Goal: Task Accomplishment & Management: Manage account settings

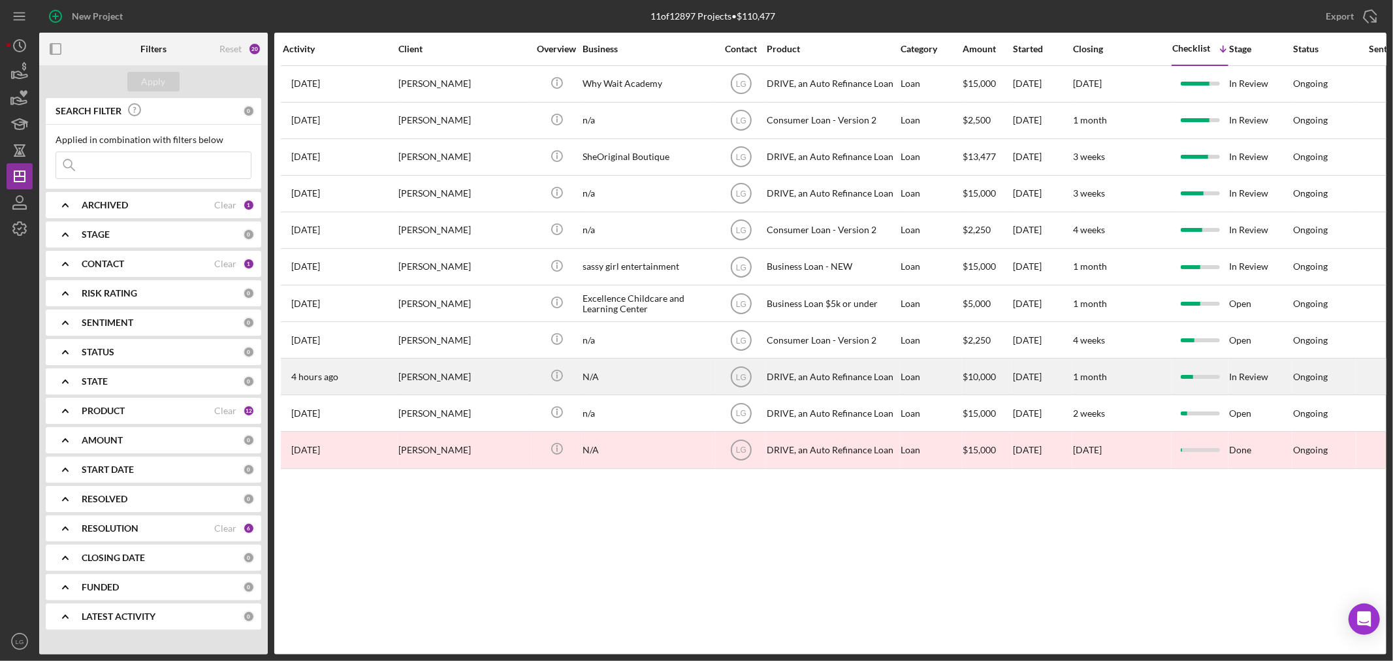
click at [479, 374] on div "[PERSON_NAME]" at bounding box center [463, 376] width 131 height 35
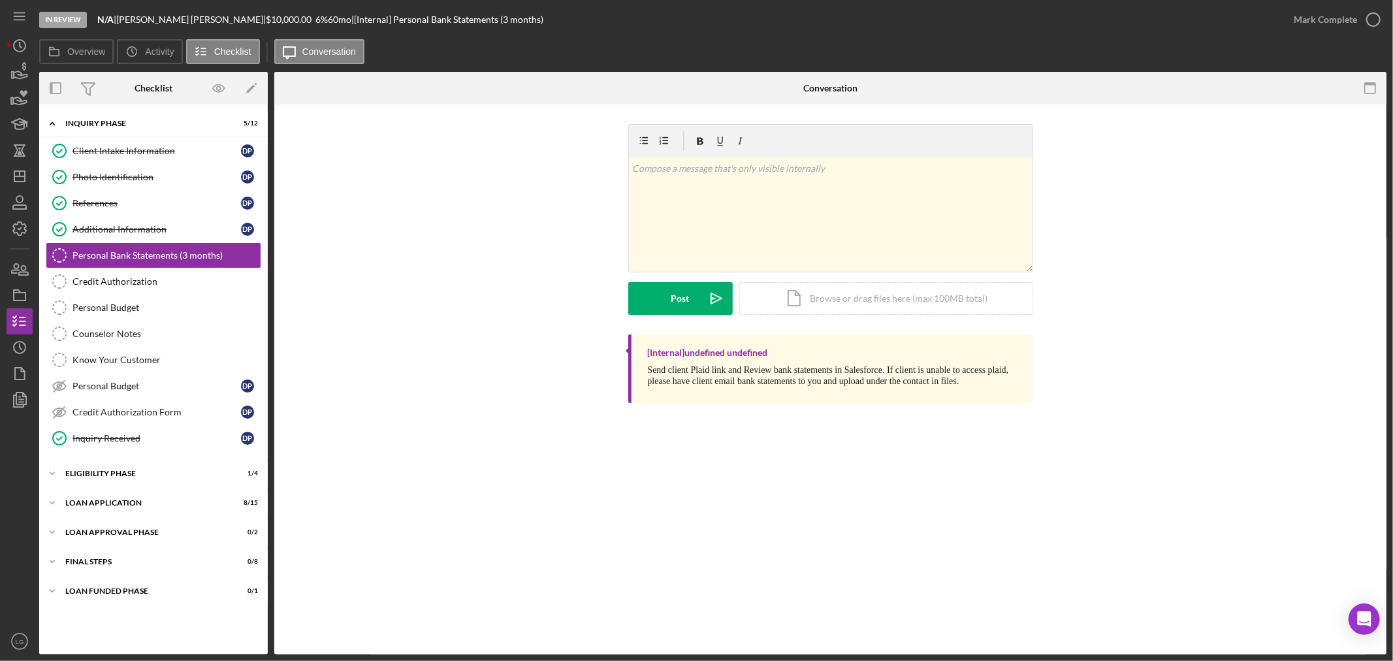
click at [161, 549] on div "Icon/Expander Inquiry Phase 5 / 12 Client Intake Information Client Intake Info…" at bounding box center [153, 379] width 229 height 537
click at [152, 560] on div "FINAL STEPS" at bounding box center [158, 562] width 186 height 8
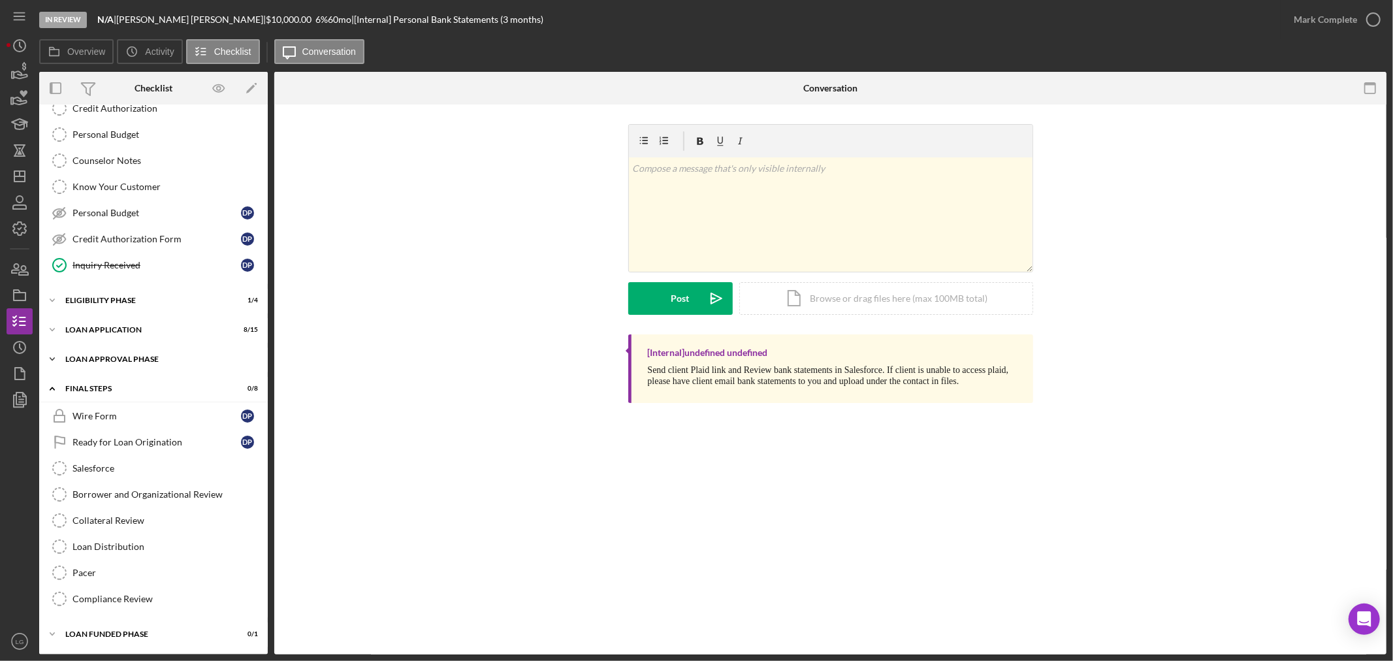
click at [148, 361] on div "Loan Approval Phase" at bounding box center [158, 359] width 186 height 8
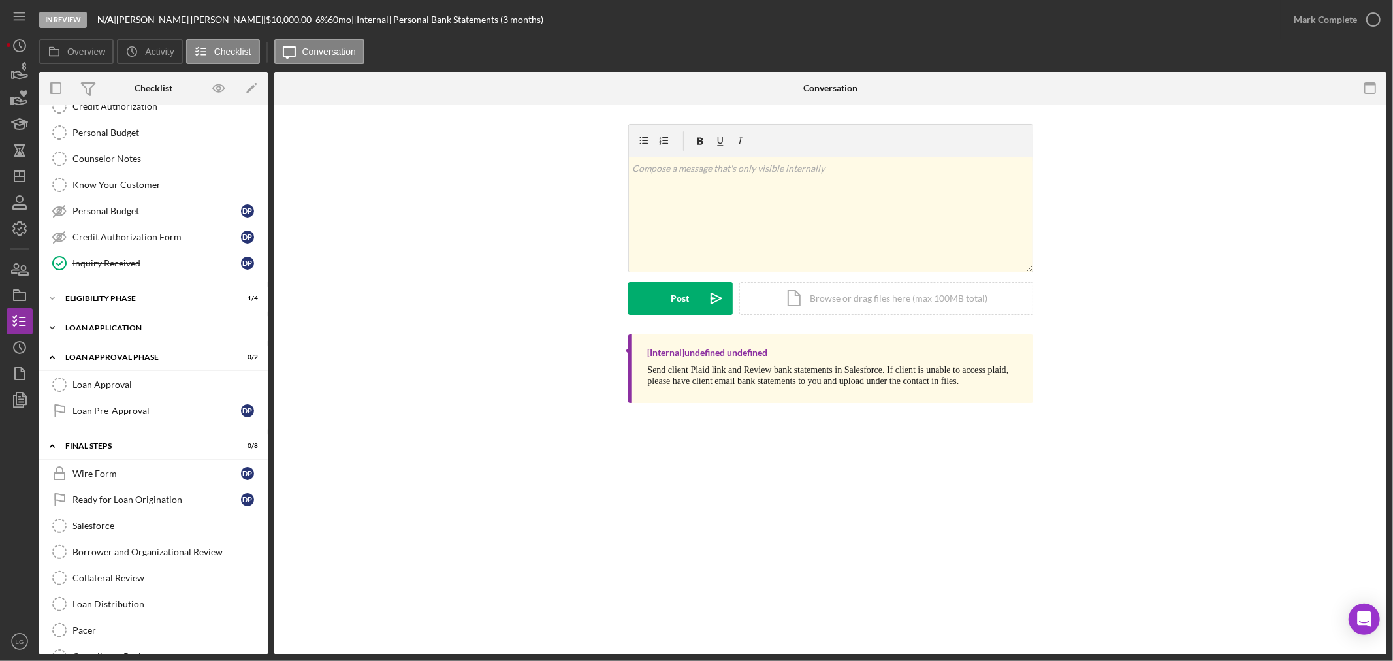
click at [183, 327] on div "Loan Application" at bounding box center [158, 328] width 186 height 8
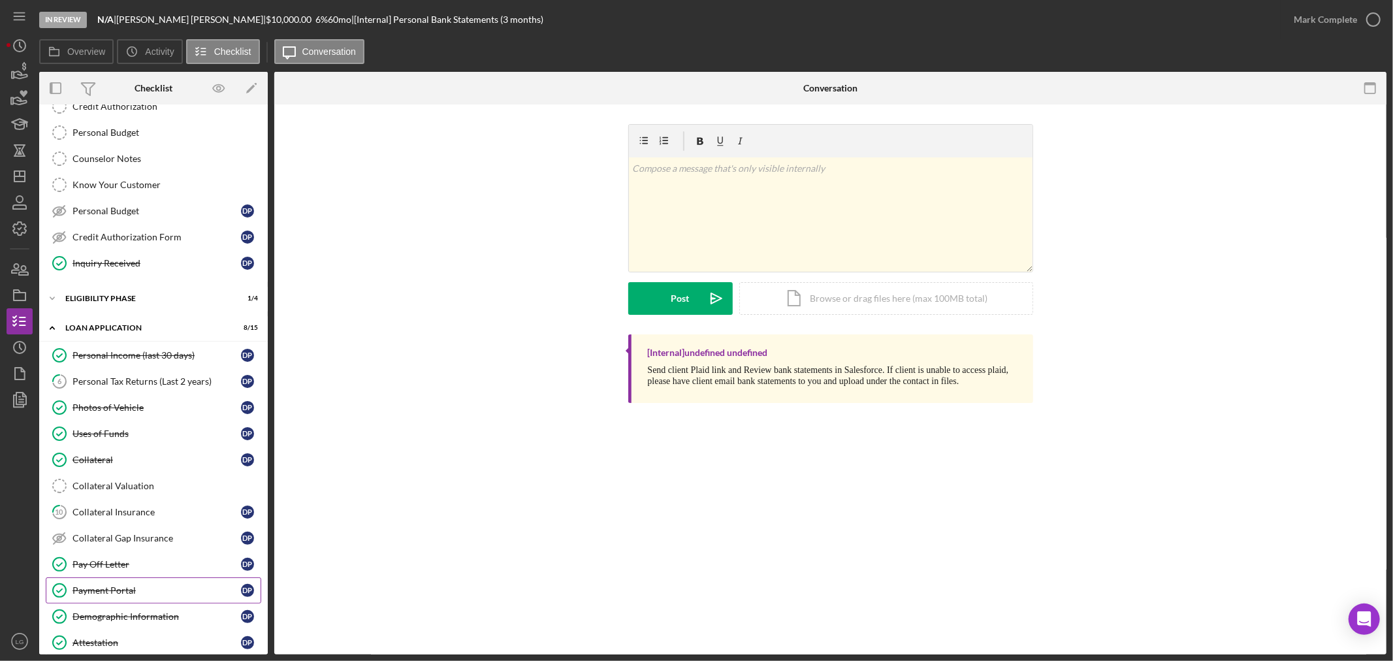
scroll to position [393, 0]
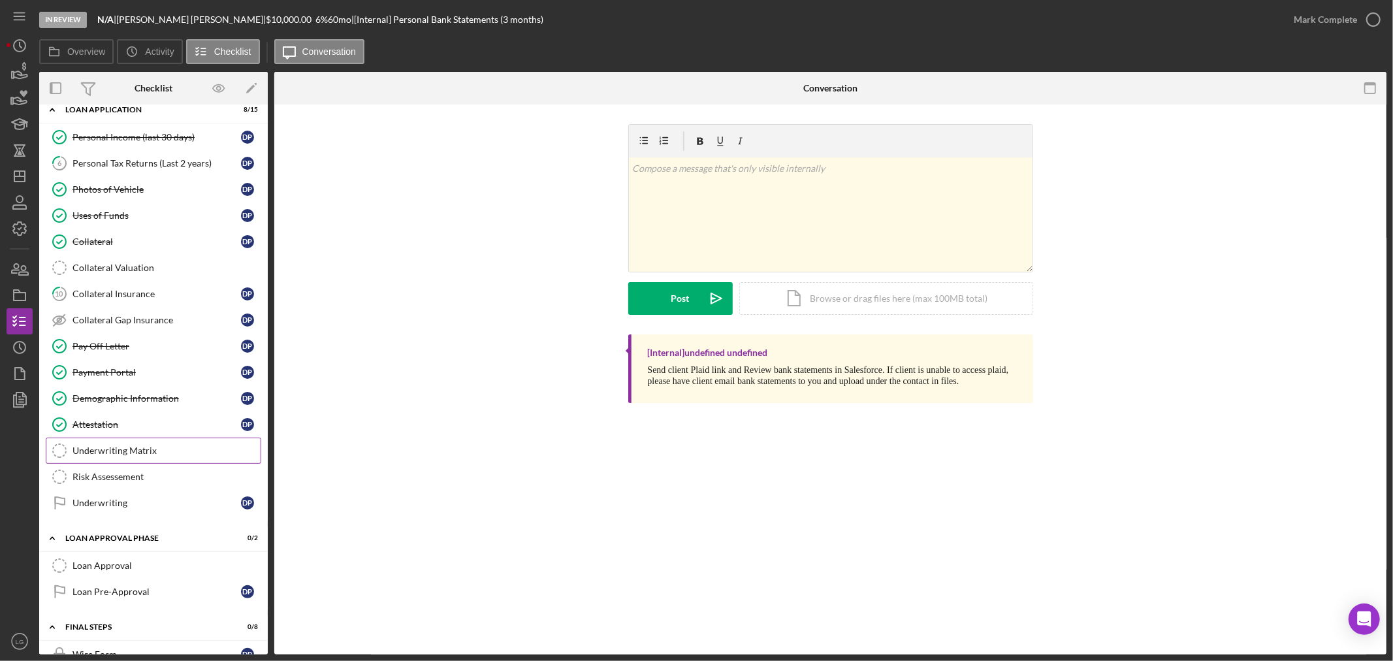
click at [133, 461] on link "Underwriting Matrix Underwriting Matrix" at bounding box center [154, 451] width 216 height 26
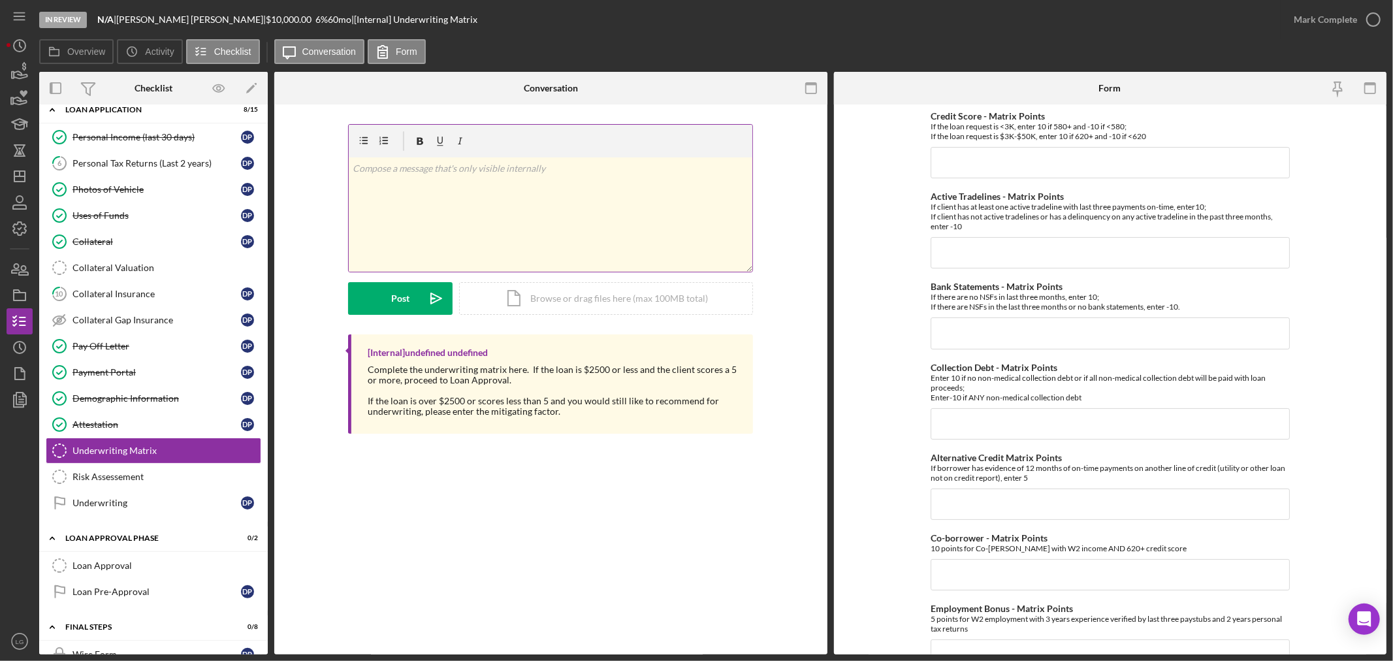
click at [641, 230] on div "v Color teal Color pink Remove color Add row above Add row below Add column bef…" at bounding box center [551, 214] width 404 height 114
click at [1071, 161] on input "Credit Score - Matrix Points" at bounding box center [1110, 162] width 359 height 31
type input "-10"
click at [1137, 244] on input "Active Tradelines - Matrix Points" at bounding box center [1110, 252] width 359 height 31
type input "-10"
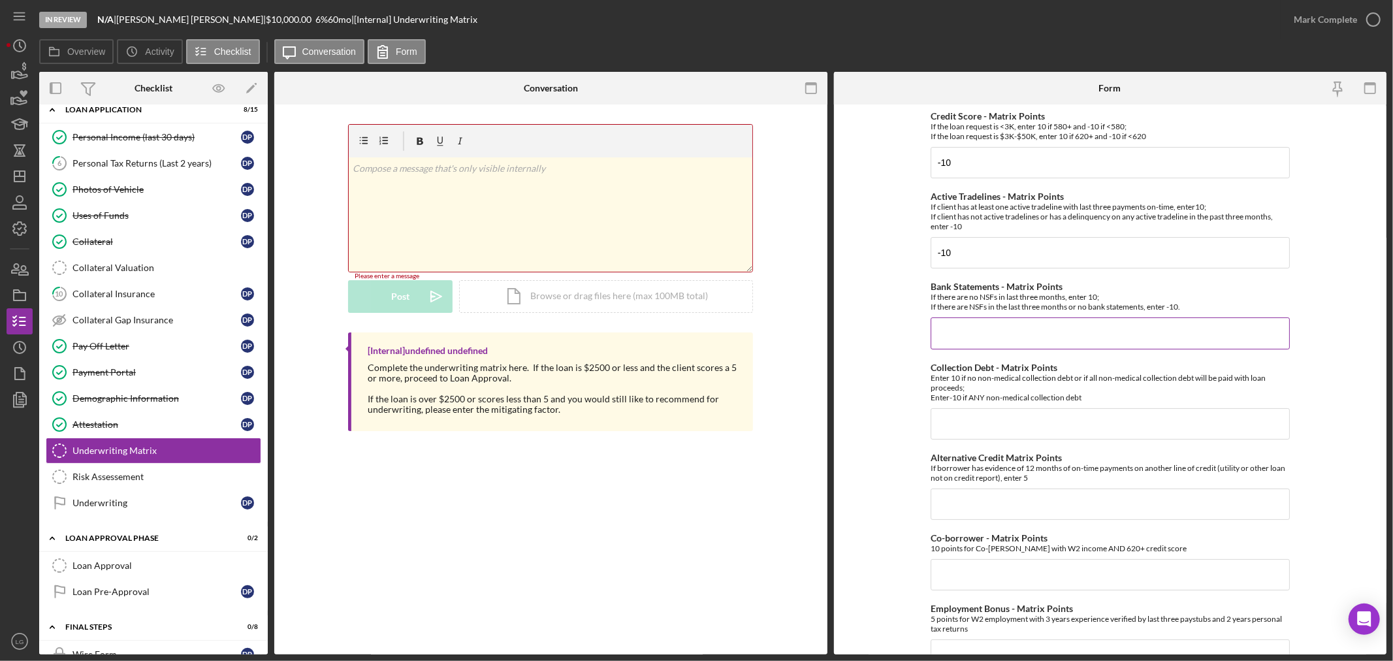
click at [1004, 319] on input "Bank Statements - Matrix Points" at bounding box center [1110, 332] width 359 height 31
click at [989, 425] on input "Collection Debt - Matrix Points" at bounding box center [1110, 423] width 359 height 31
type input "-10"
click at [1002, 505] on input "Alternative Credit Matrix Points" at bounding box center [1110, 504] width 359 height 31
type input "0"
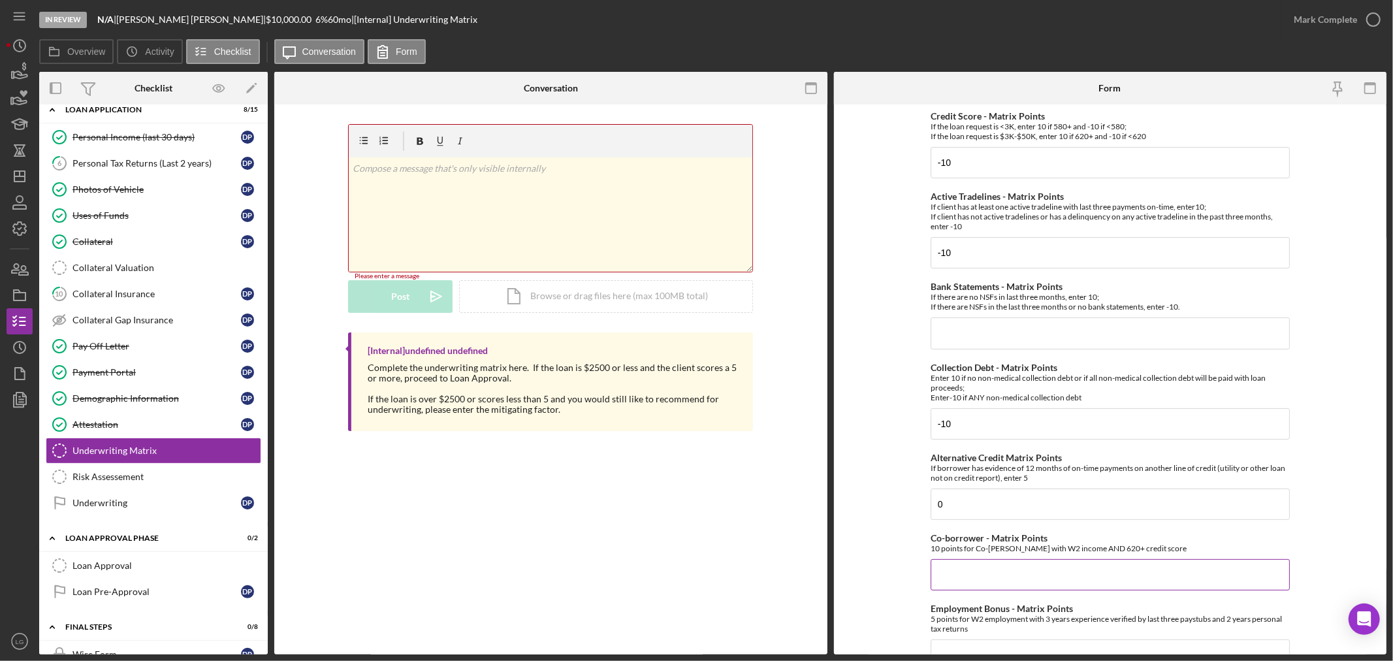
click at [981, 560] on input "Co-borrower - Matrix Points" at bounding box center [1110, 574] width 359 height 31
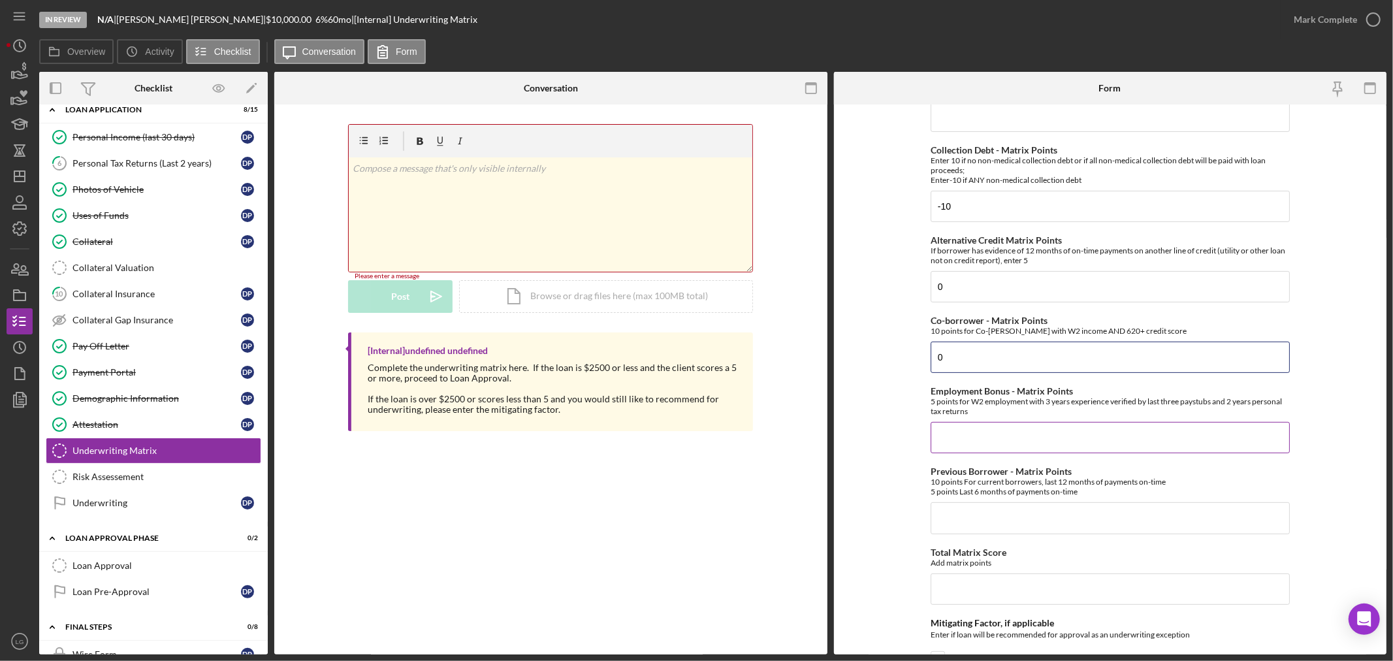
type input "0"
click at [1001, 436] on input "Employment Bonus - Matrix Points" at bounding box center [1110, 437] width 359 height 31
type input "0"
click at [1034, 536] on div "Credit Score - Matrix Points If the loan request is <3K, enter 10 if 580+ and -…" at bounding box center [1110, 363] width 359 height 938
click at [1032, 524] on input "Previous Borrower - Matrix Points" at bounding box center [1110, 517] width 359 height 31
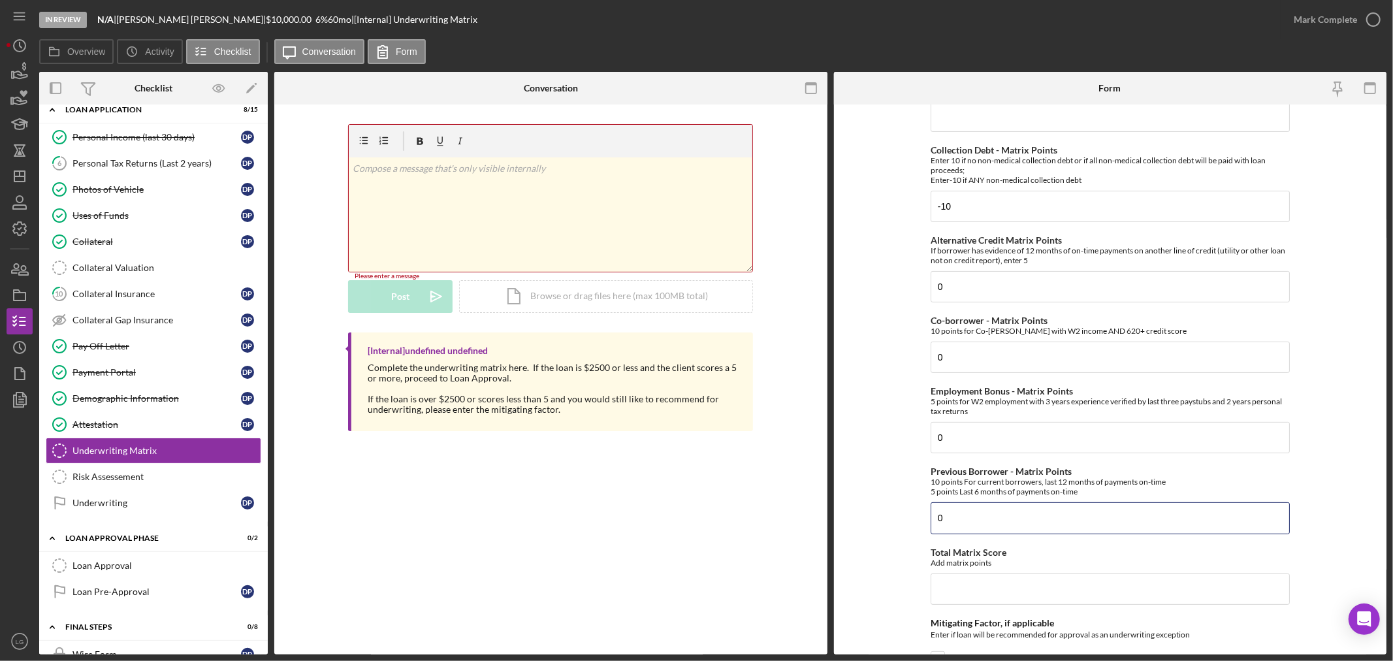
type input "0"
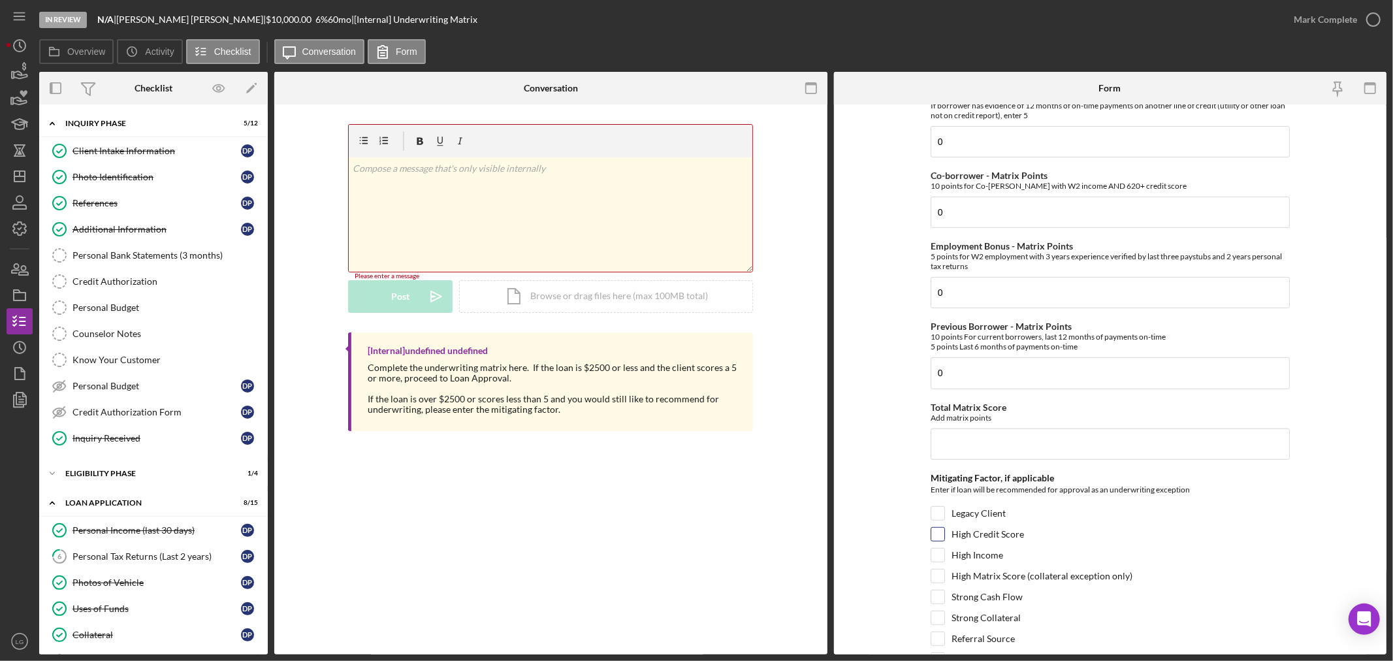
scroll to position [432, 0]
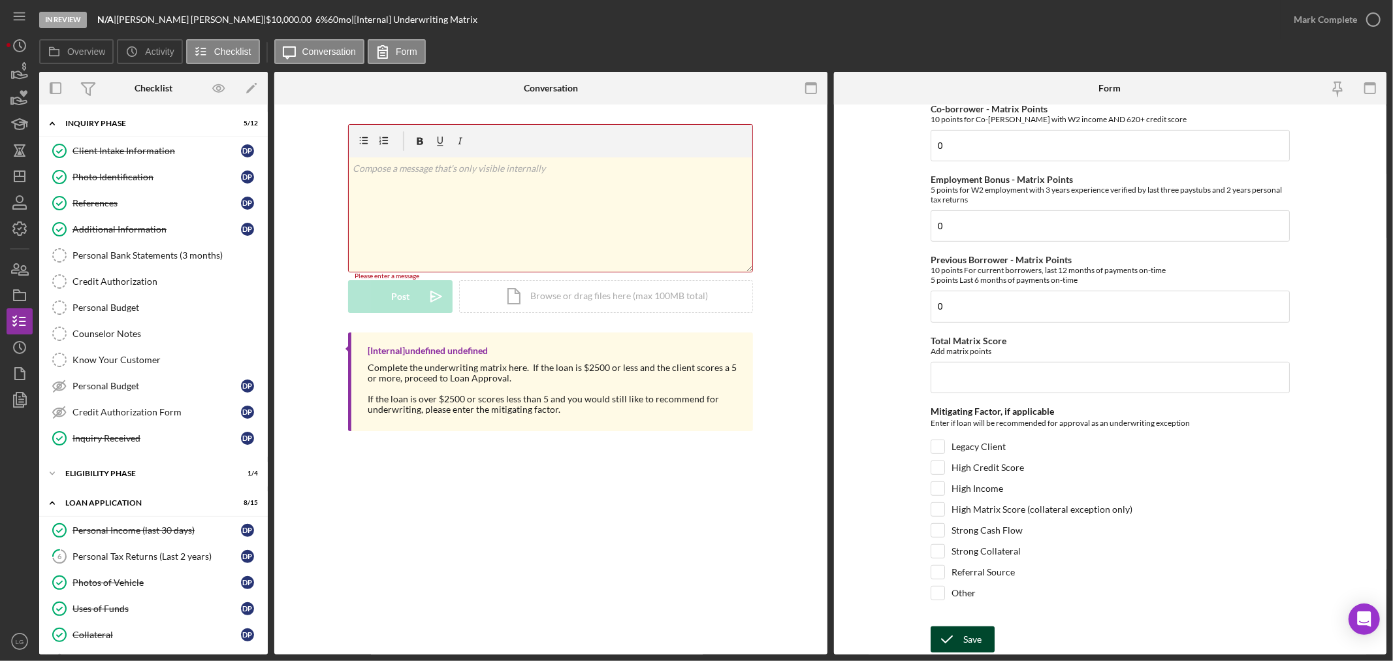
click at [943, 632] on icon "submit" at bounding box center [947, 639] width 33 height 33
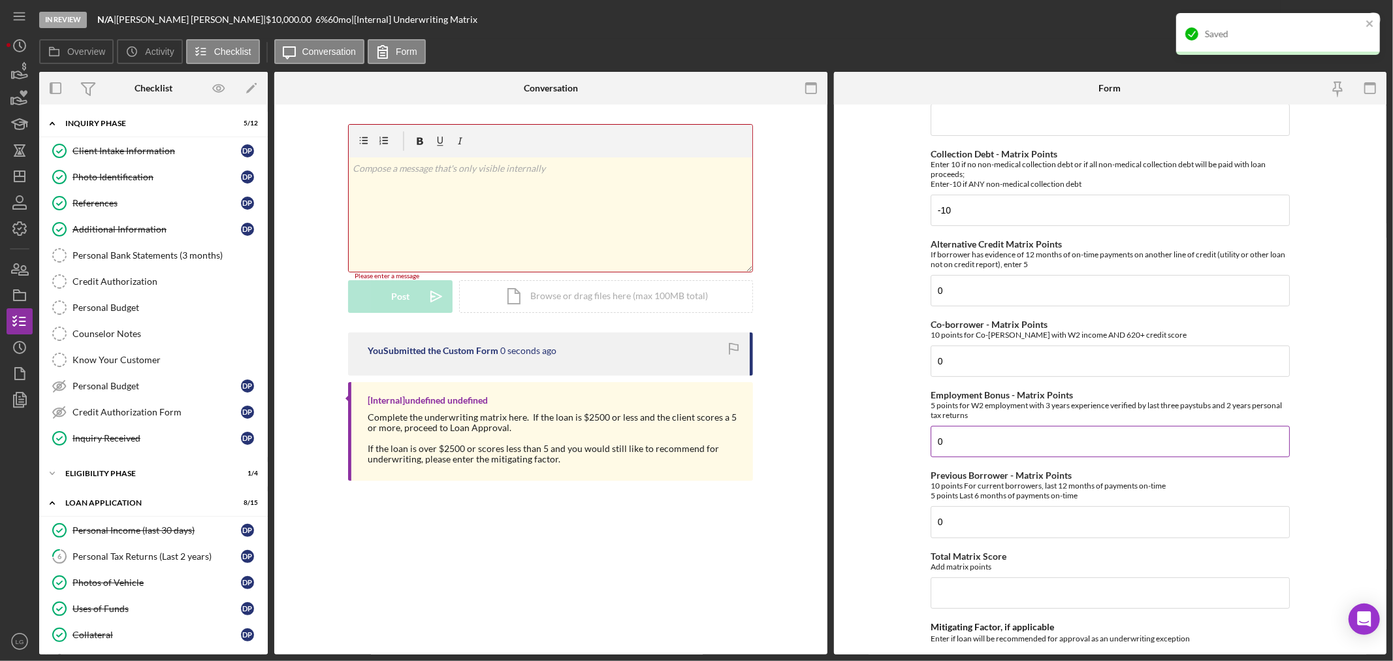
scroll to position [0, 0]
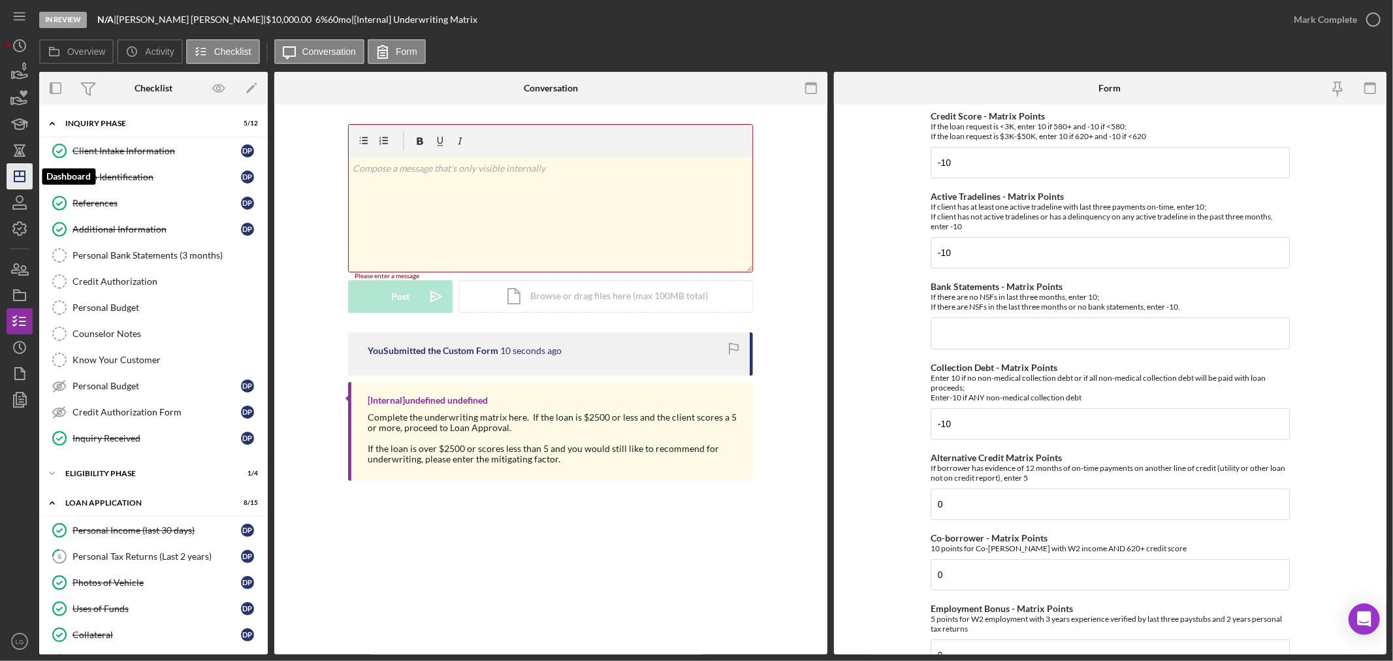
click at [14, 184] on icon "Icon/Dashboard" at bounding box center [19, 176] width 33 height 33
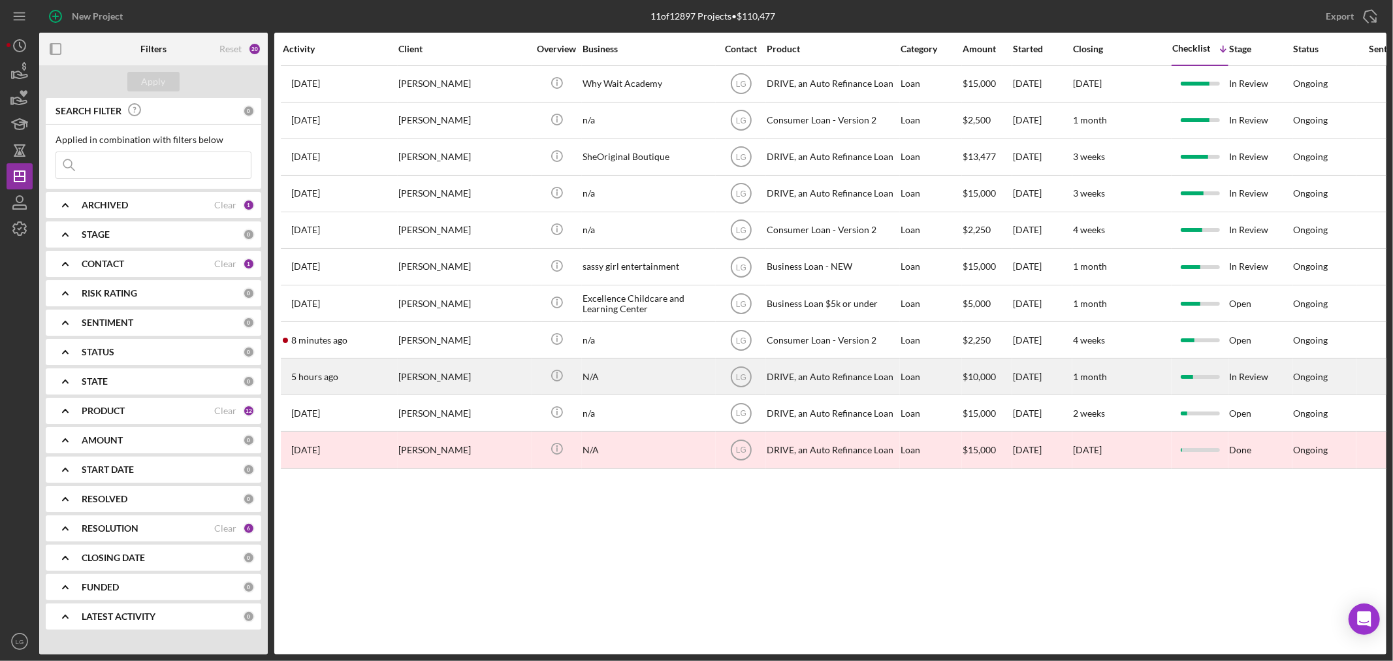
click at [471, 372] on div "[PERSON_NAME]" at bounding box center [463, 376] width 131 height 35
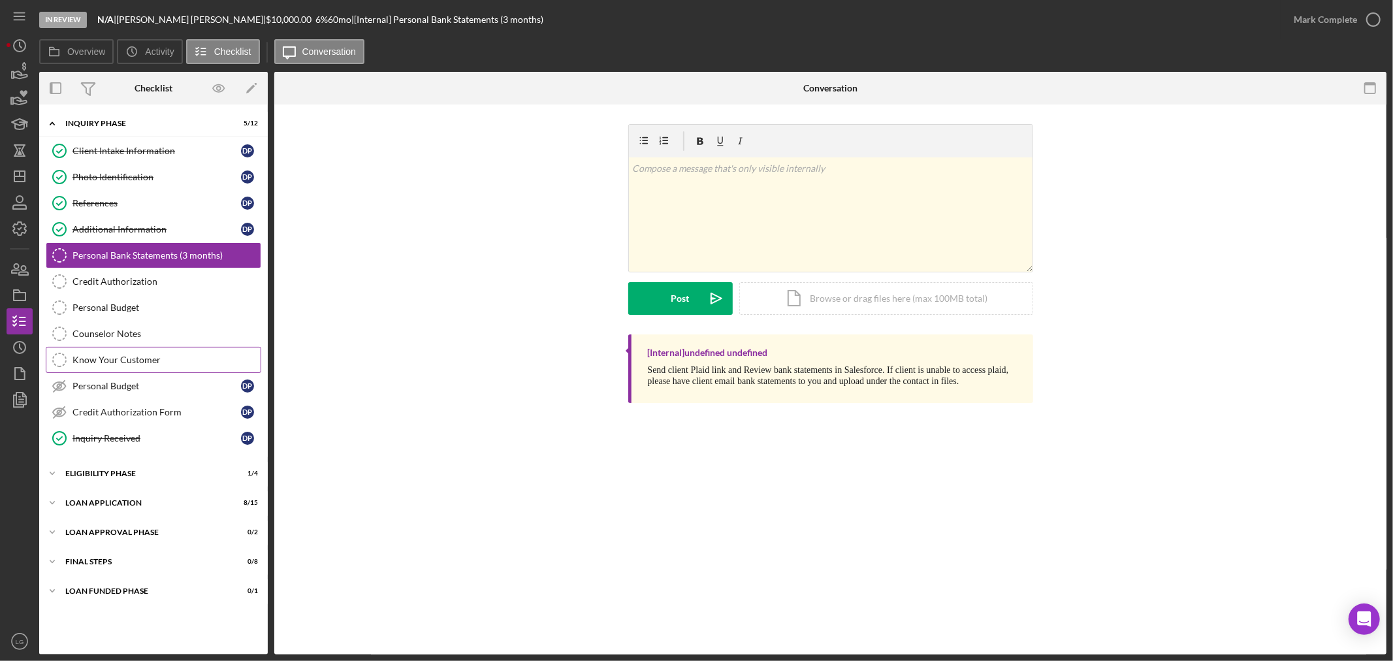
click at [102, 345] on link "Counselor Notes Counselor Notes" at bounding box center [154, 334] width 216 height 26
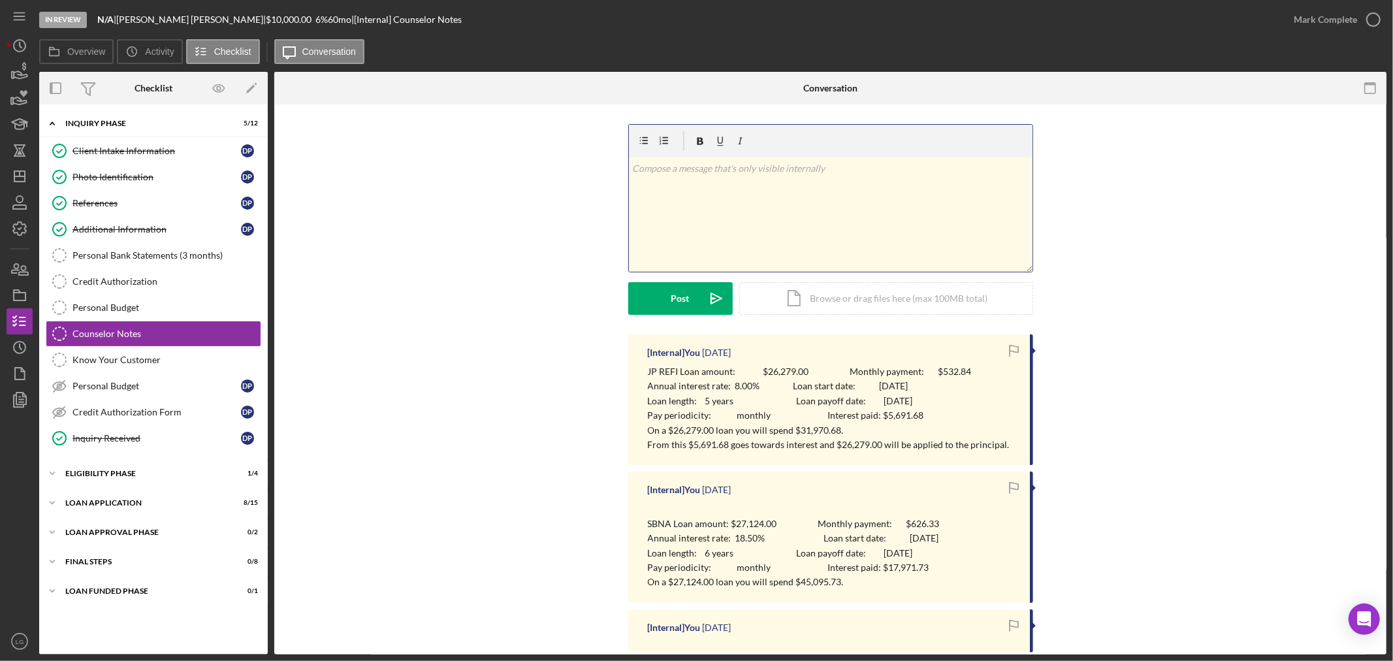
click at [876, 249] on div "v Color teal Color pink Remove color Add row above Add row below Add column bef…" at bounding box center [831, 214] width 404 height 114
click at [639, 298] on button "Post Icon/icon-invite-send" at bounding box center [680, 298] width 104 height 33
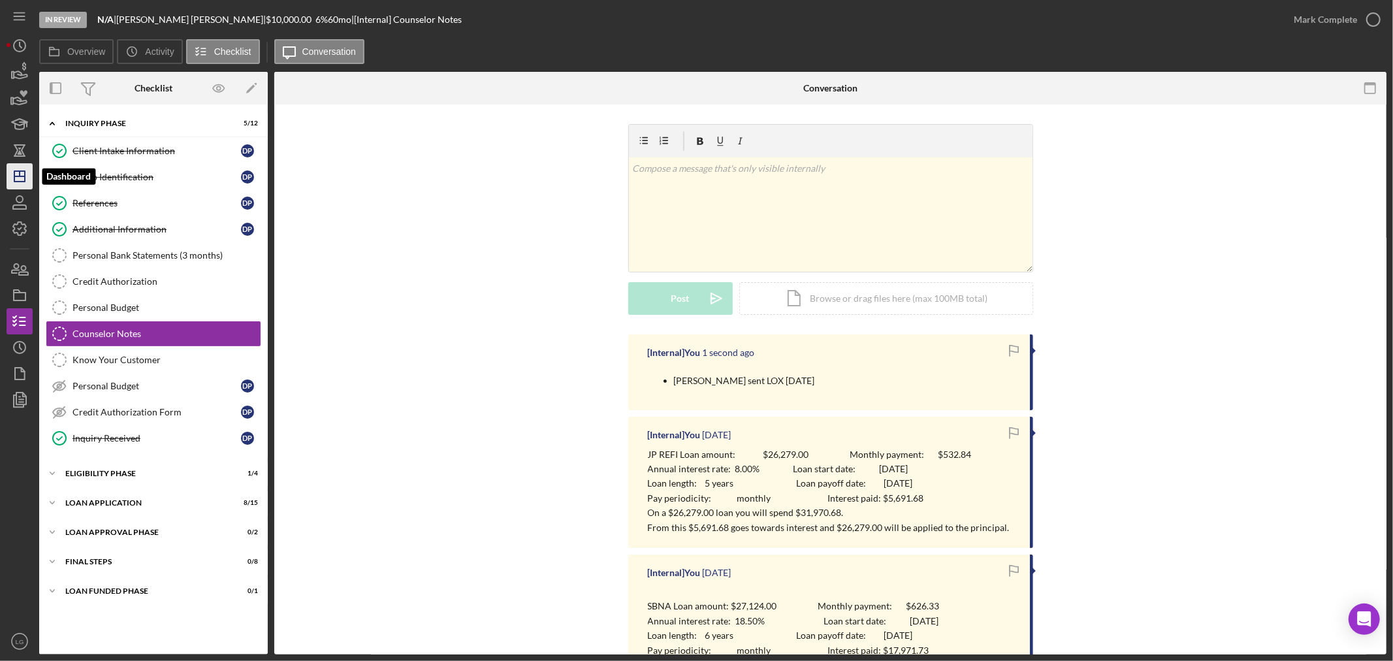
click at [12, 179] on icon "Icon/Dashboard" at bounding box center [19, 176] width 33 height 33
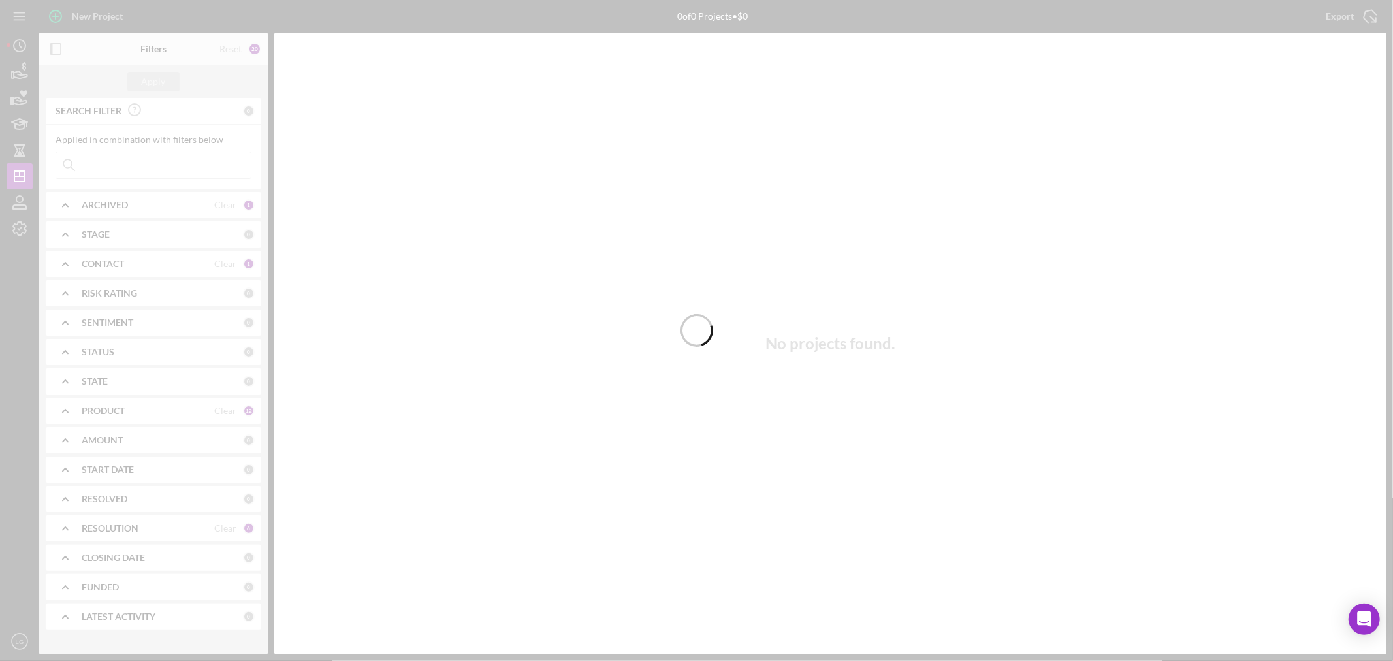
click at [209, 170] on div at bounding box center [696, 330] width 1393 height 661
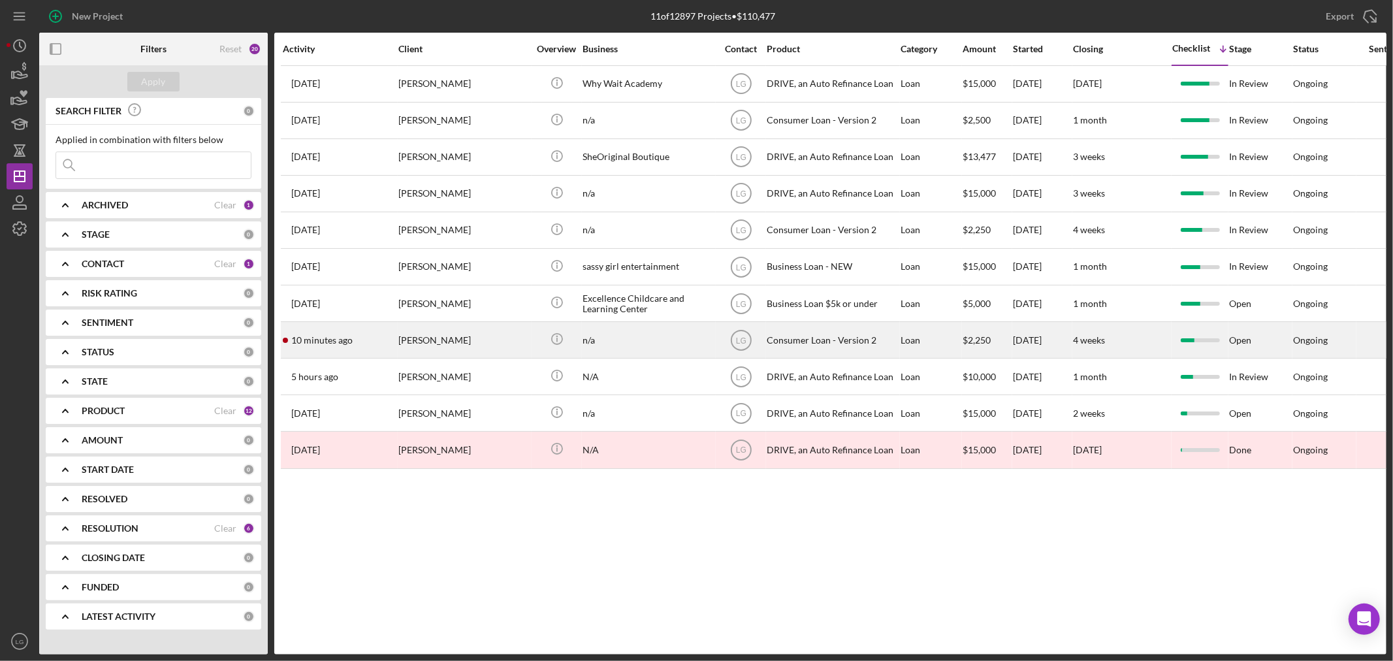
click at [440, 337] on div "[PERSON_NAME]" at bounding box center [463, 340] width 131 height 35
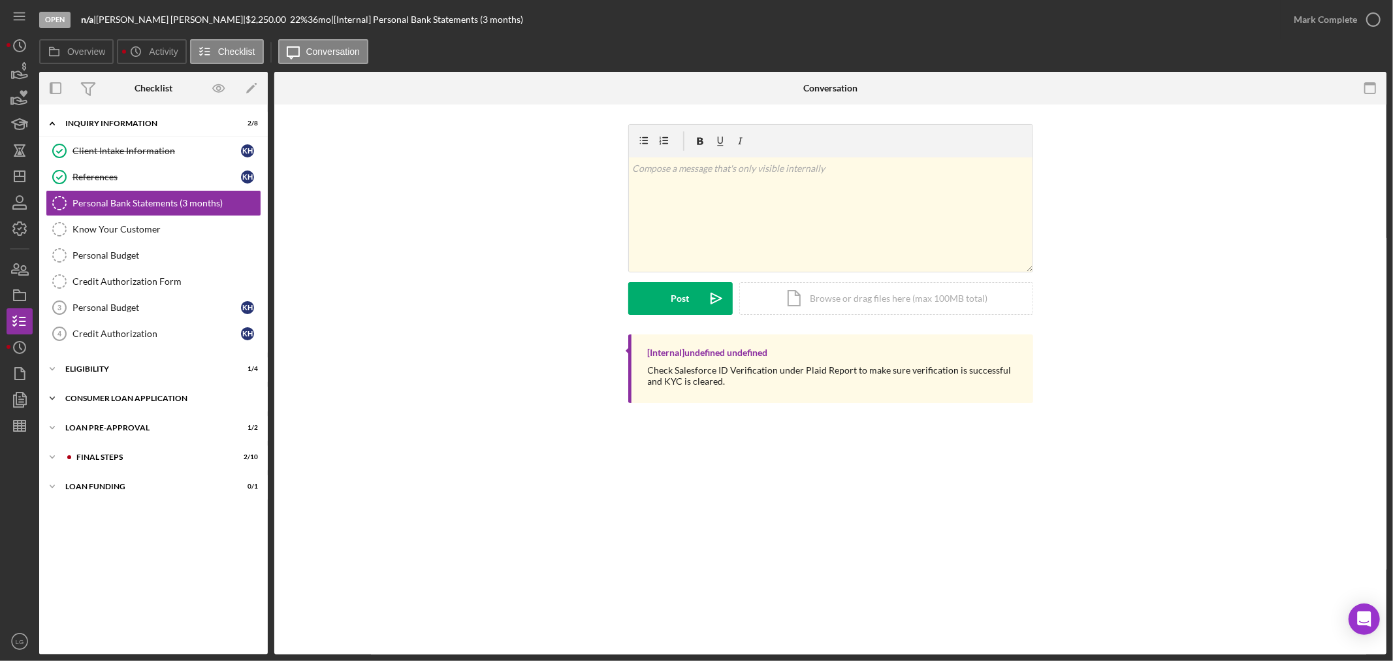
click at [161, 394] on div "Icon/Expander Consumer Loan Application 6 / 9" at bounding box center [153, 398] width 229 height 26
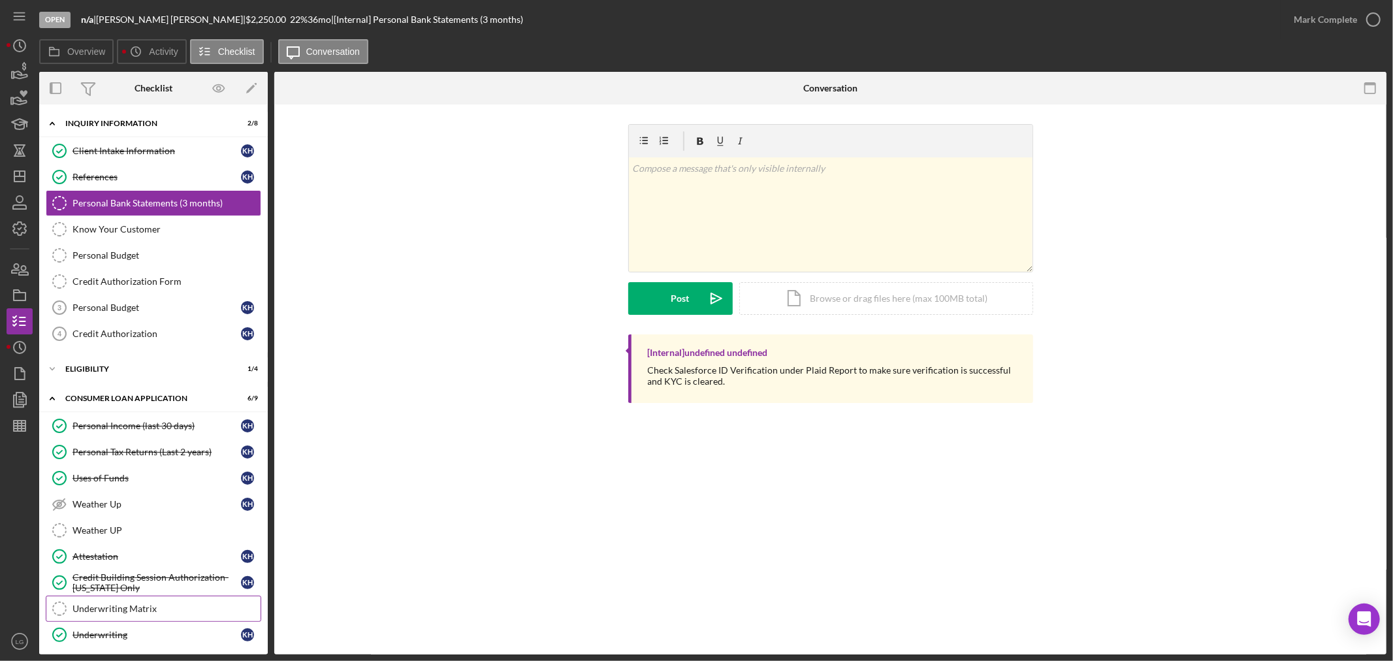
click at [142, 610] on div "Underwriting Matrix" at bounding box center [166, 608] width 188 height 10
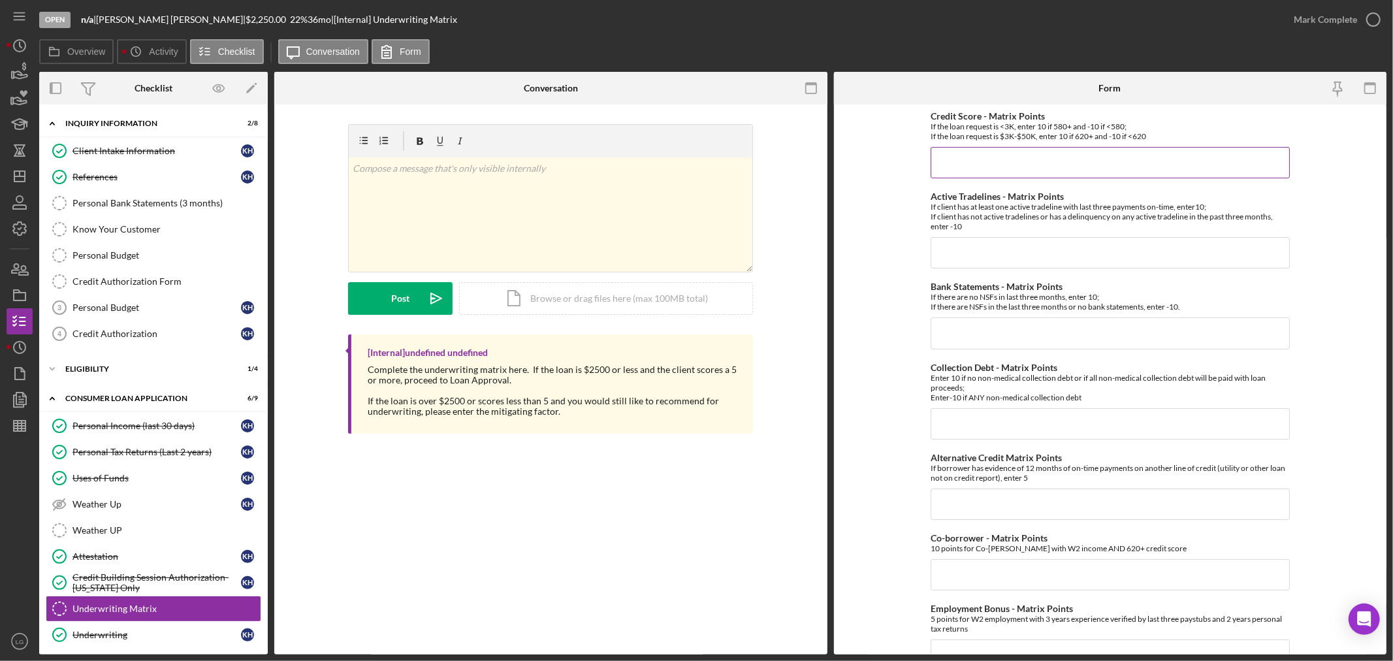
click at [1036, 178] on input "Credit Score - Matrix Points" at bounding box center [1110, 162] width 359 height 31
type input "-10"
click at [950, 250] on input "Active Tradelines - Matrix Points" at bounding box center [1110, 252] width 359 height 31
drag, startPoint x: 950, startPoint y: 250, endPoint x: 918, endPoint y: 259, distance: 33.7
click at [918, 259] on form "Credit Score - Matrix Points If the loan request is <3K, enter 10 if 580+ and -…" at bounding box center [1110, 379] width 553 height 550
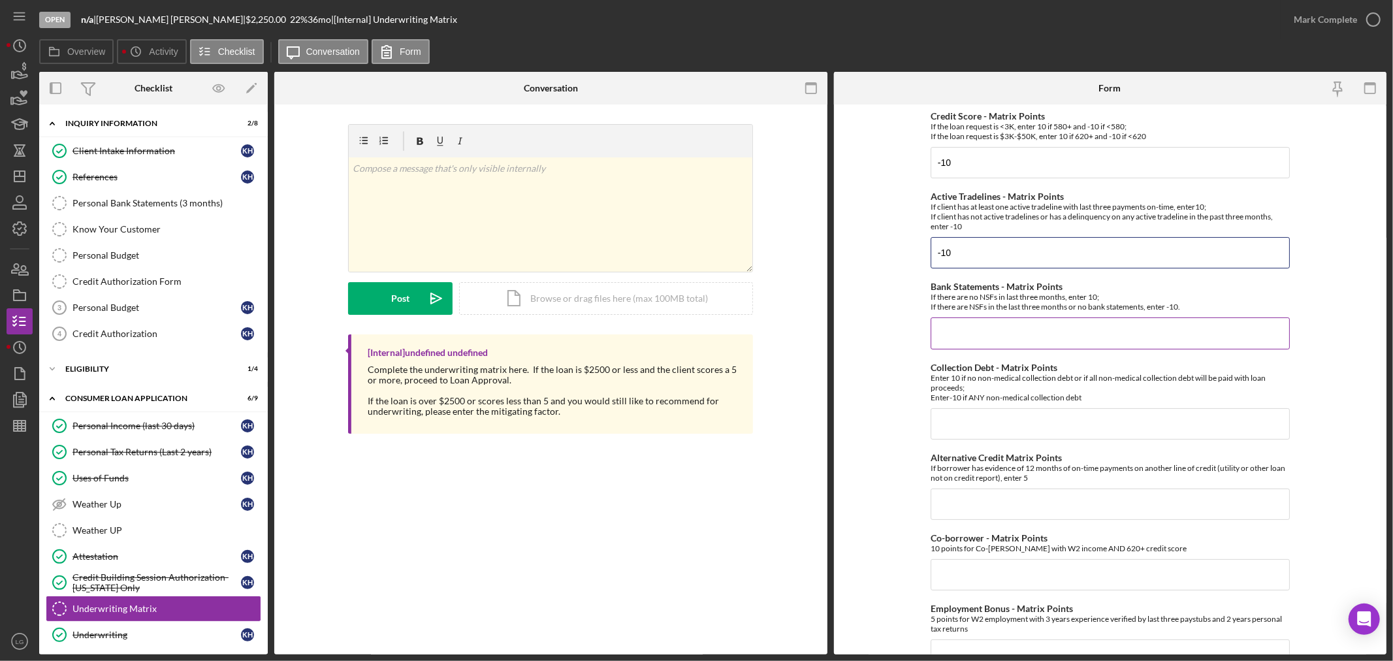
type input "-10"
click at [1013, 336] on input "Bank Statements - Matrix Points" at bounding box center [1110, 332] width 359 height 31
click at [998, 426] on input "Collection Debt - Matrix Points" at bounding box center [1110, 423] width 359 height 31
type input "-10"
drag, startPoint x: 938, startPoint y: 252, endPoint x: 922, endPoint y: 229, distance: 28.6
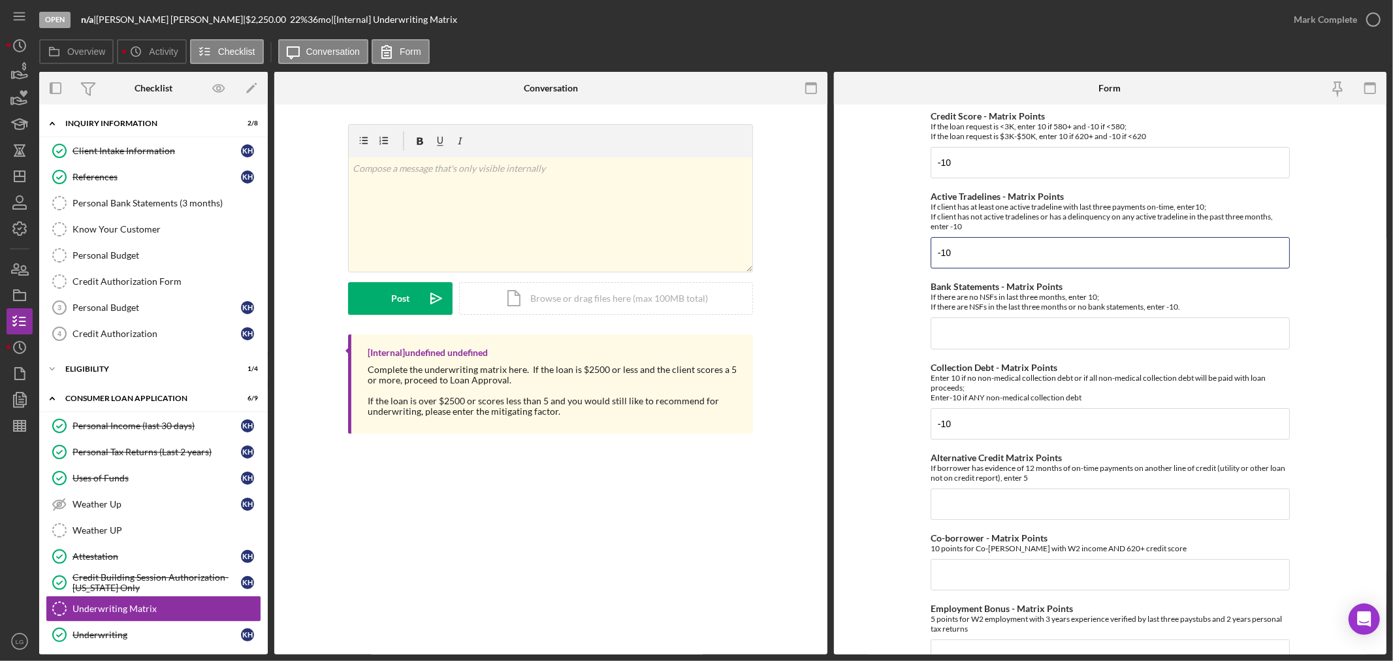
click at [918, 252] on form "Credit Score - Matrix Points If the loan request is <3K, enter 10 if 580+ and -…" at bounding box center [1110, 379] width 553 height 550
type input "+10"
click at [931, 495] on input "Alternative Credit Matrix Points" at bounding box center [1110, 504] width 359 height 31
type input "0"
click at [980, 579] on input "Co-borrower - Matrix Points" at bounding box center [1110, 574] width 359 height 31
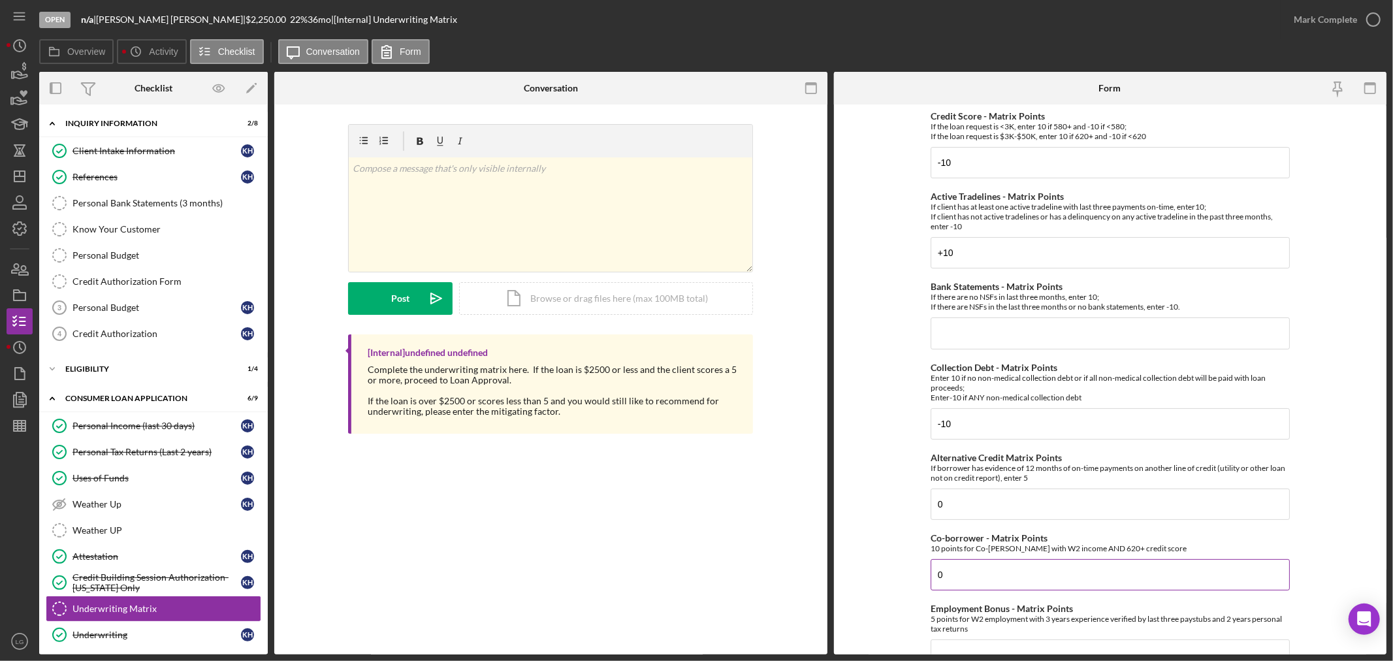
scroll to position [72, 0]
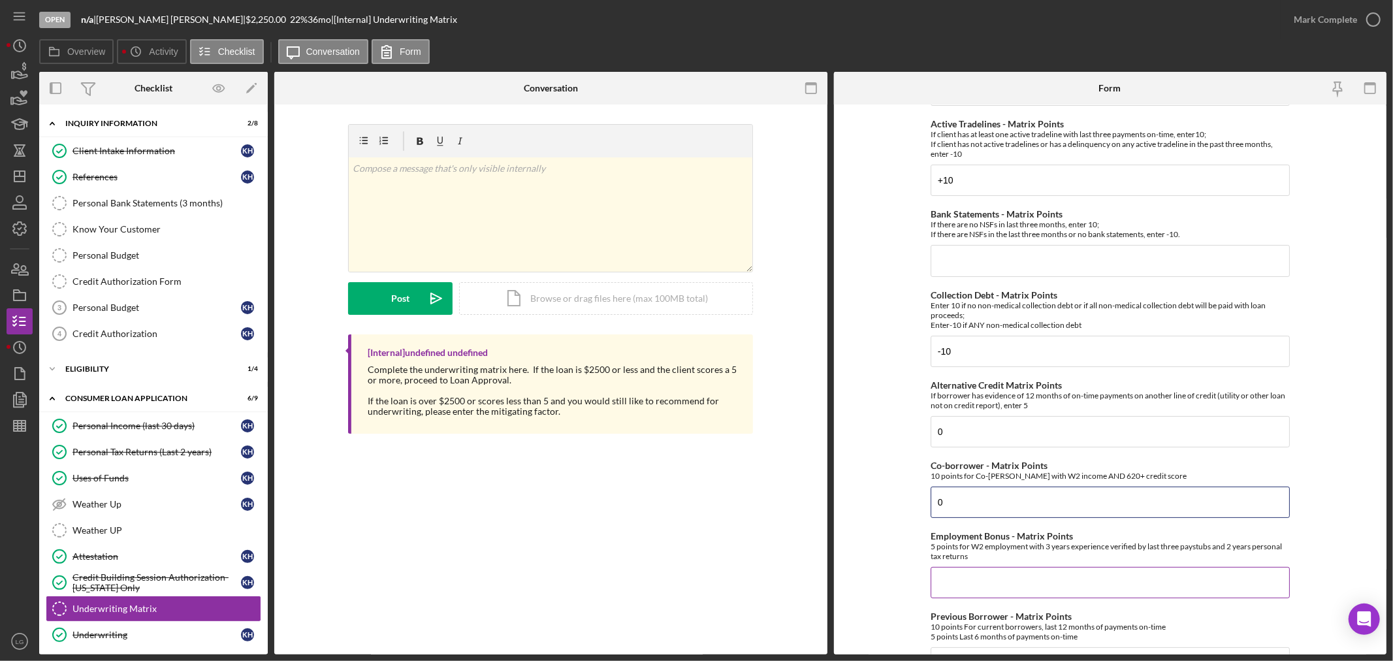
type input "0"
click at [975, 576] on input "Employment Bonus - Matrix Points" at bounding box center [1110, 582] width 359 height 31
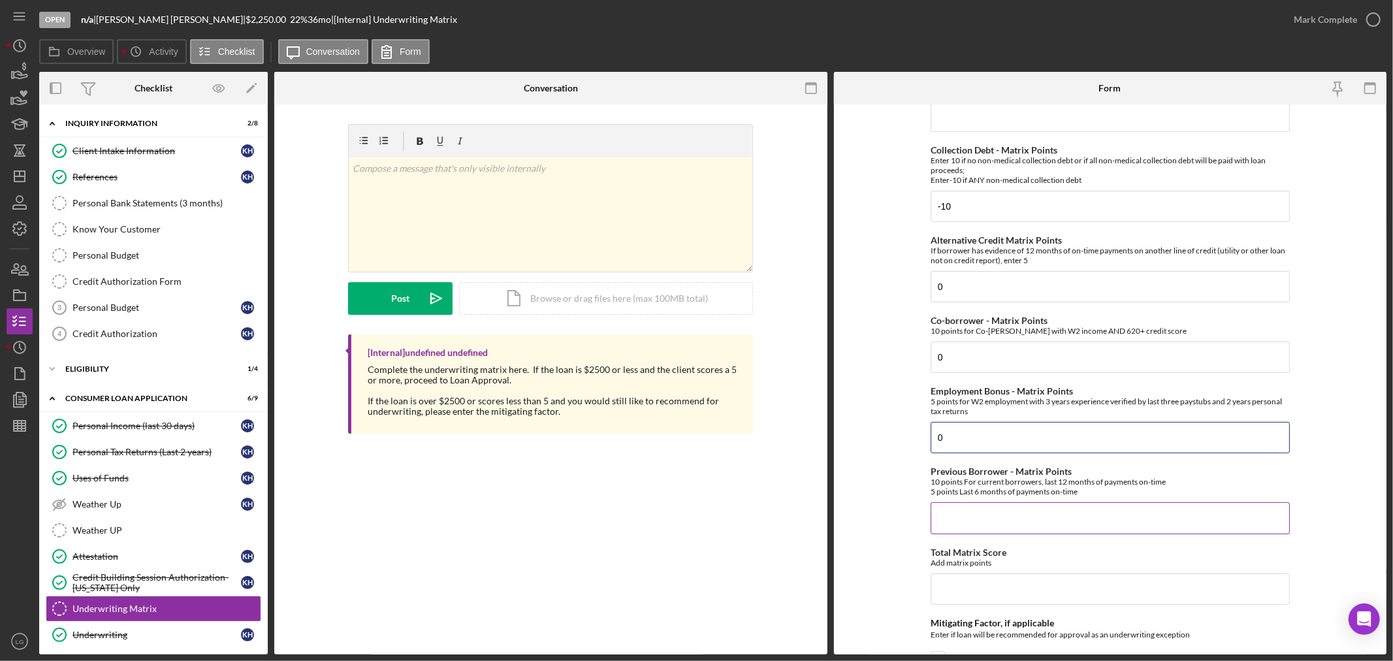
type input "0"
click at [963, 509] on input "Previous Borrower - Matrix Points" at bounding box center [1110, 517] width 359 height 31
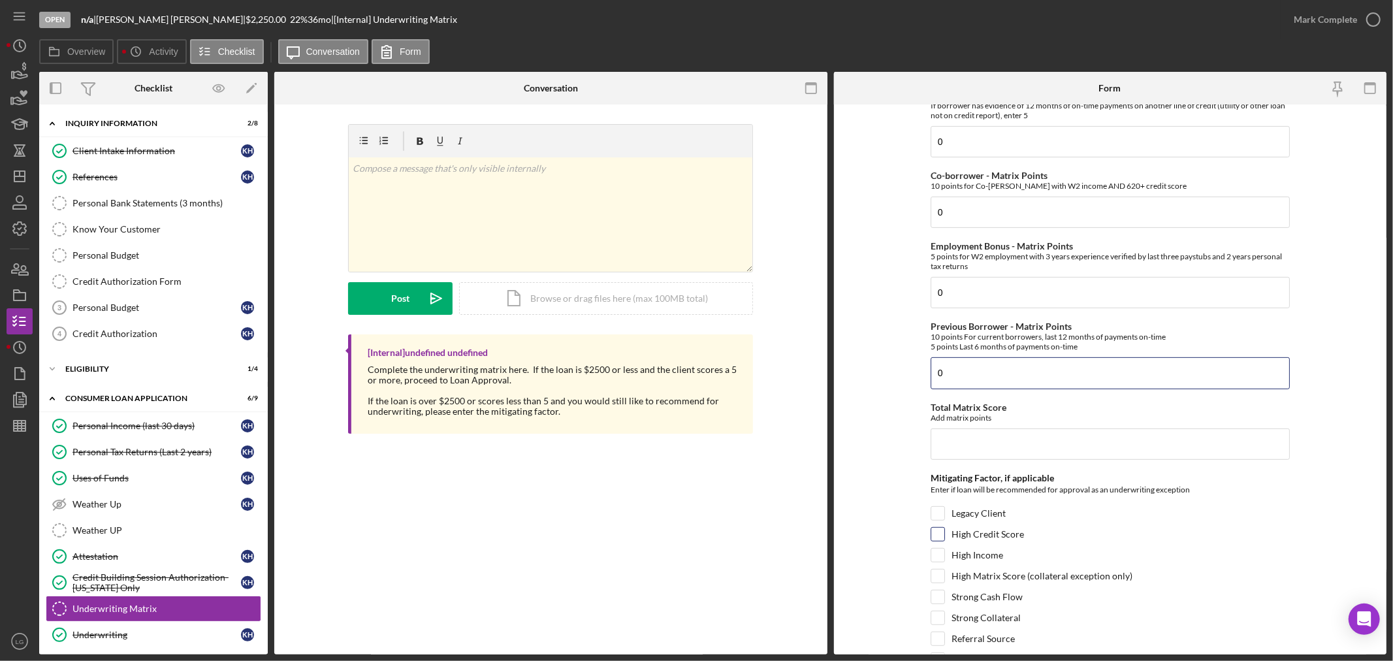
scroll to position [432, 0]
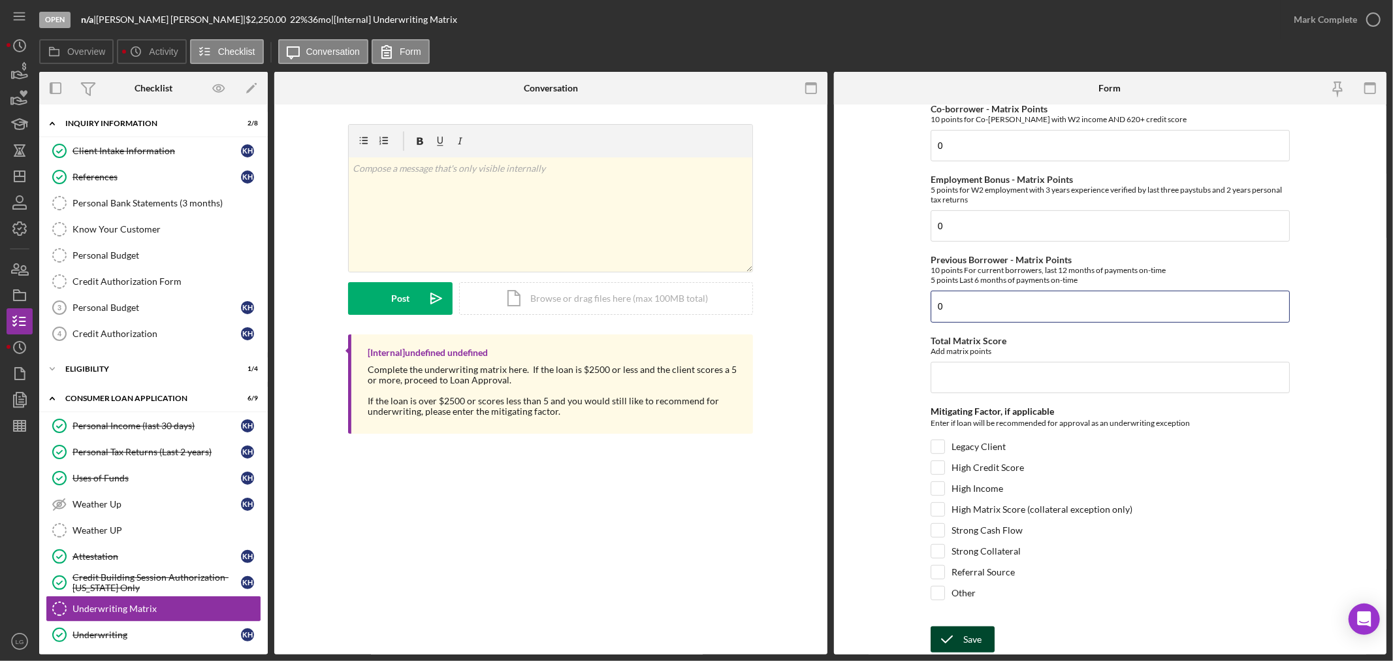
type input "0"
click at [973, 632] on div "Save" at bounding box center [972, 639] width 18 height 26
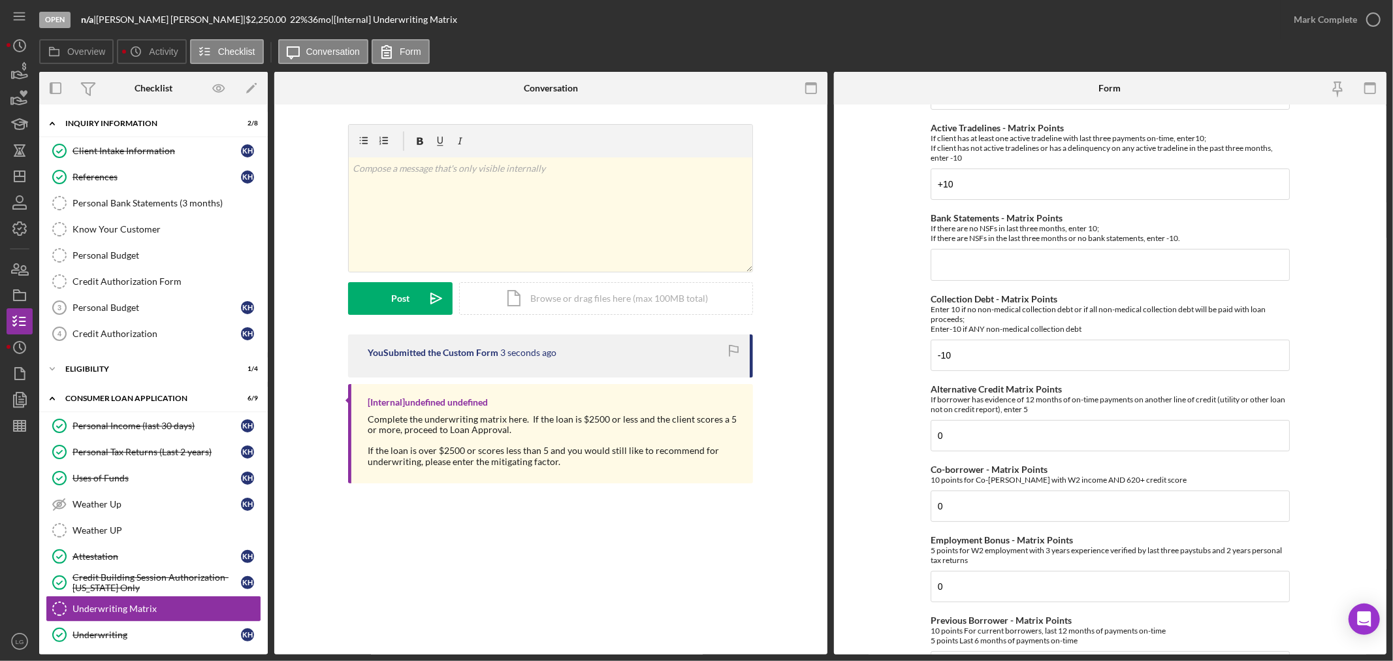
scroll to position [0, 0]
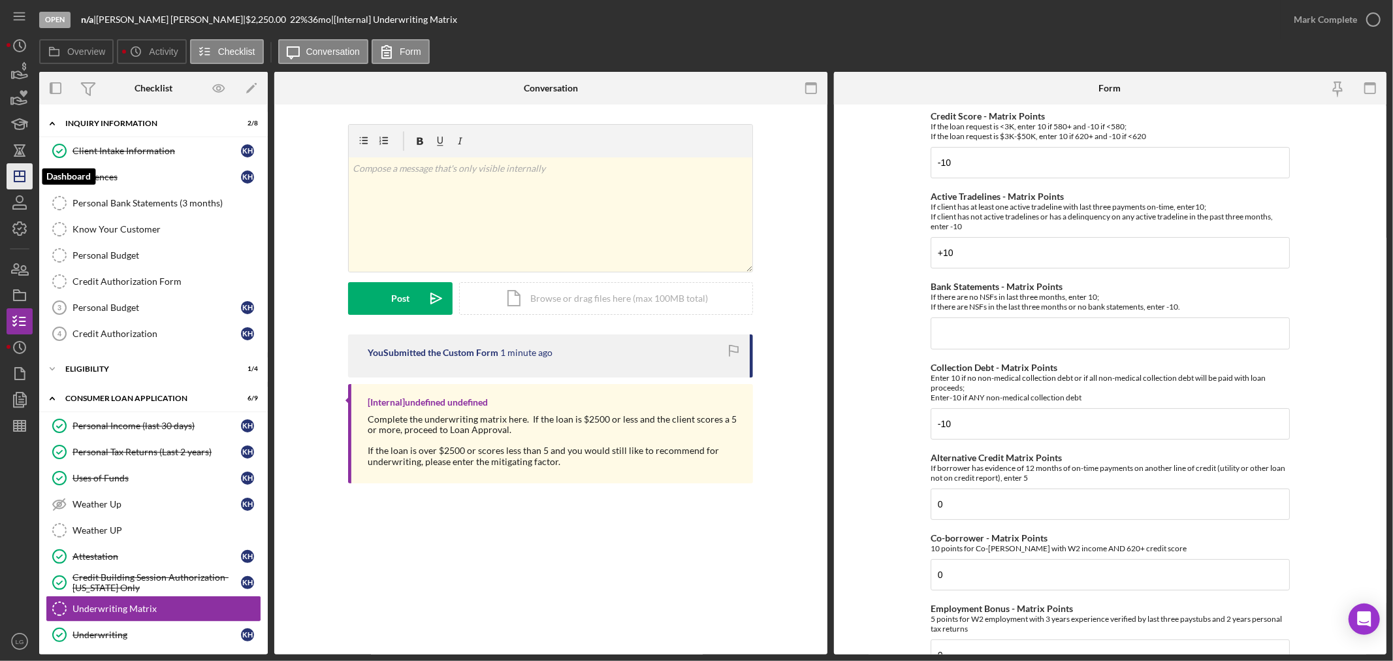
click at [7, 178] on icon "Icon/Dashboard" at bounding box center [19, 176] width 33 height 33
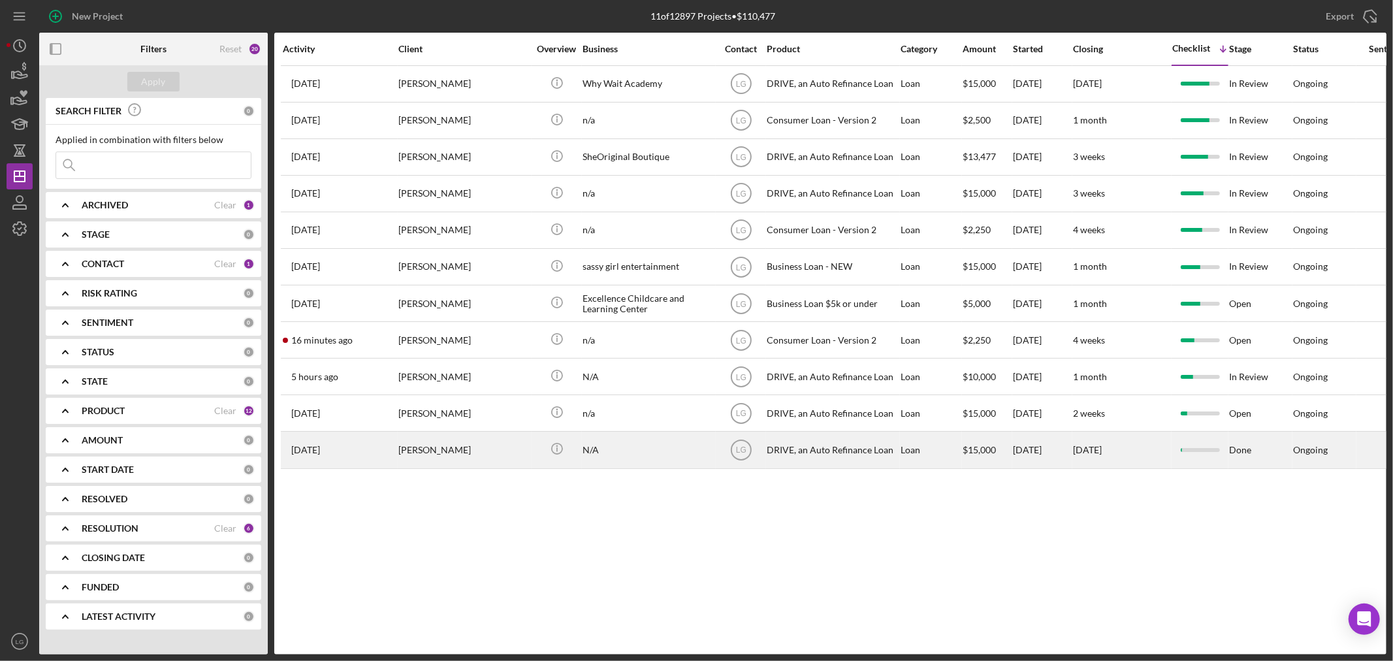
click at [423, 458] on div "[PERSON_NAME]" at bounding box center [463, 449] width 131 height 35
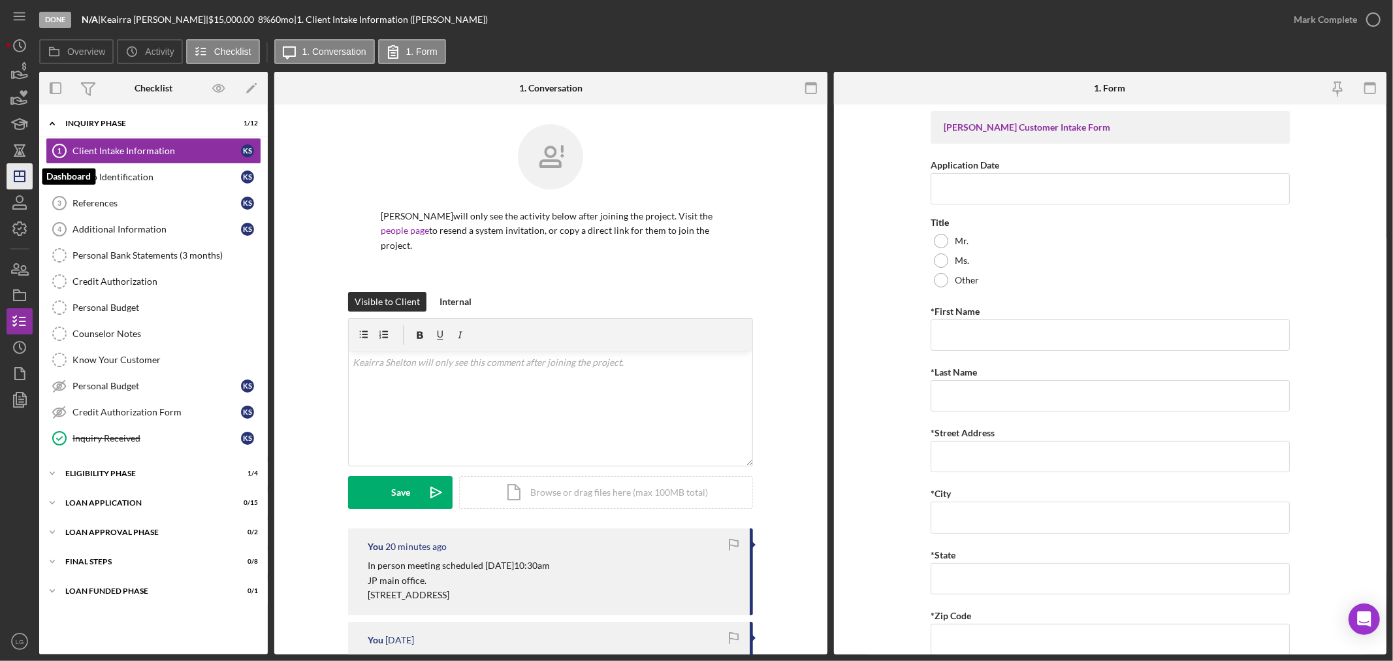
click at [16, 168] on icon "Icon/Dashboard" at bounding box center [19, 176] width 33 height 33
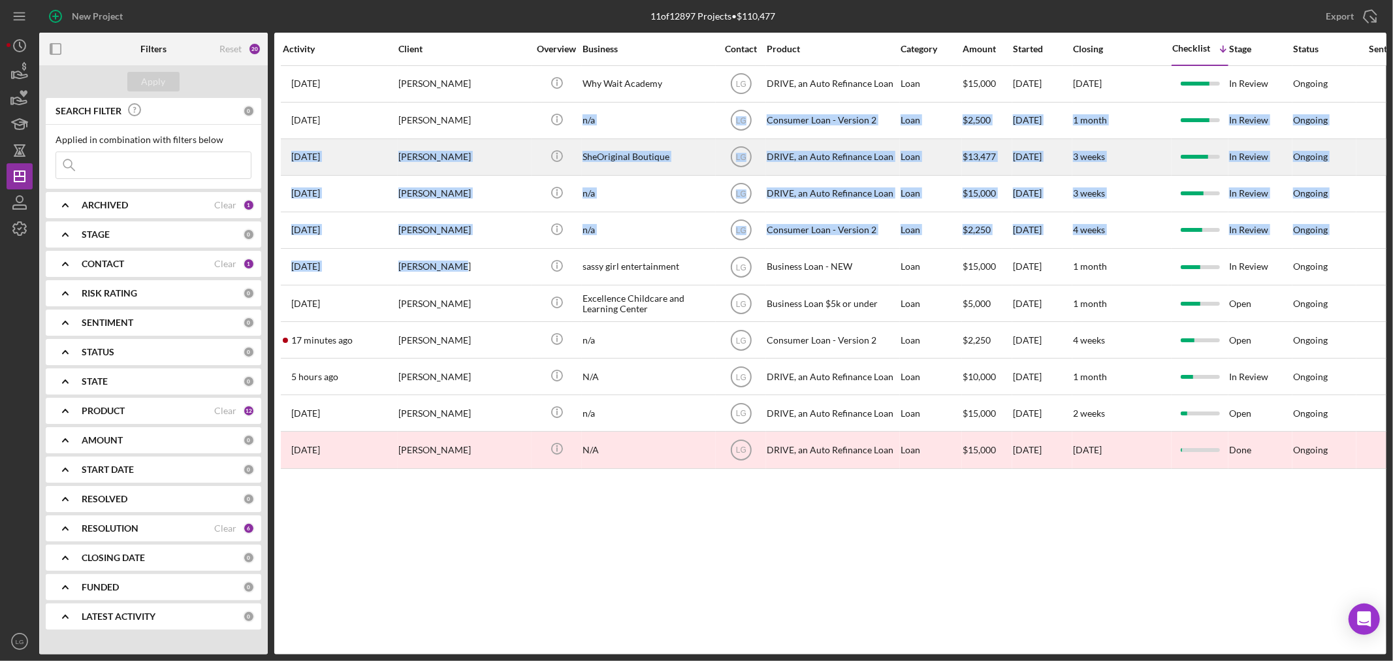
drag, startPoint x: 470, startPoint y: 269, endPoint x: 541, endPoint y: 141, distance: 146.1
click at [536, 128] on tbody "[DATE] [PERSON_NAME] [PERSON_NAME] Icon/Info Why Wait Academy LG DRIVE, an Auto…" at bounding box center [1055, 266] width 1548 height 403
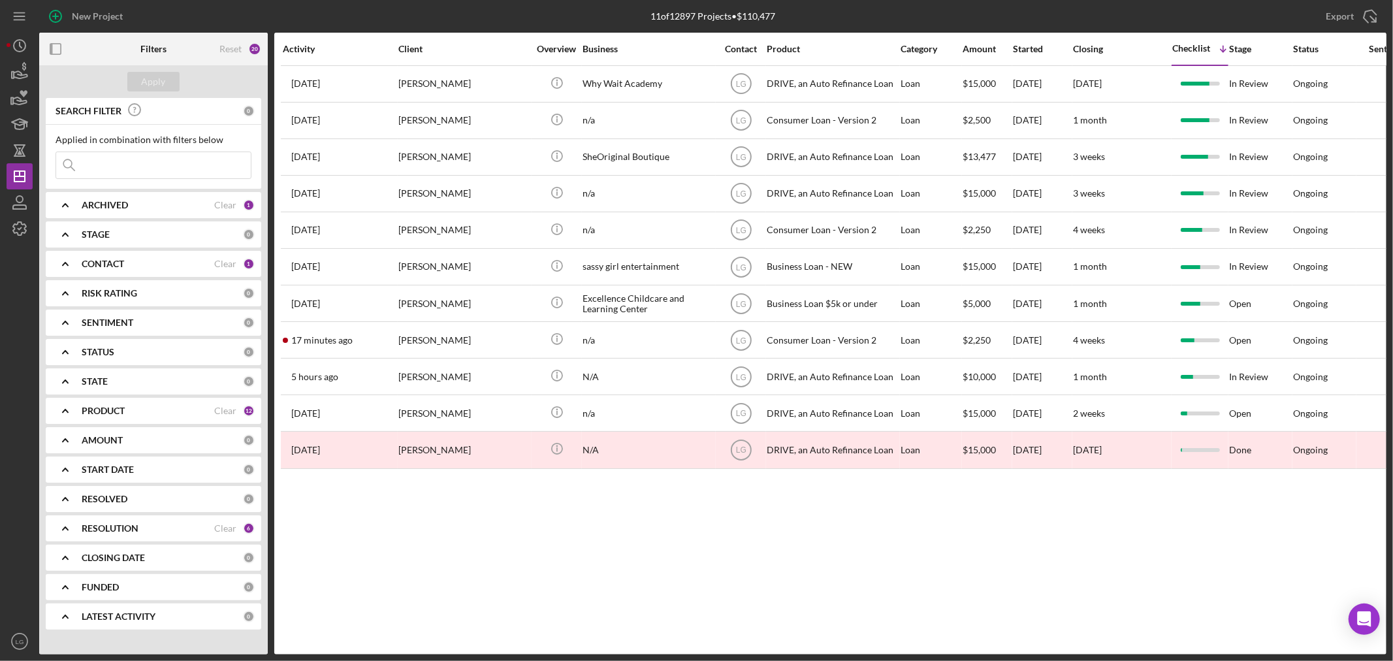
click at [537, 549] on div "Activity Client Overview Business Contact Product Category Amount Started Closi…" at bounding box center [830, 344] width 1112 height 622
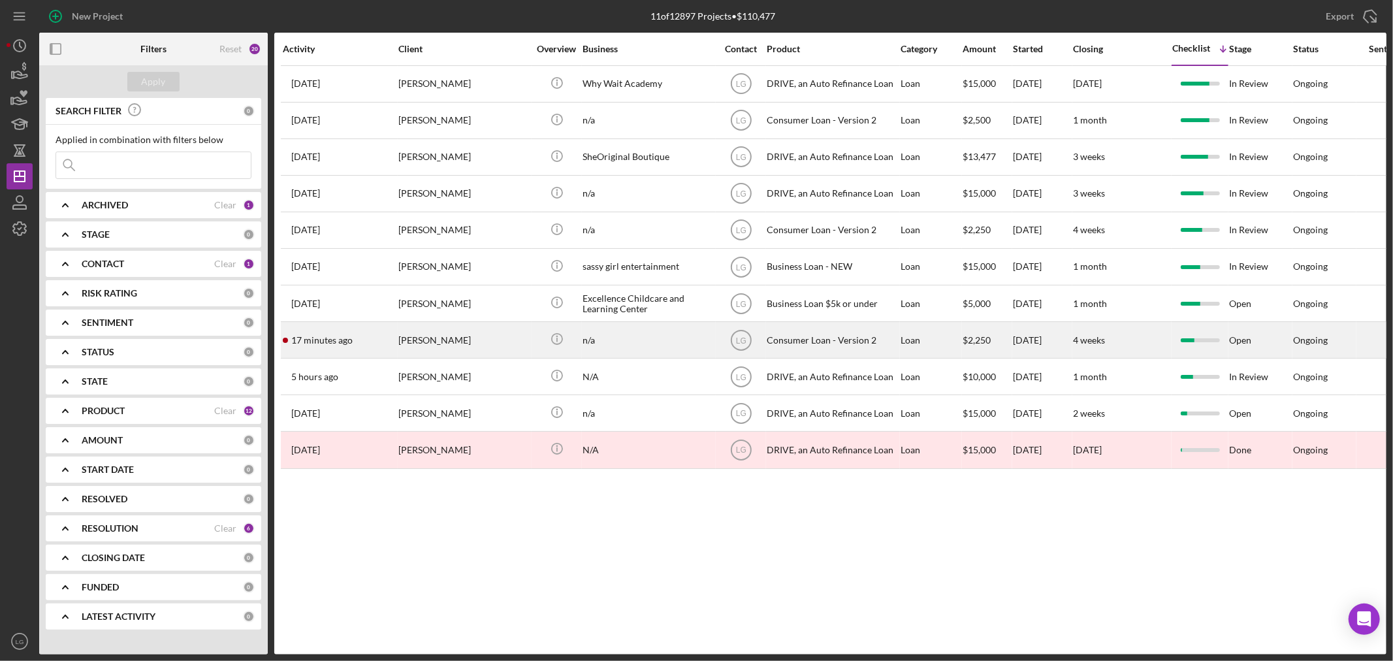
click at [419, 347] on div "[PERSON_NAME]" at bounding box center [463, 340] width 131 height 35
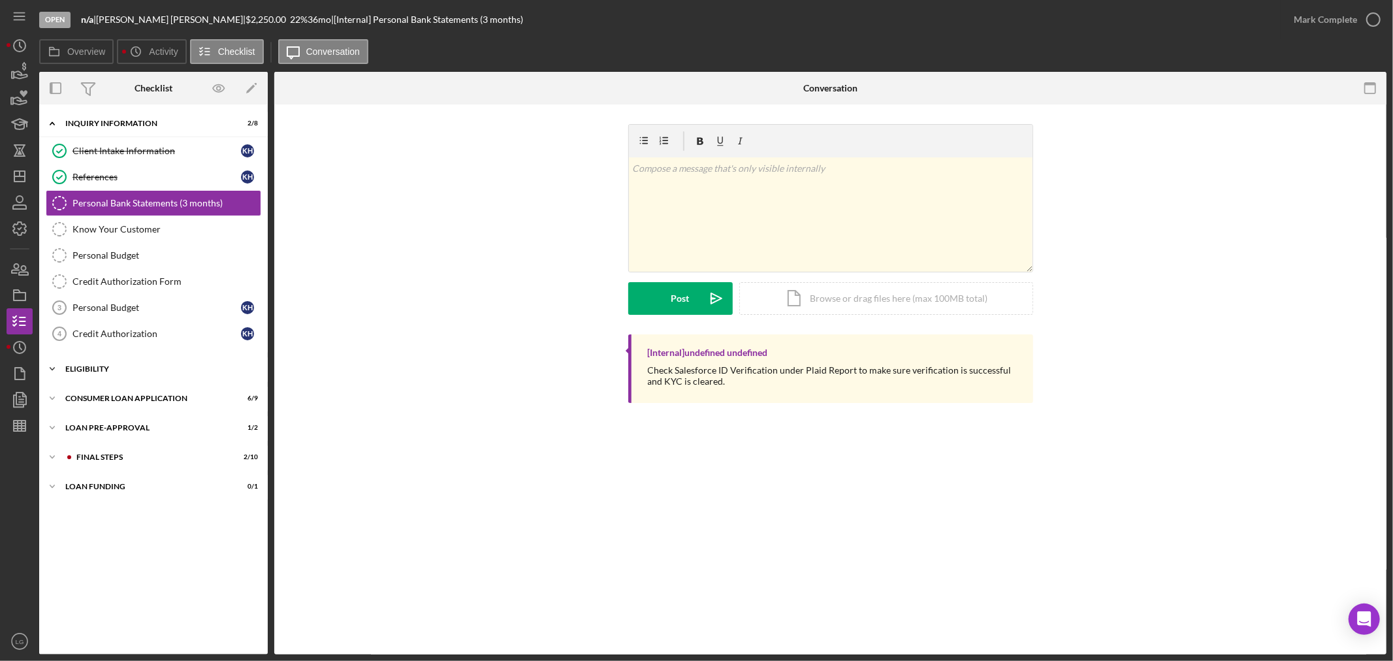
click at [136, 367] on div "Eligibility" at bounding box center [158, 369] width 186 height 8
click at [120, 520] on div "Icon/Expander Consumer Loan Application 6 / 9" at bounding box center [153, 510] width 229 height 26
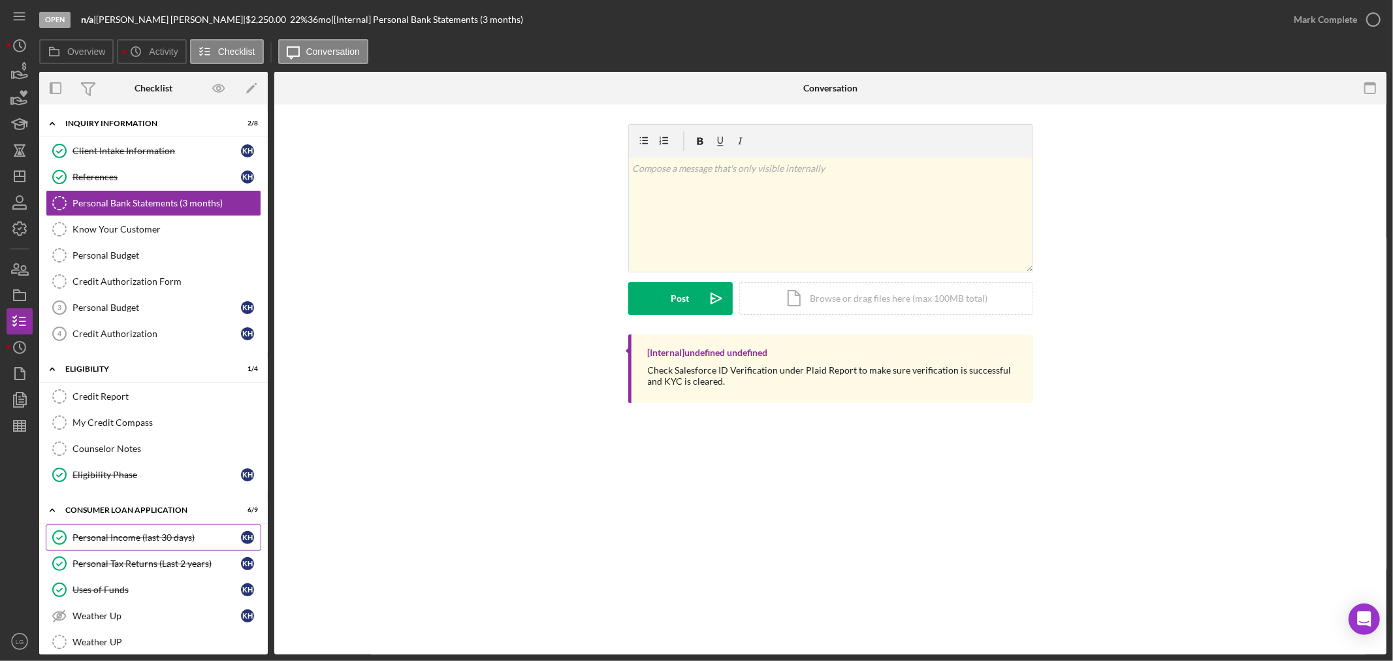
click at [112, 545] on link "Personal Income (last 30 days) Personal Income (last 30 days) K H" at bounding box center [154, 537] width 216 height 26
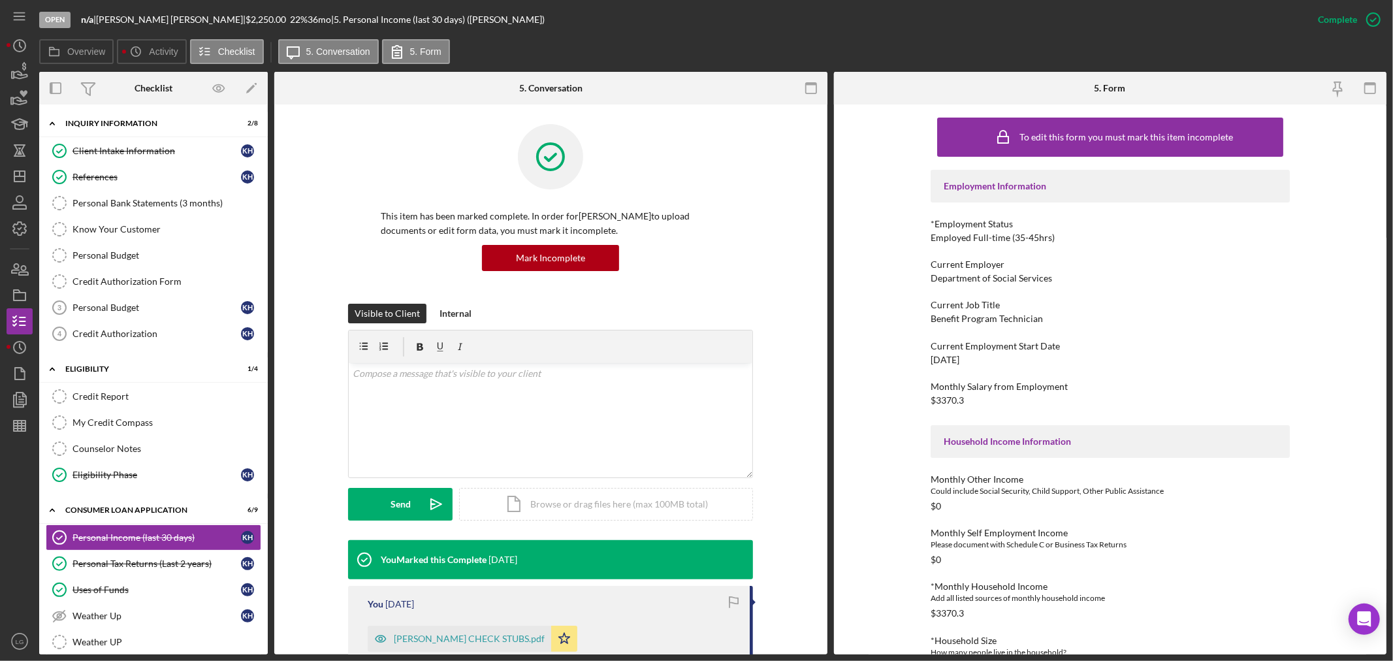
scroll to position [145, 0]
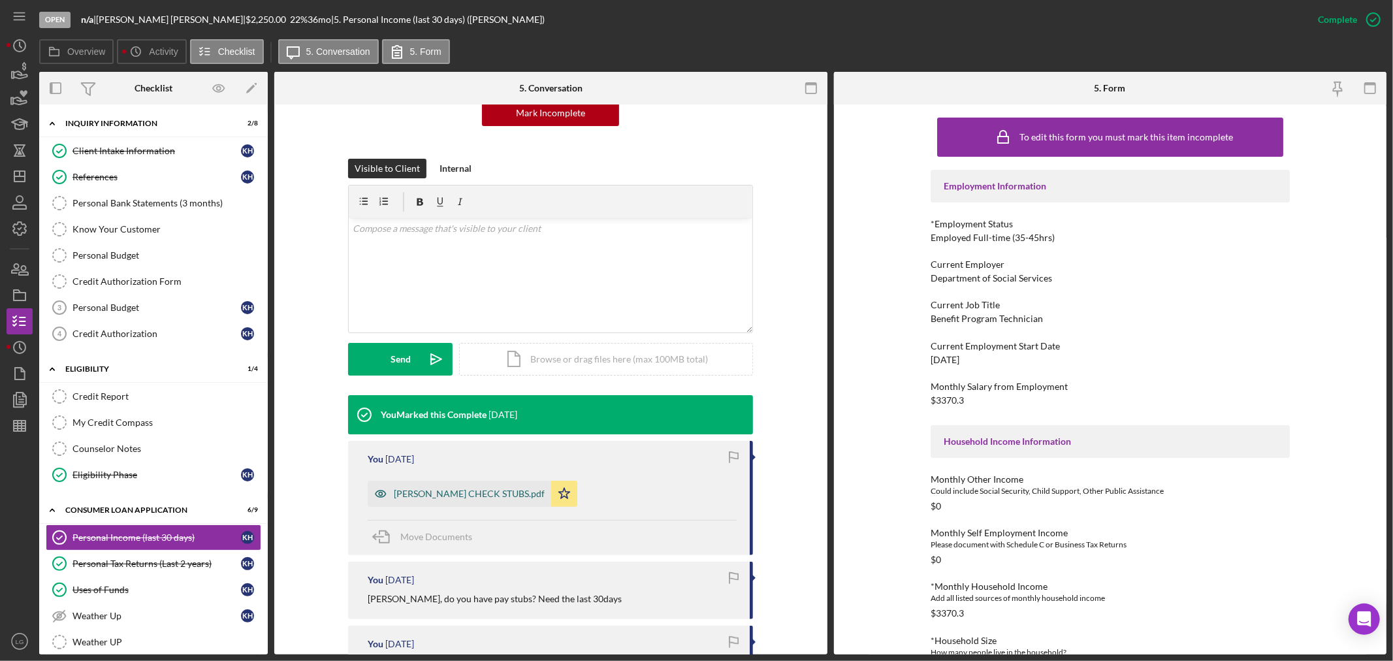
click at [511, 496] on div "[PERSON_NAME] CHECK STUBS.pdf" at bounding box center [469, 494] width 151 height 10
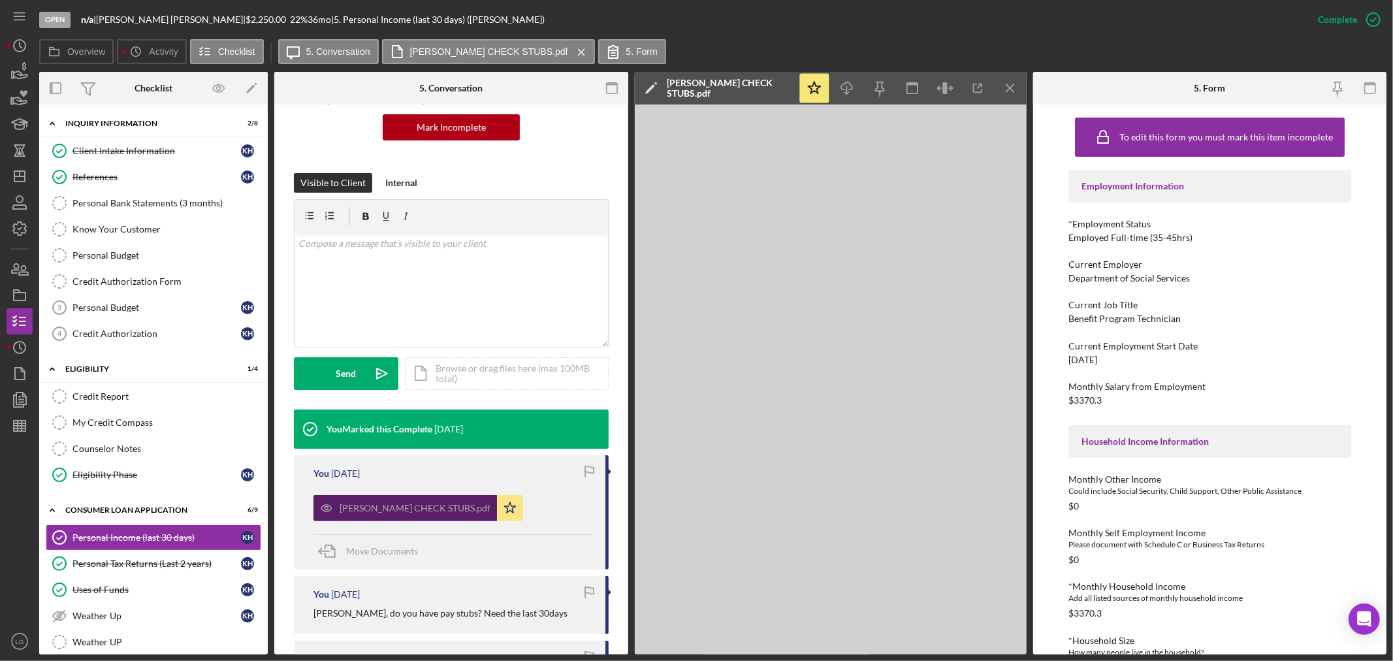
scroll to position [159, 0]
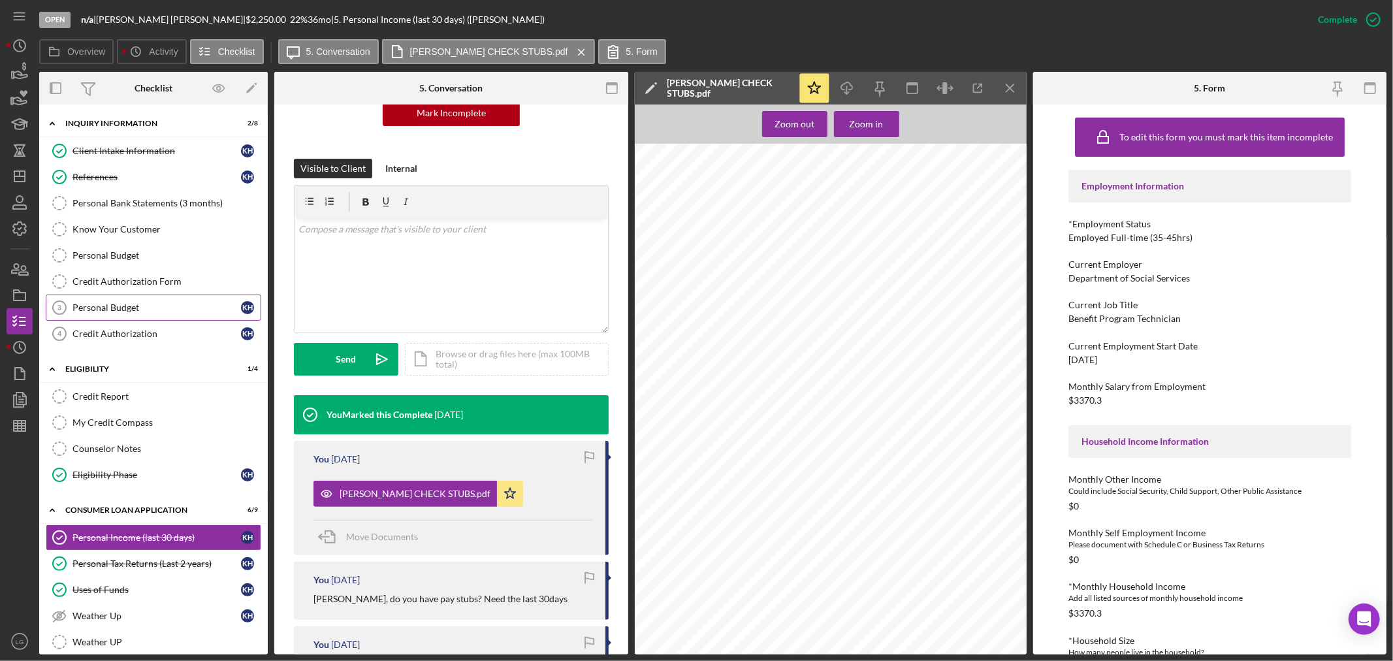
click at [89, 313] on div "Personal Budget" at bounding box center [156, 307] width 168 height 10
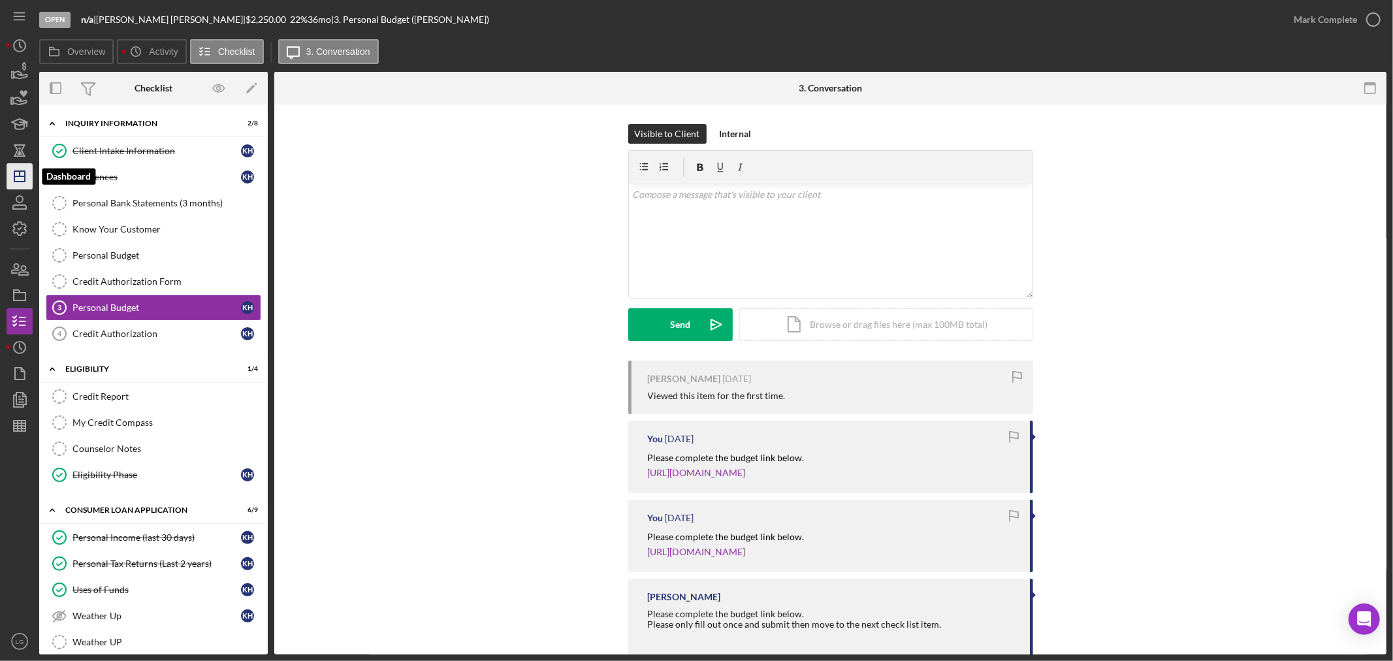
click at [16, 181] on polygon "button" at bounding box center [19, 176] width 10 height 10
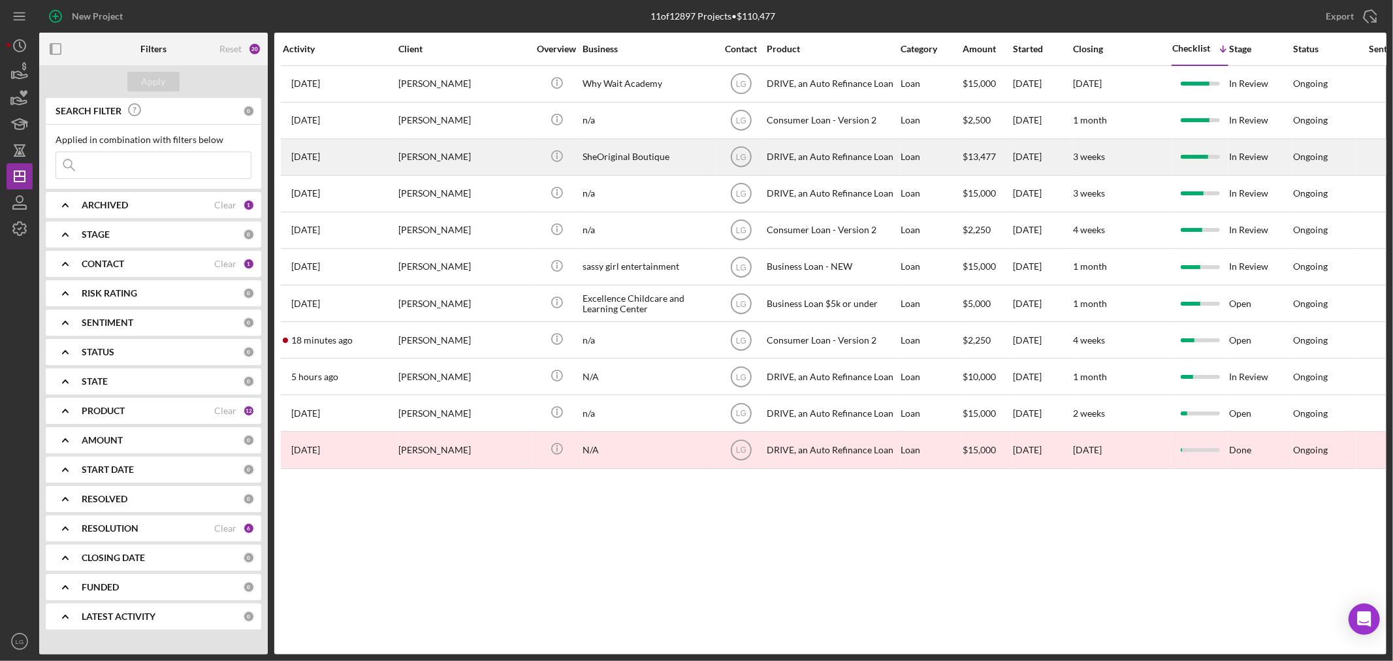
click at [481, 155] on div "[PERSON_NAME]" at bounding box center [463, 157] width 131 height 35
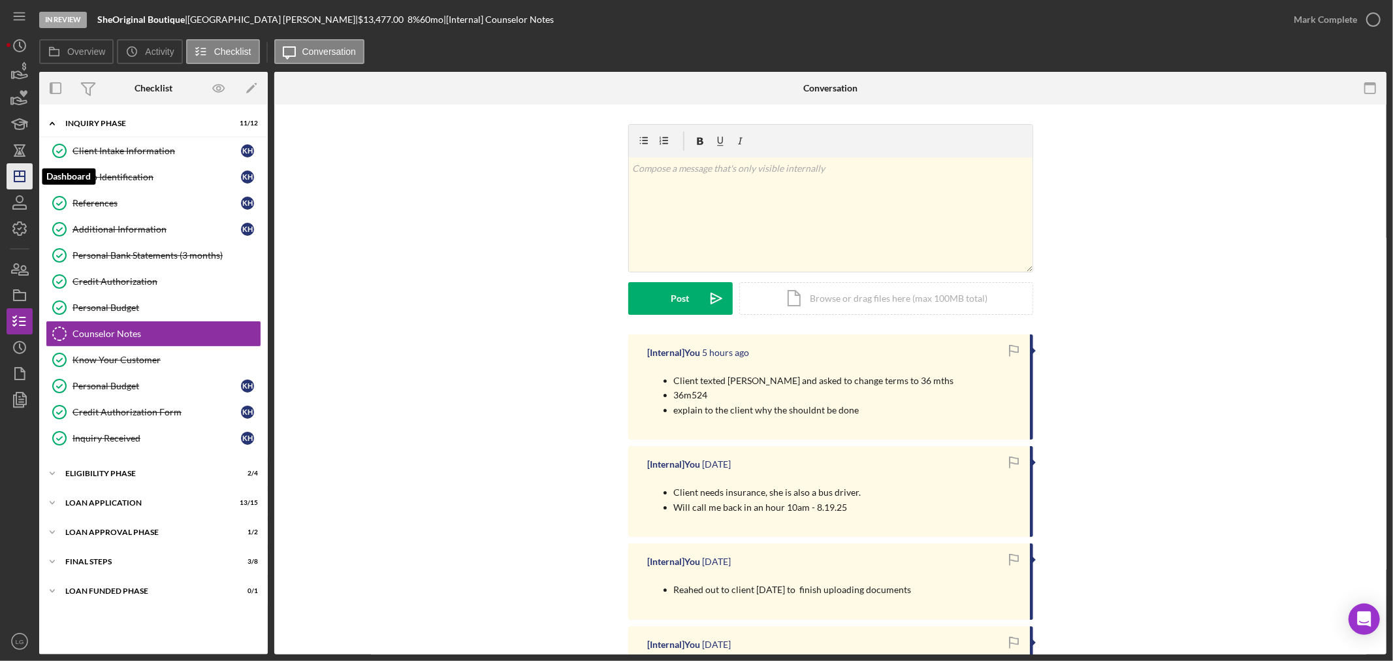
click at [28, 184] on icon "Icon/Dashboard" at bounding box center [19, 176] width 33 height 33
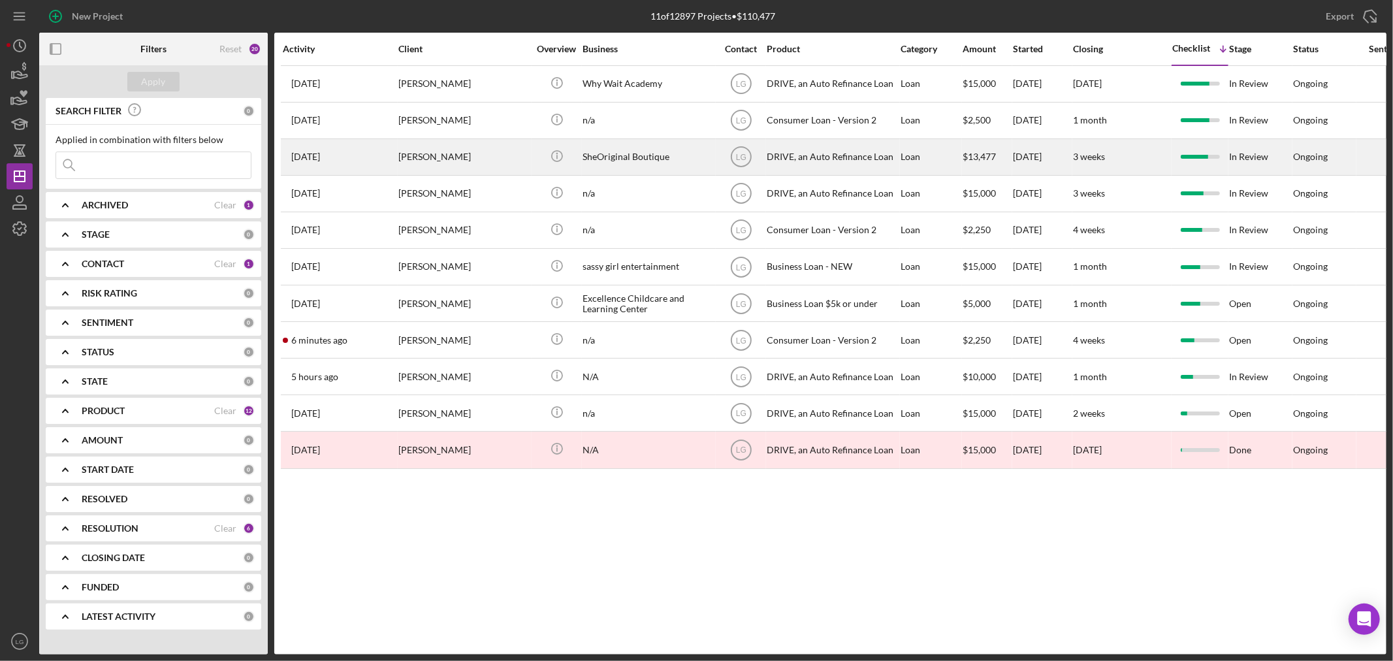
click at [500, 168] on div "[PERSON_NAME]" at bounding box center [463, 157] width 131 height 35
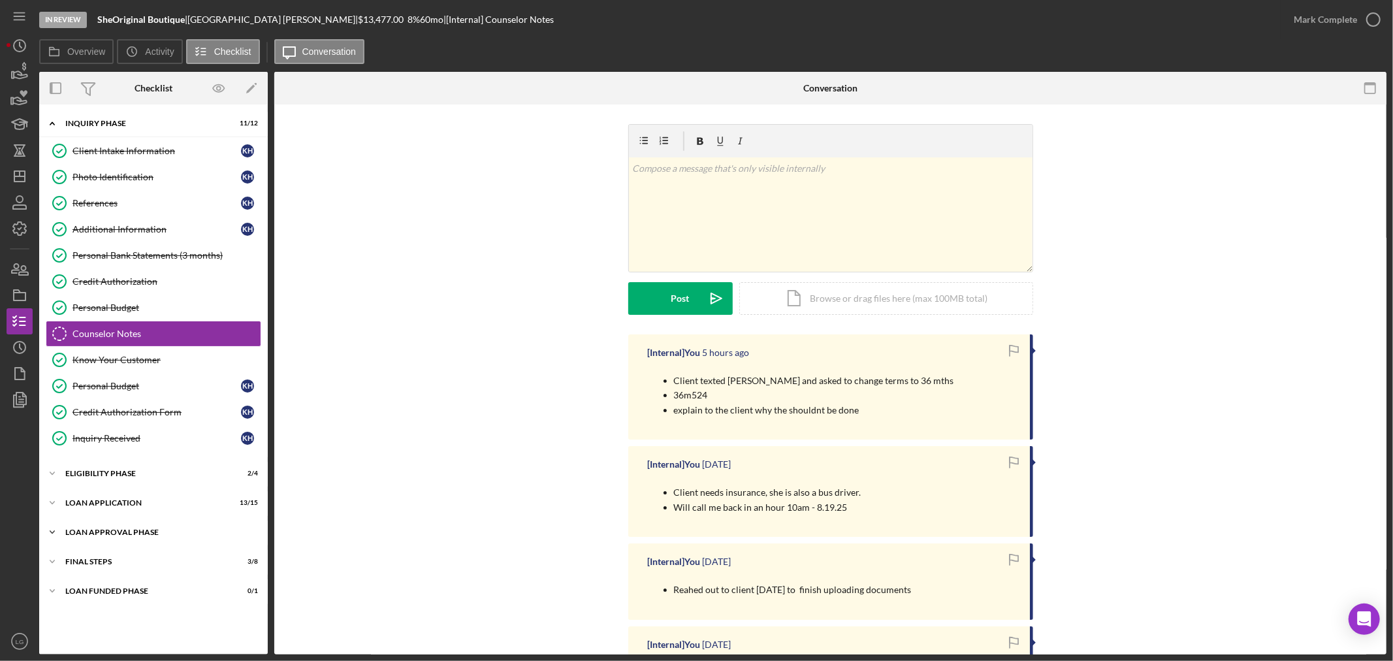
click at [159, 533] on div "Loan Approval Phase" at bounding box center [158, 532] width 186 height 8
click at [132, 562] on div "Loan Approval" at bounding box center [166, 559] width 188 height 10
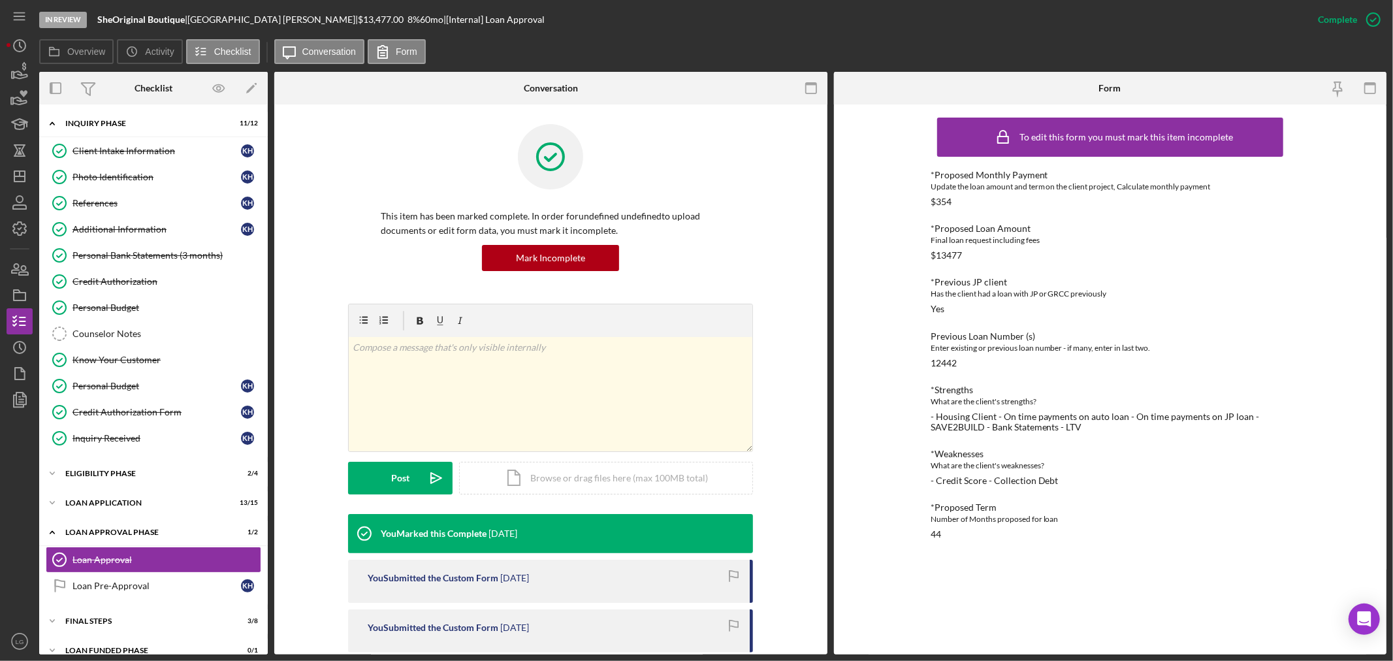
scroll to position [290, 0]
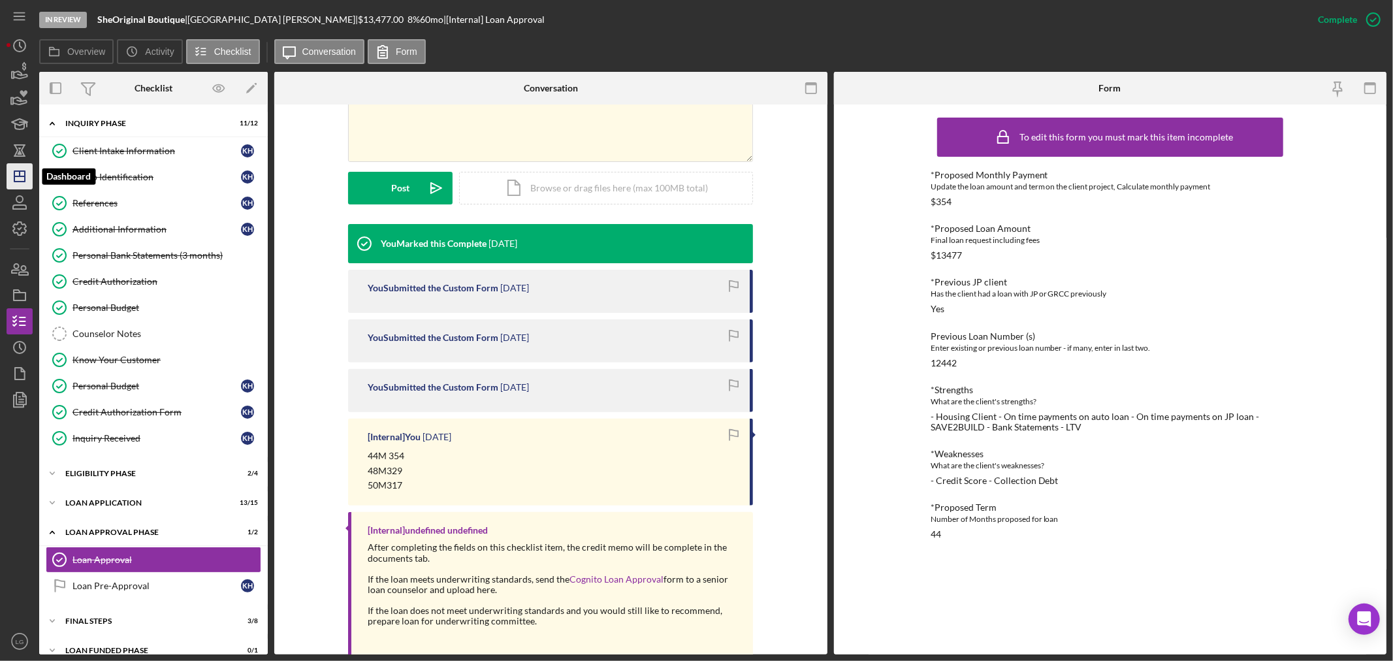
click at [13, 167] on icon "Icon/Dashboard" at bounding box center [19, 176] width 33 height 33
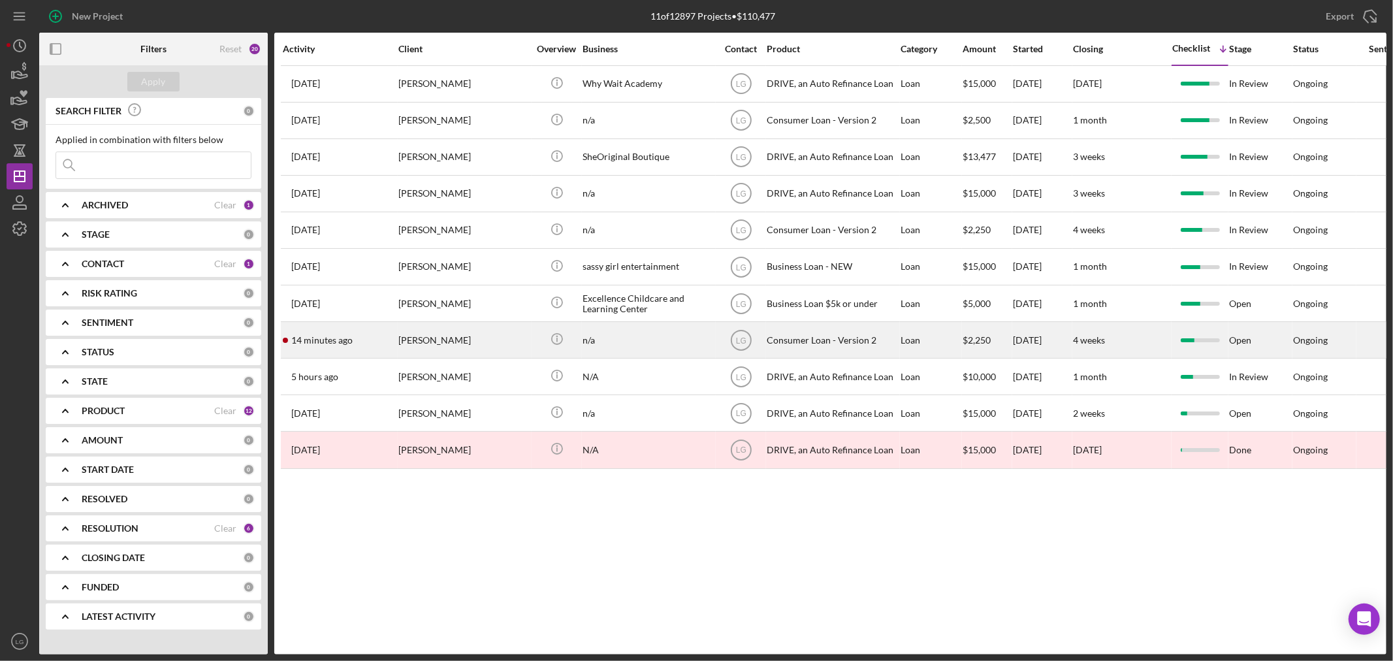
click at [477, 344] on div "[PERSON_NAME]" at bounding box center [463, 340] width 131 height 35
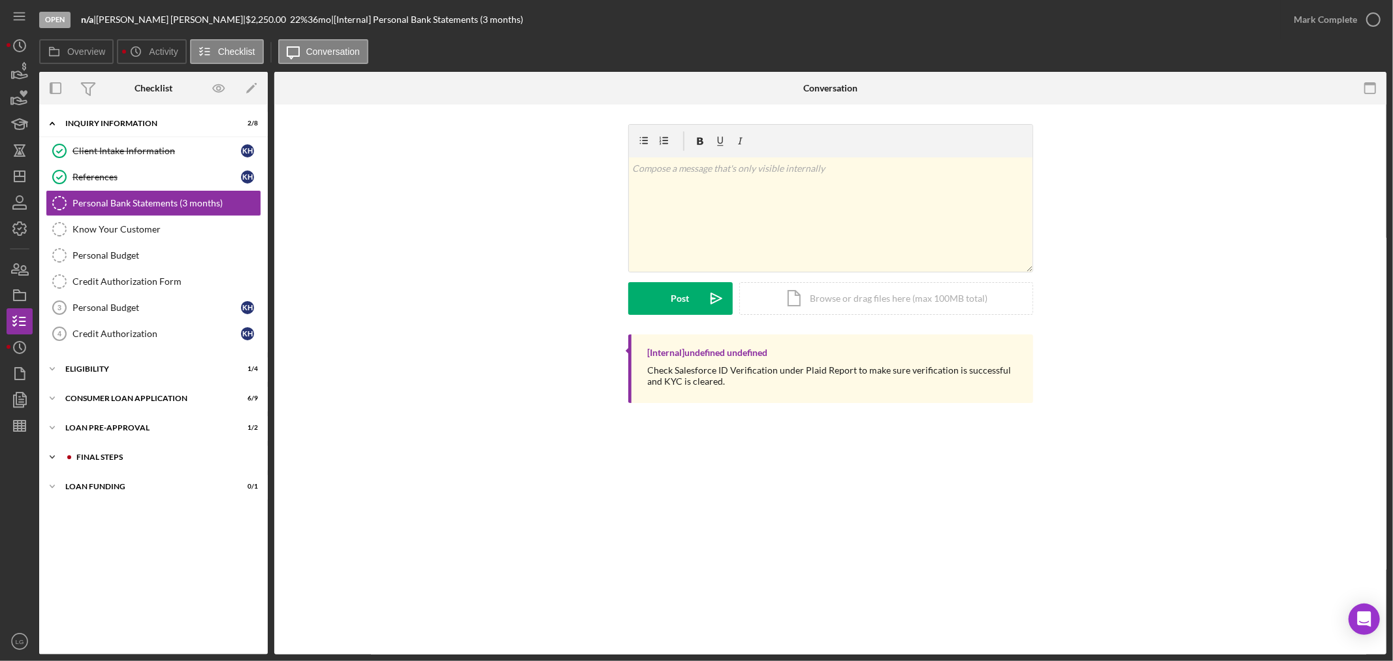
click at [165, 451] on div "Icon/Expander FINAL STEPS 2 / 10" at bounding box center [153, 457] width 229 height 26
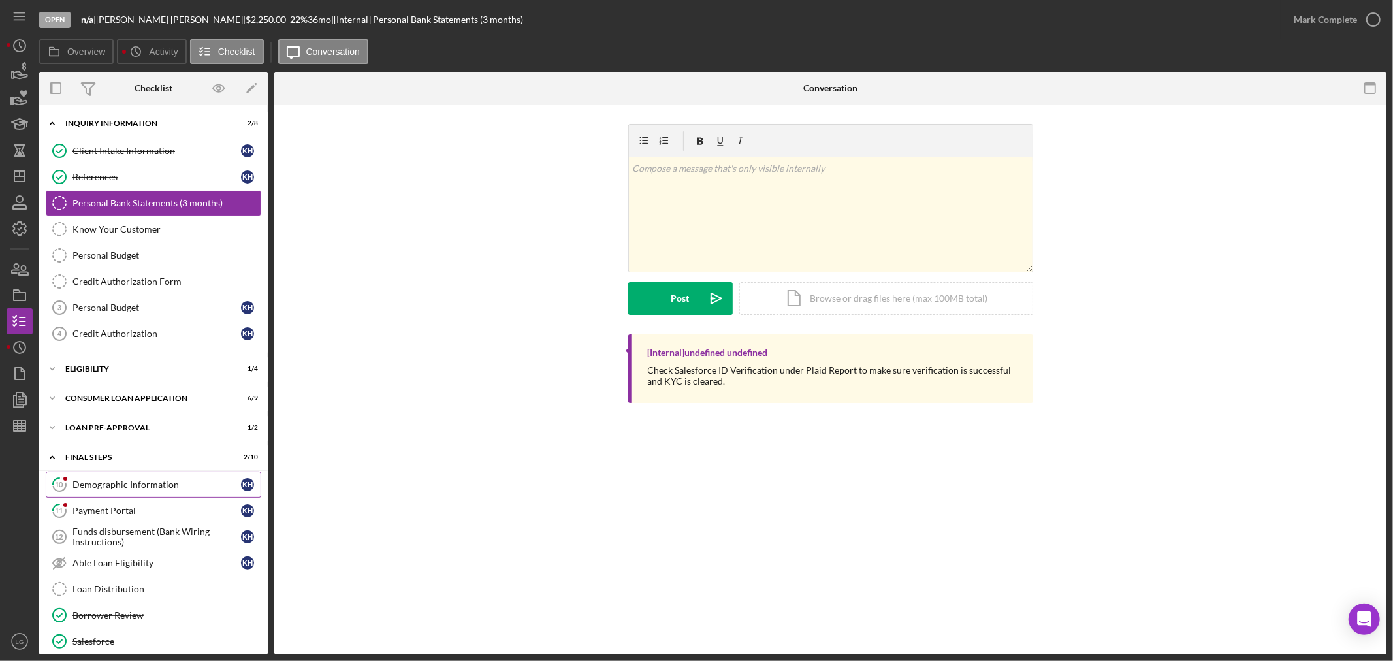
click at [140, 493] on link "10 Demographic Information K H" at bounding box center [154, 485] width 216 height 26
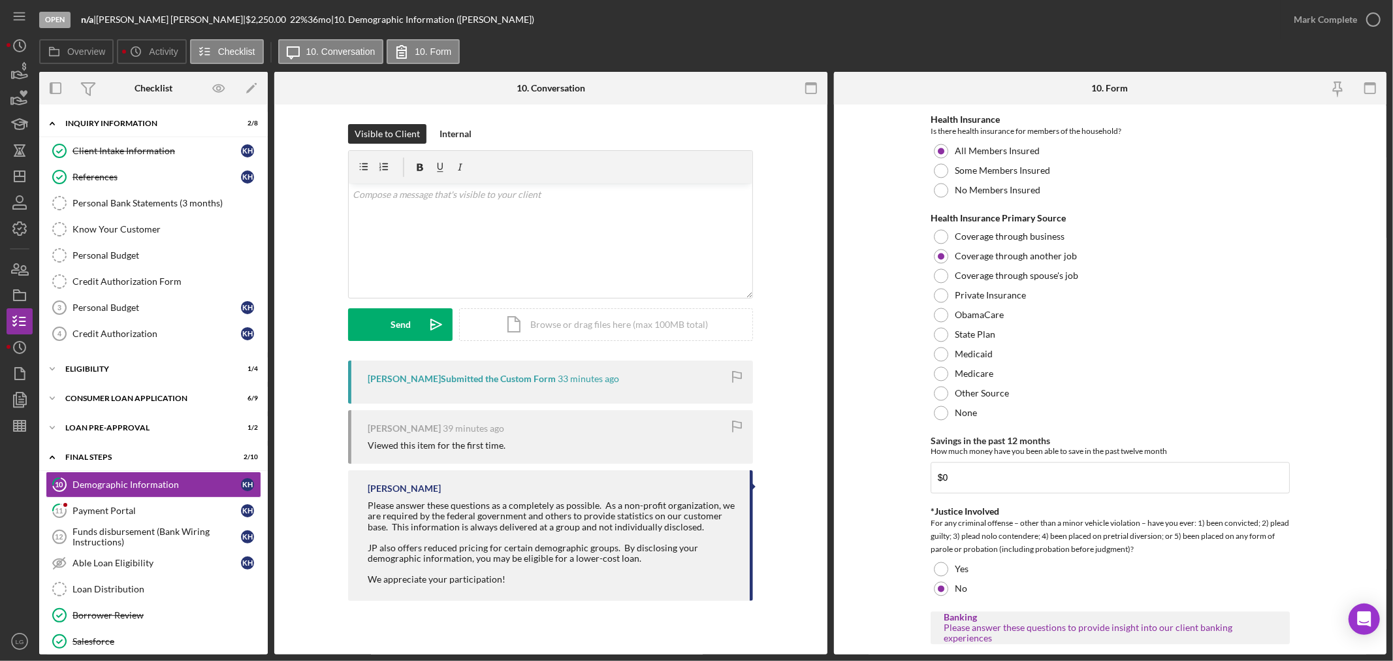
scroll to position [2337, 0]
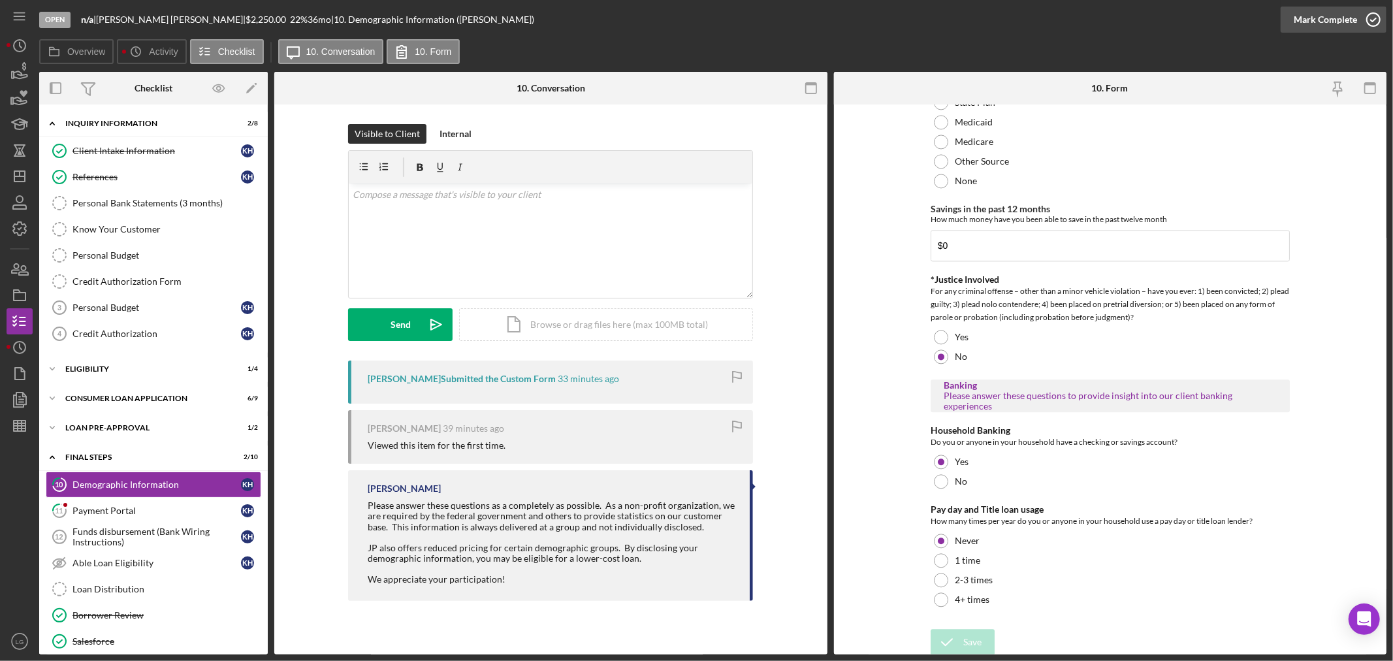
click at [1288, 23] on button "Mark Complete" at bounding box center [1334, 20] width 106 height 26
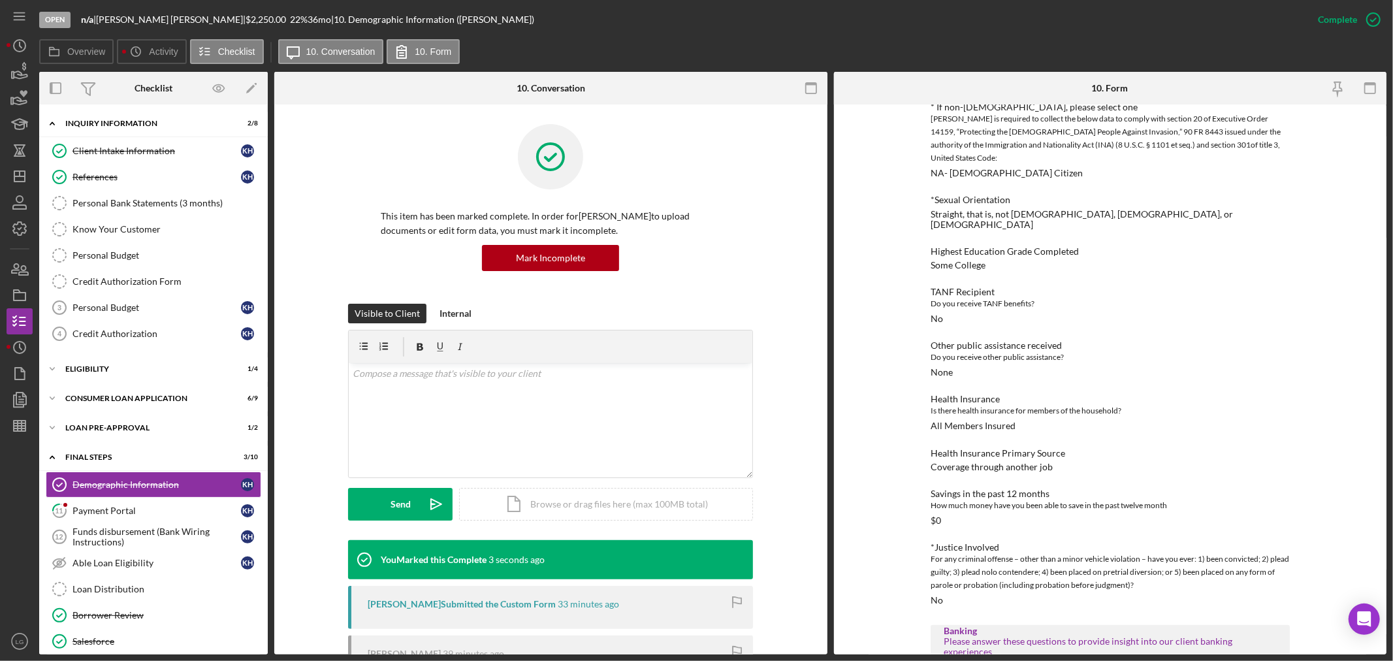
scroll to position [914, 0]
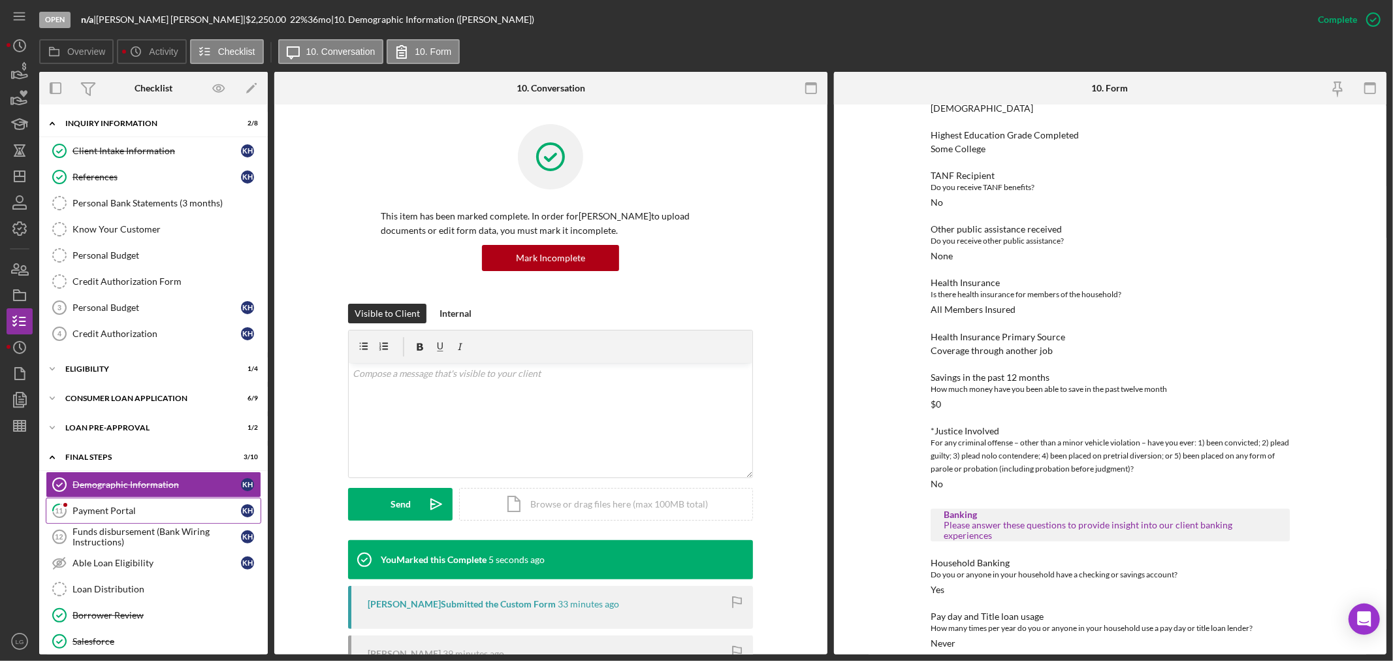
click at [135, 507] on div "Payment Portal" at bounding box center [156, 510] width 168 height 10
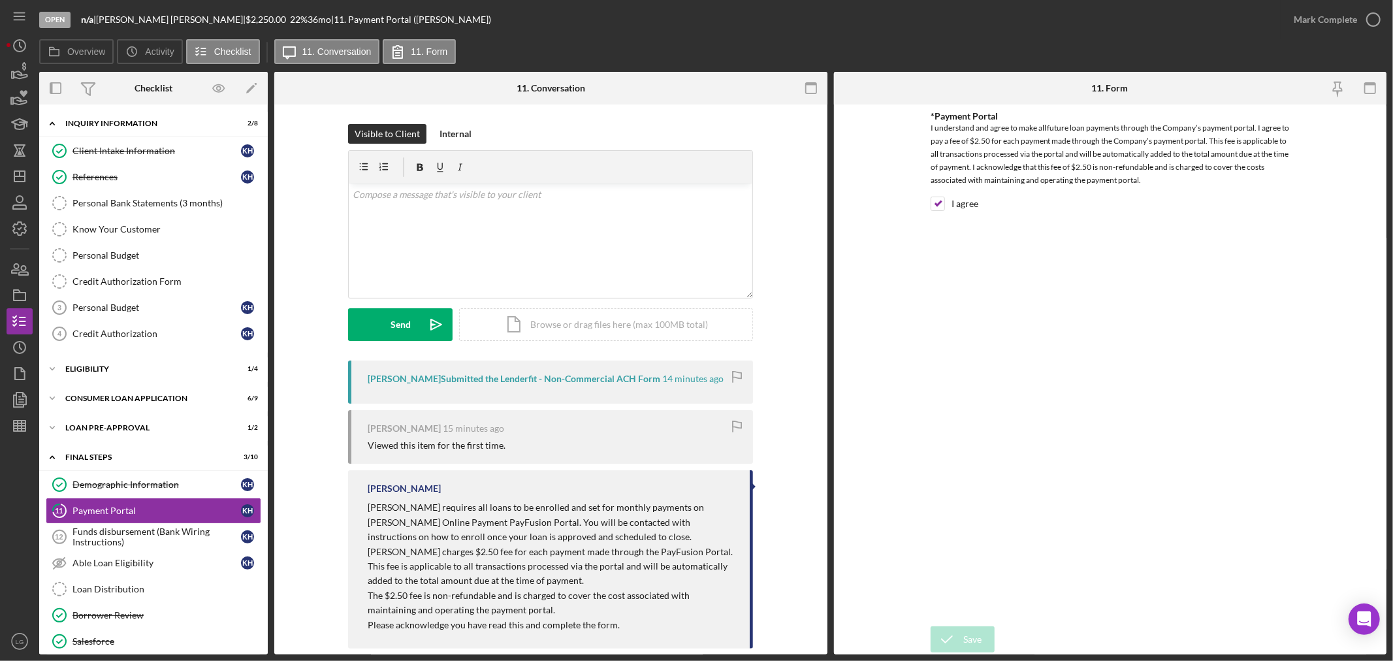
click at [1337, 5] on div "Mark Complete" at bounding box center [1334, 19] width 106 height 39
click at [1331, 10] on div "Mark Complete" at bounding box center [1325, 20] width 63 height 26
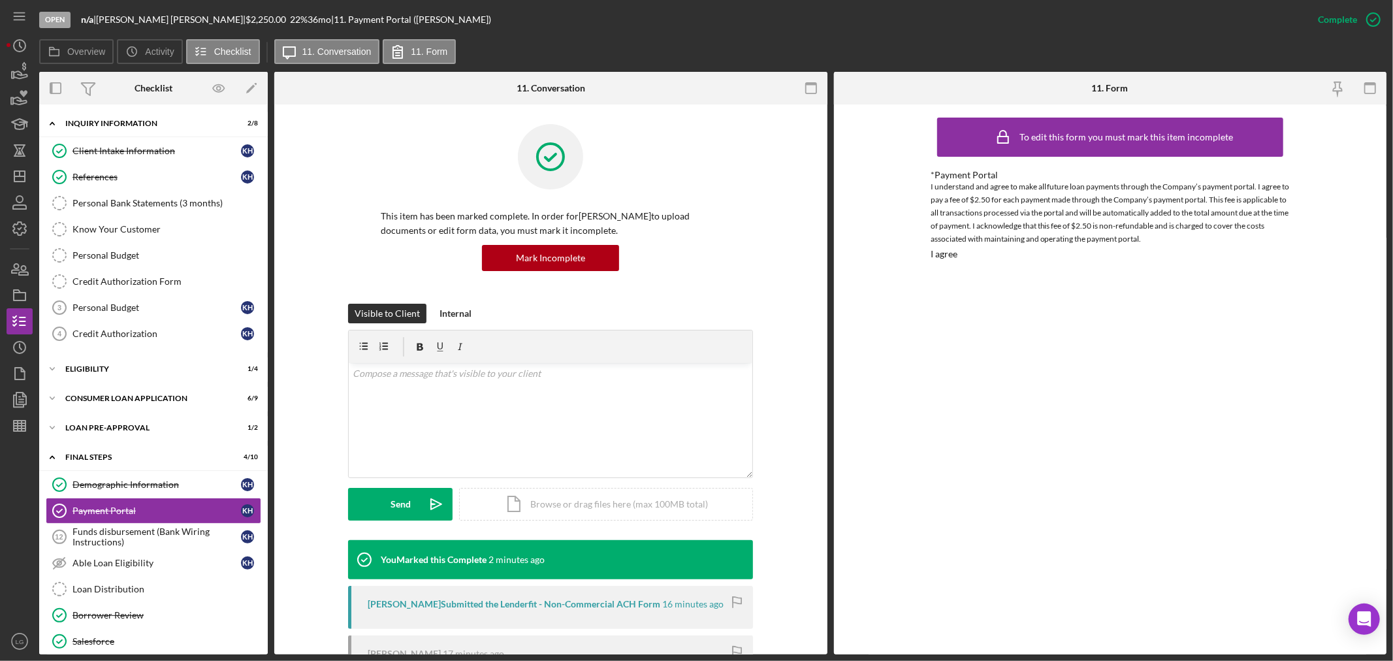
click at [942, 423] on div "To edit this form you must mark this item incomplete *Payment Portal I understa…" at bounding box center [1110, 379] width 359 height 537
click at [164, 525] on link "Funds disbursement (Bank Wiring Instructions) 12 Funds disbursement (Bank Wirin…" at bounding box center [154, 537] width 216 height 26
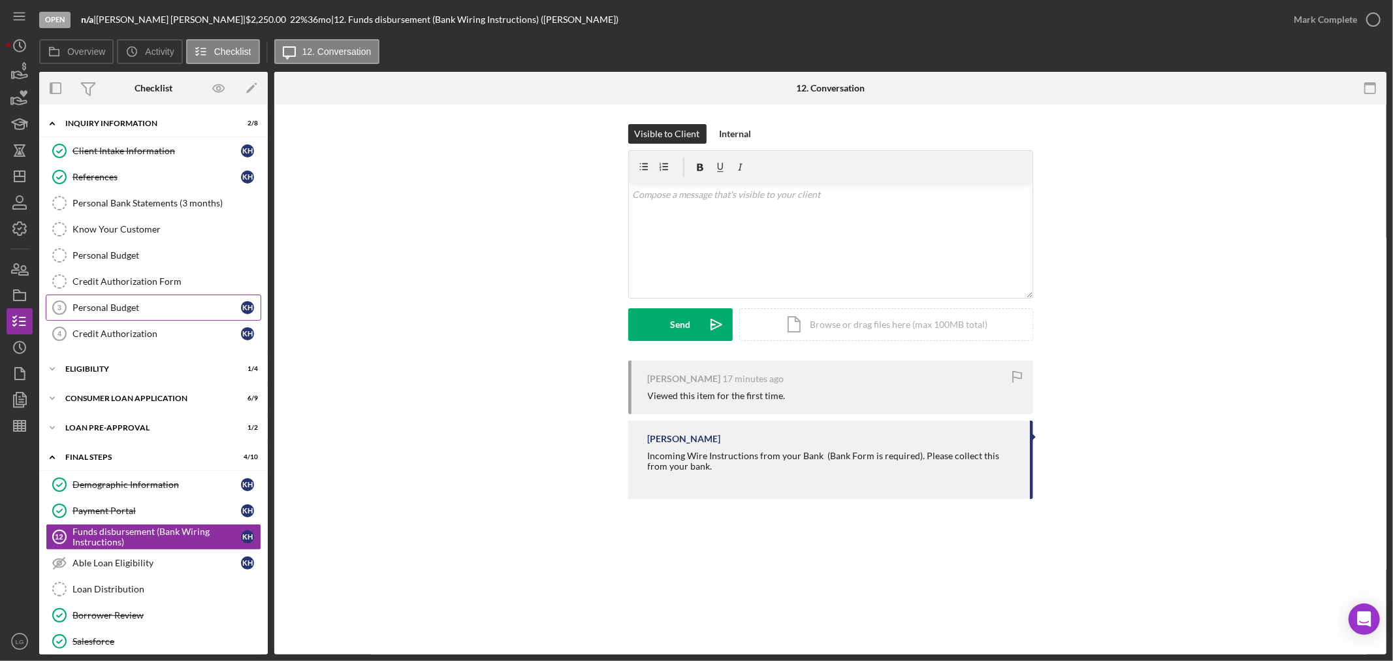
click at [155, 296] on link "Personal Budget 3 Personal Budget K H" at bounding box center [154, 308] width 216 height 26
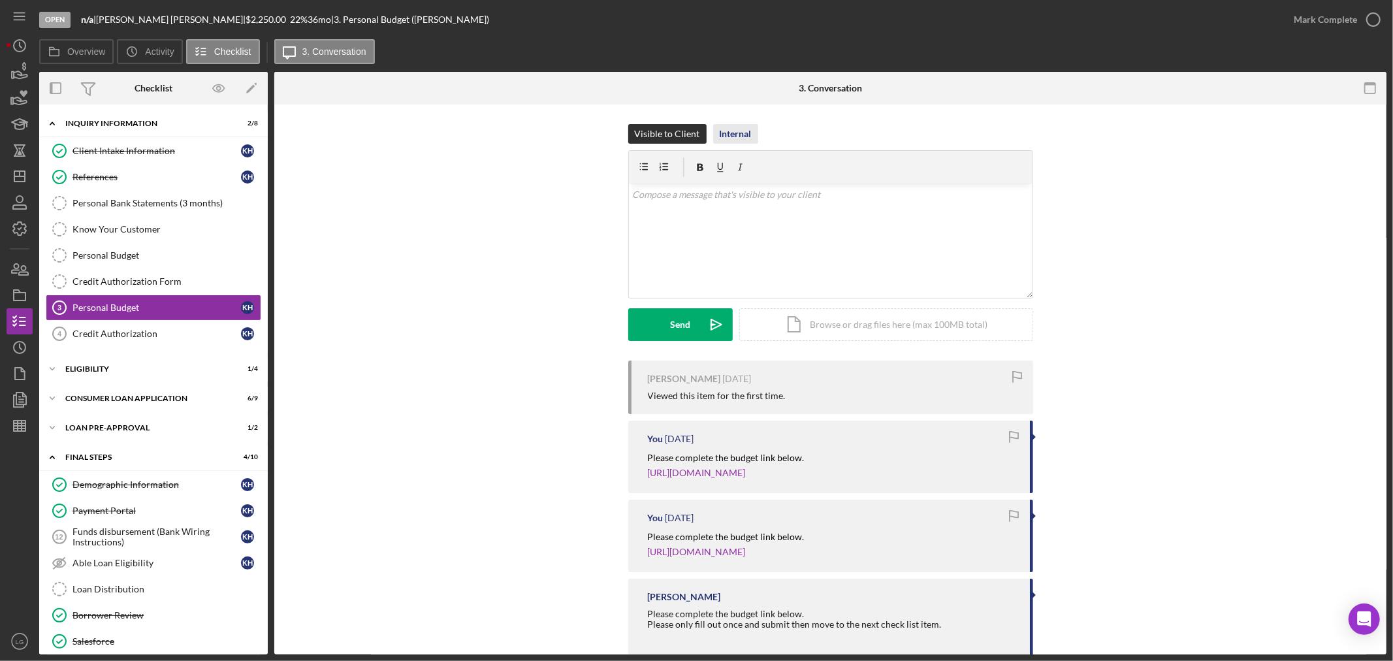
click at [728, 136] on div "Internal" at bounding box center [736, 134] width 32 height 20
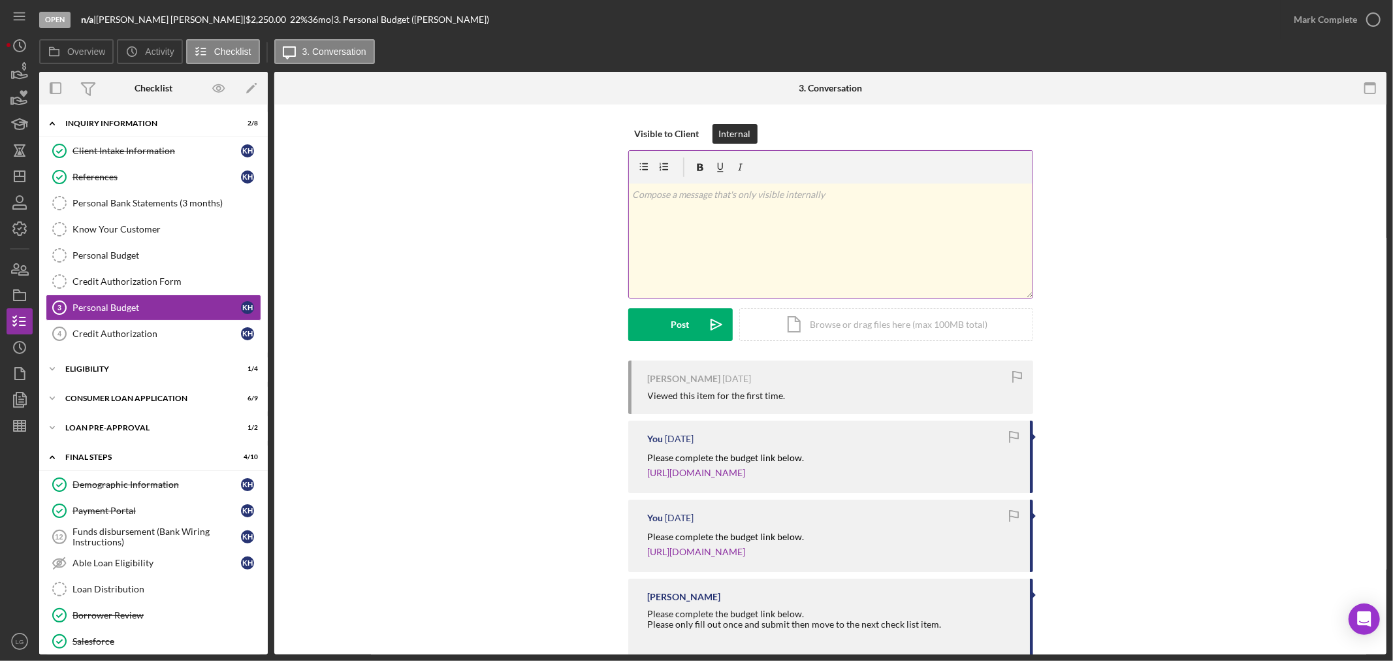
click at [715, 225] on div "v Color teal Color pink Remove color Add row above Add row below Add column bef…" at bounding box center [831, 241] width 404 height 114
click at [680, 324] on div "Post" at bounding box center [680, 324] width 18 height 33
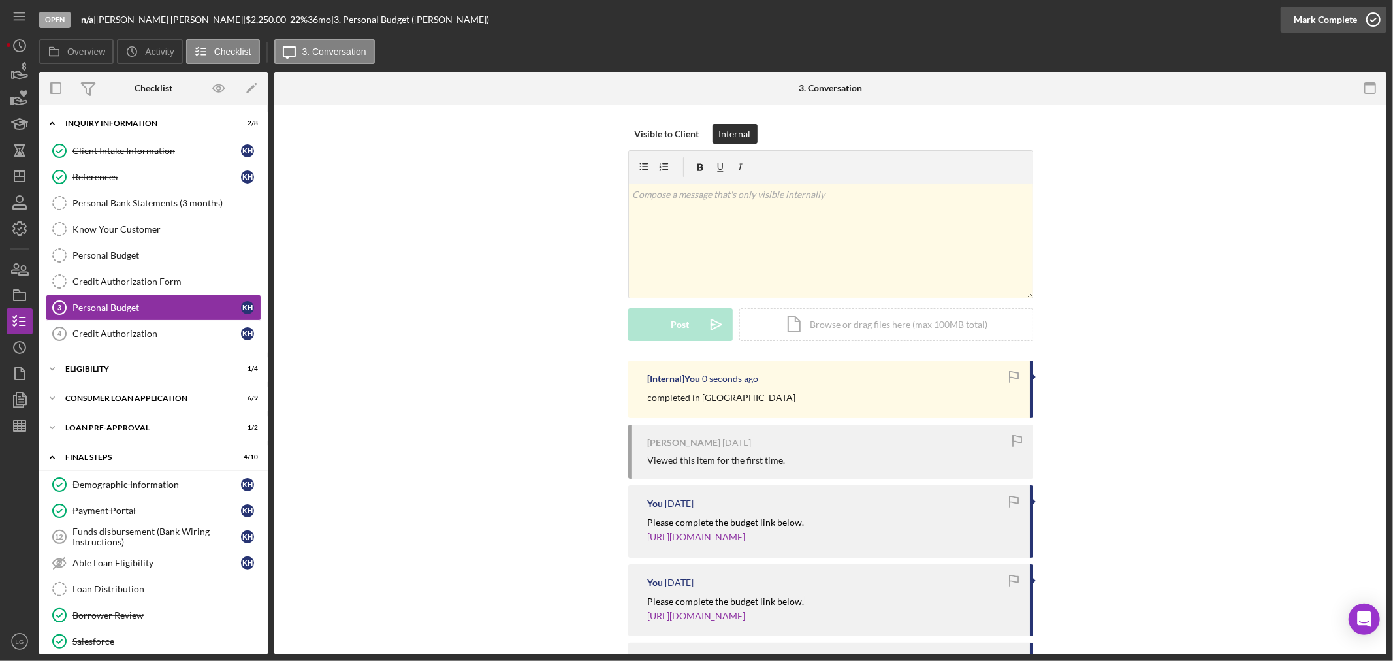
click at [1327, 31] on div "Mark Complete" at bounding box center [1325, 20] width 63 height 26
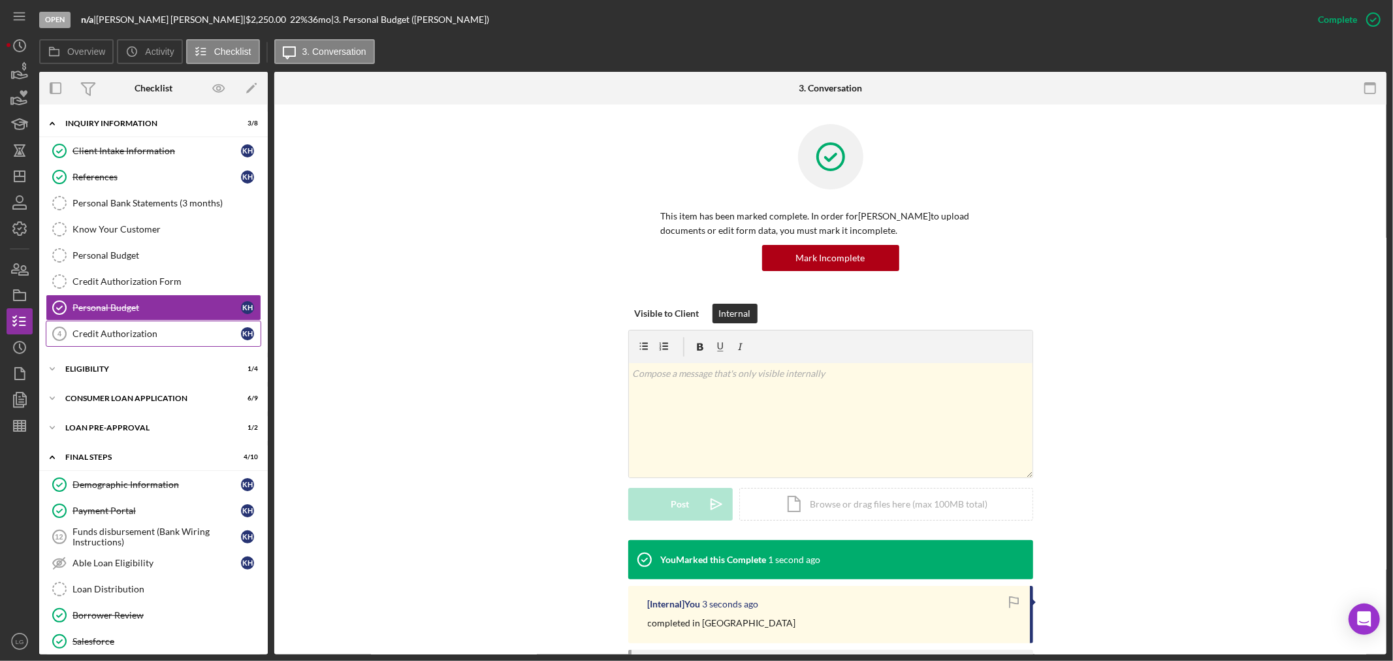
click at [144, 341] on link "Credit Authorization 4 Credit Authorization K H" at bounding box center [154, 334] width 216 height 26
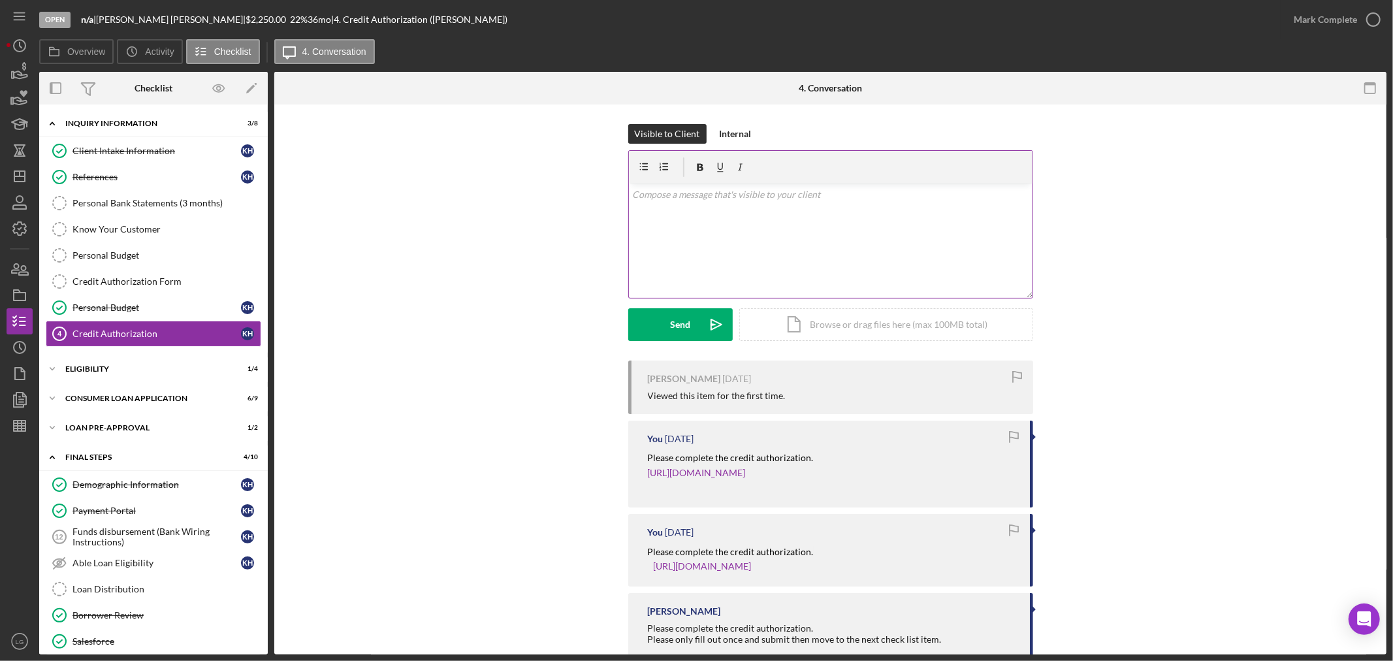
click at [827, 244] on div "v Color teal Color pink Remove color Add row above Add row below Add column bef…" at bounding box center [831, 241] width 404 height 114
click at [736, 133] on div "Internal" at bounding box center [736, 134] width 32 height 20
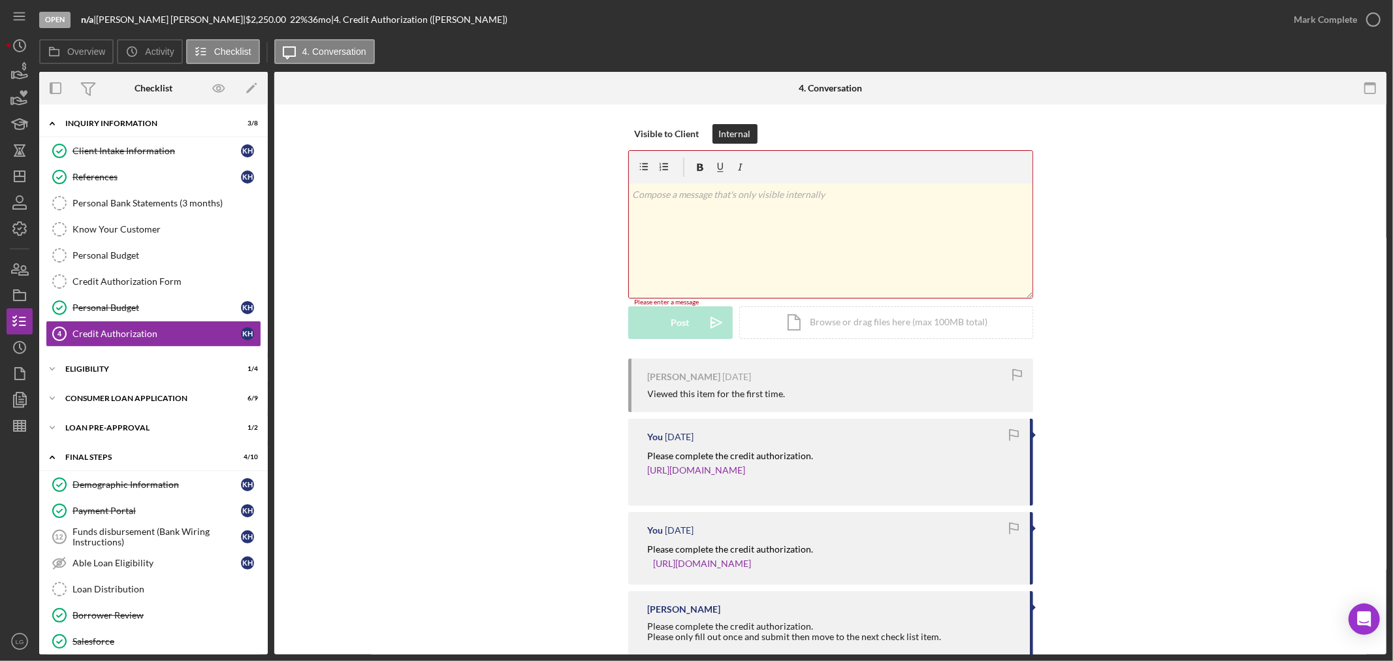
click at [675, 238] on div "v Color teal Color pink Remove color Add row above Add row below Add column bef…" at bounding box center [831, 241] width 404 height 114
click at [681, 302] on form "v Color teal Color pink Remove color Add row above Add row below Add column bef…" at bounding box center [830, 245] width 405 height 191
click at [675, 323] on div "Post" at bounding box center [680, 324] width 18 height 33
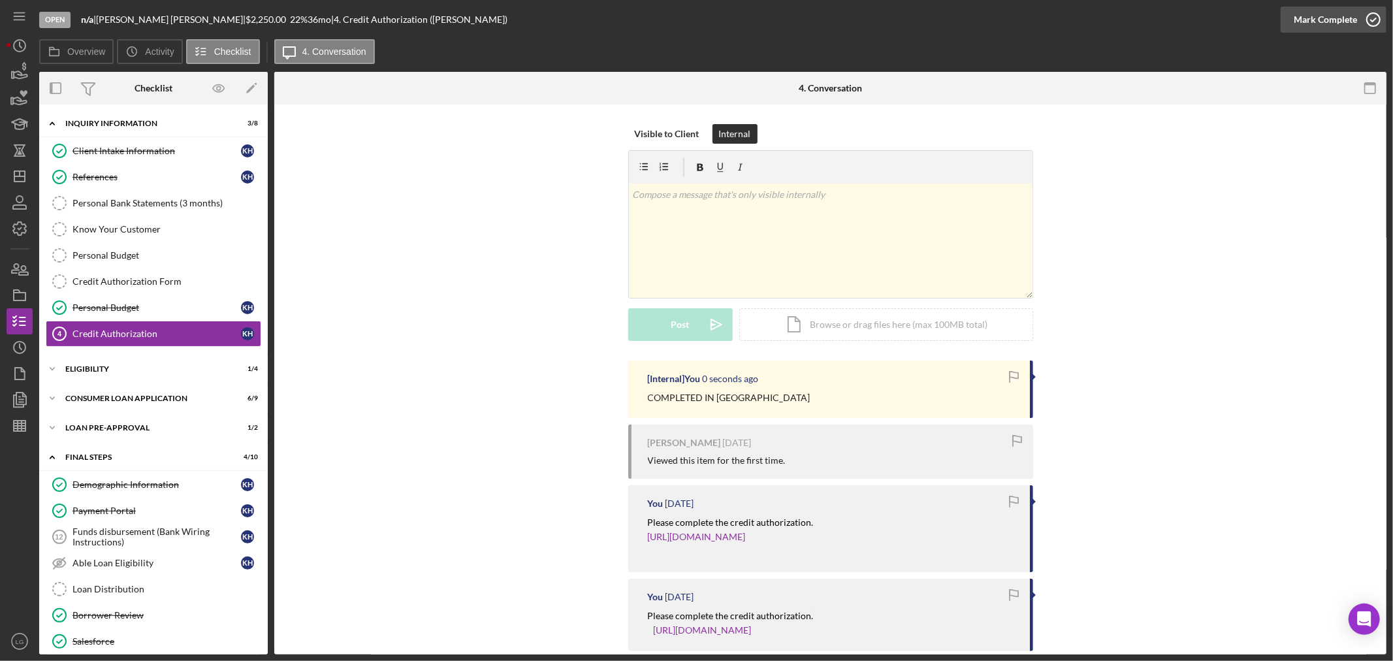
click at [1340, 15] on div "Mark Complete" at bounding box center [1325, 20] width 63 height 26
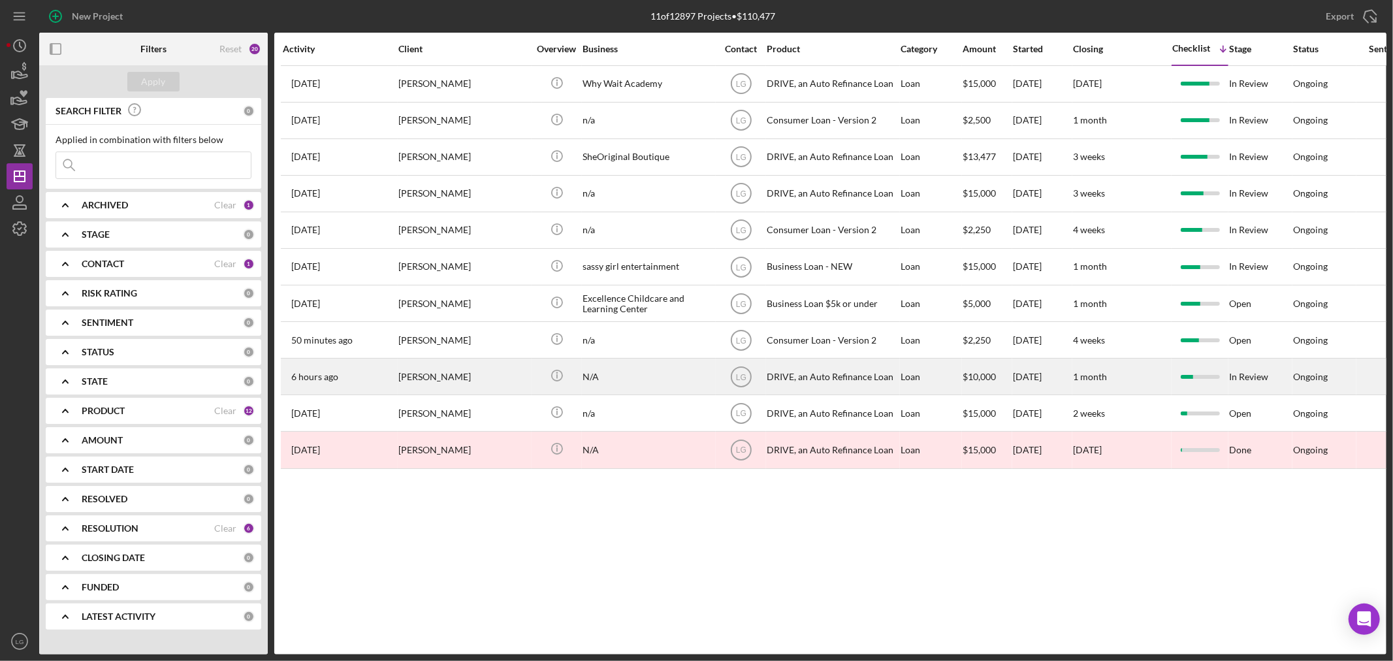
click at [425, 372] on div "[PERSON_NAME]" at bounding box center [463, 376] width 131 height 35
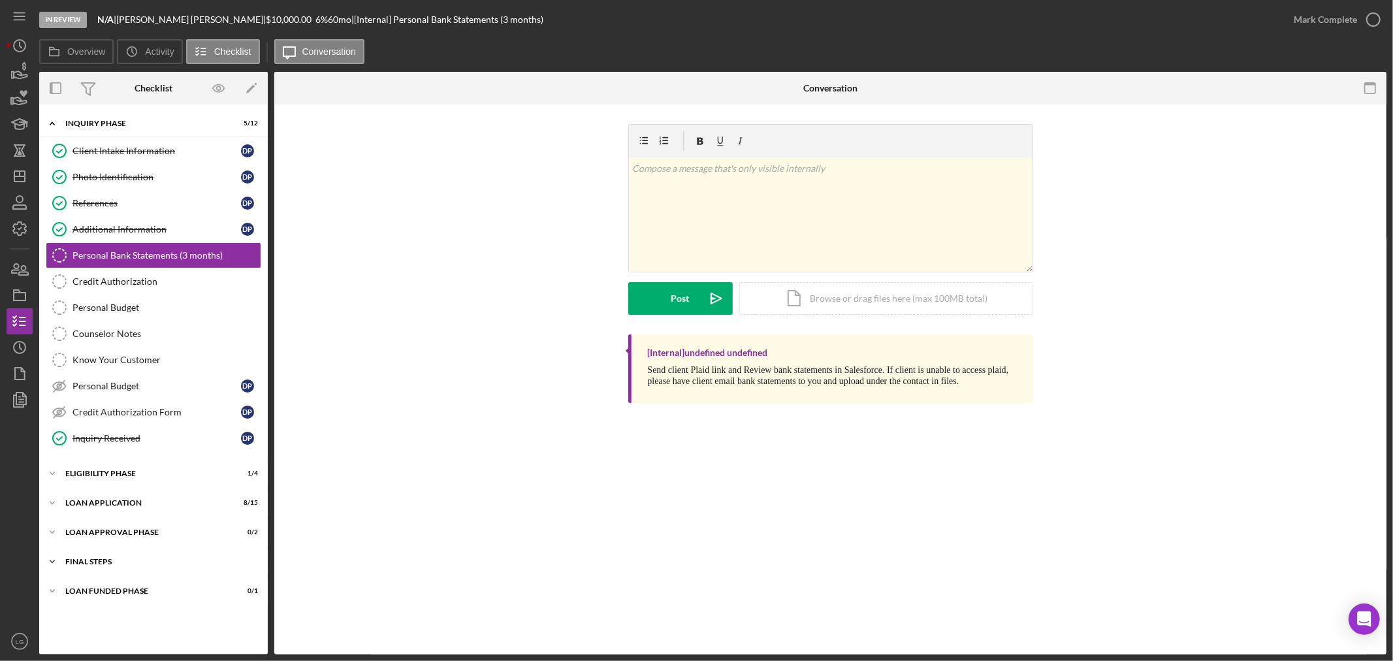
click at [142, 569] on div "Icon/Expander FINAL STEPS 0 / 8" at bounding box center [153, 562] width 229 height 26
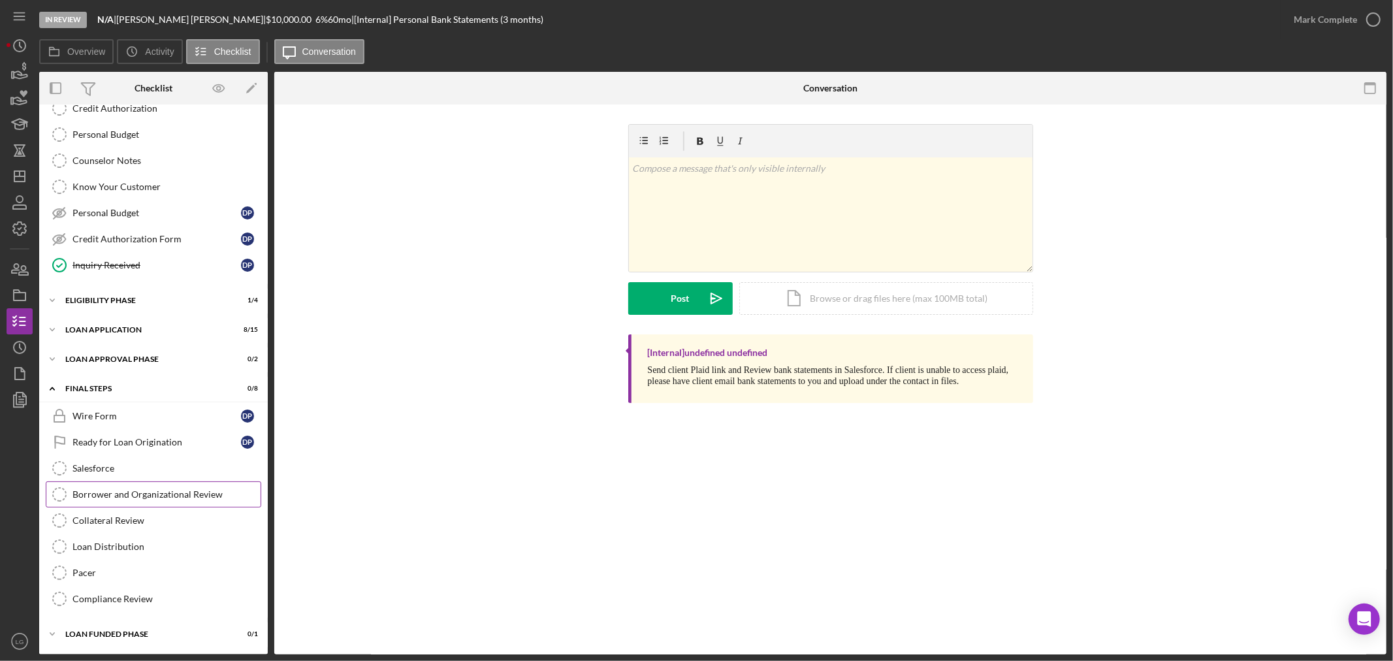
click at [124, 487] on link "Borrower and Organizational Review Borrower and Organizational Review" at bounding box center [154, 494] width 216 height 26
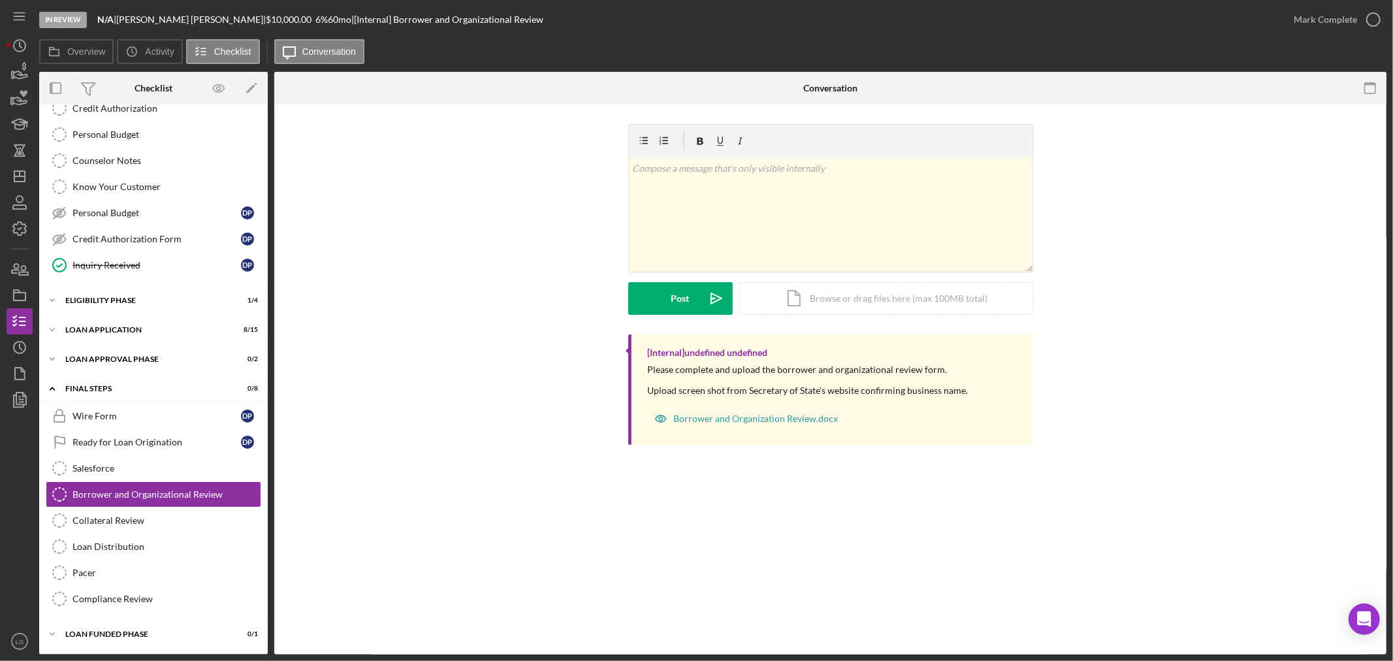
scroll to position [175, 0]
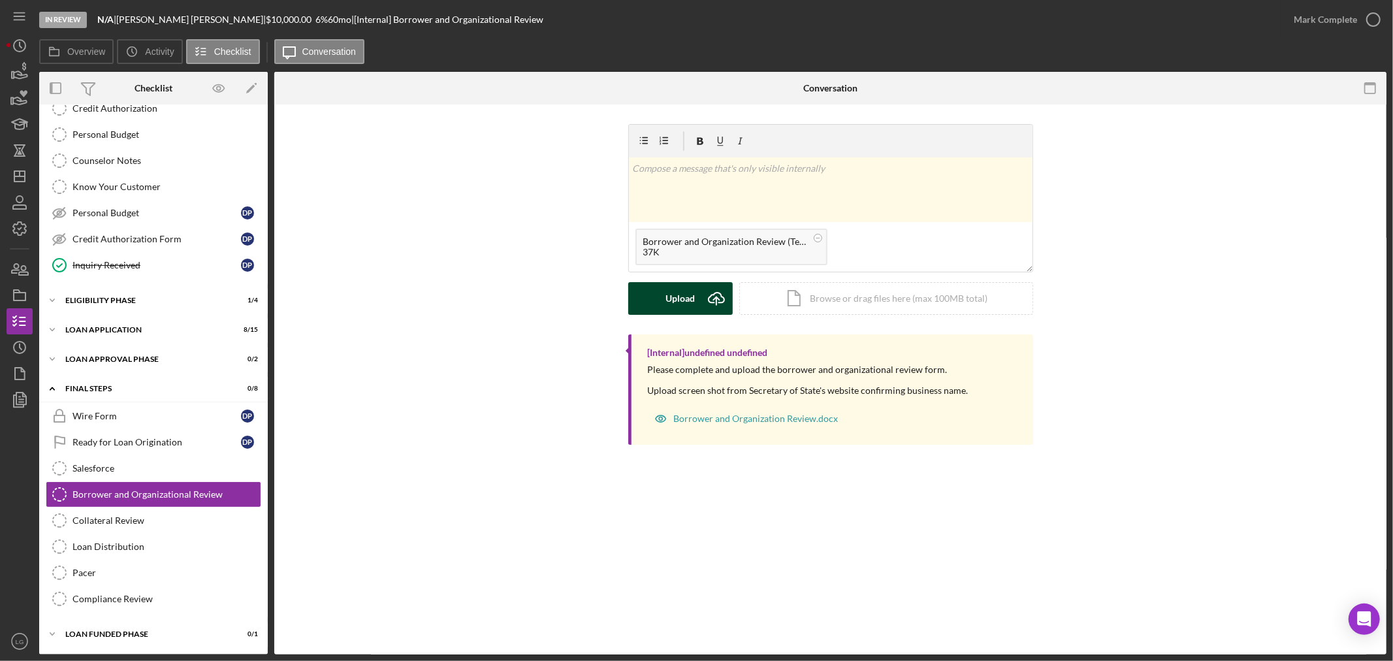
click at [675, 300] on div "Upload" at bounding box center [679, 298] width 29 height 33
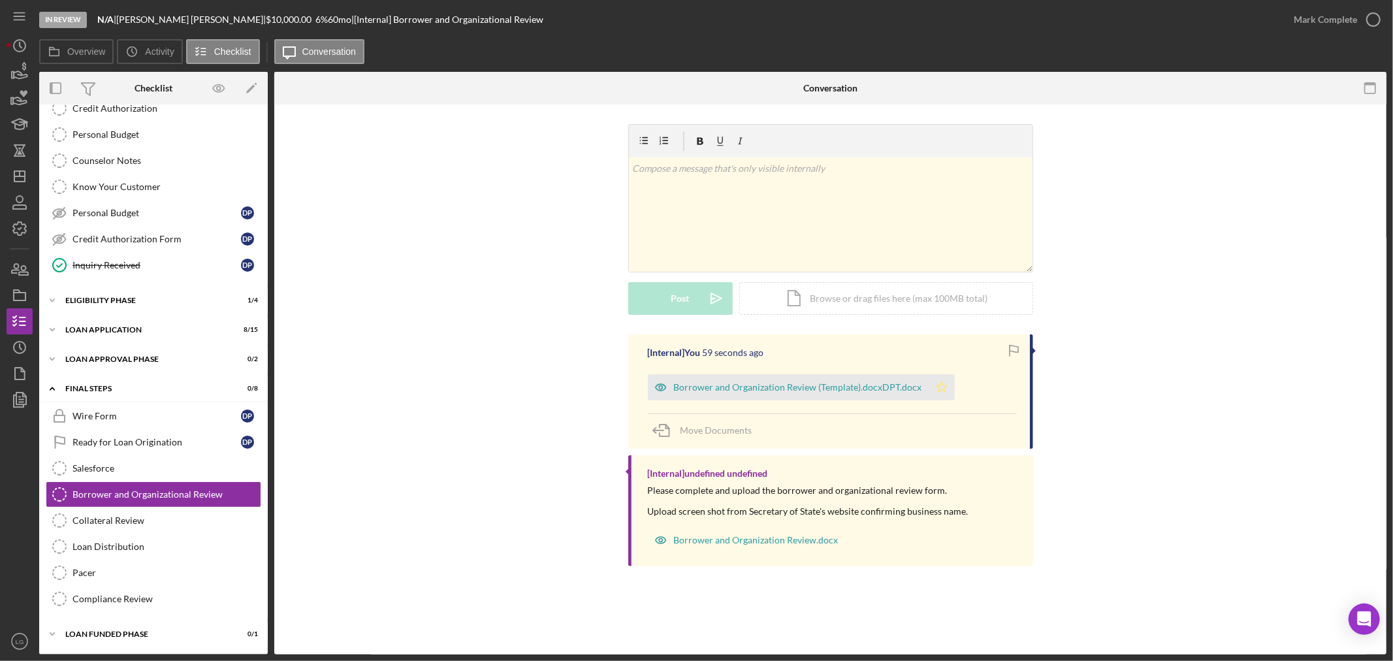
click at [938, 392] on icon "Icon/Star" at bounding box center [942, 387] width 26 height 26
click at [1323, 15] on div "Mark Complete" at bounding box center [1325, 20] width 63 height 26
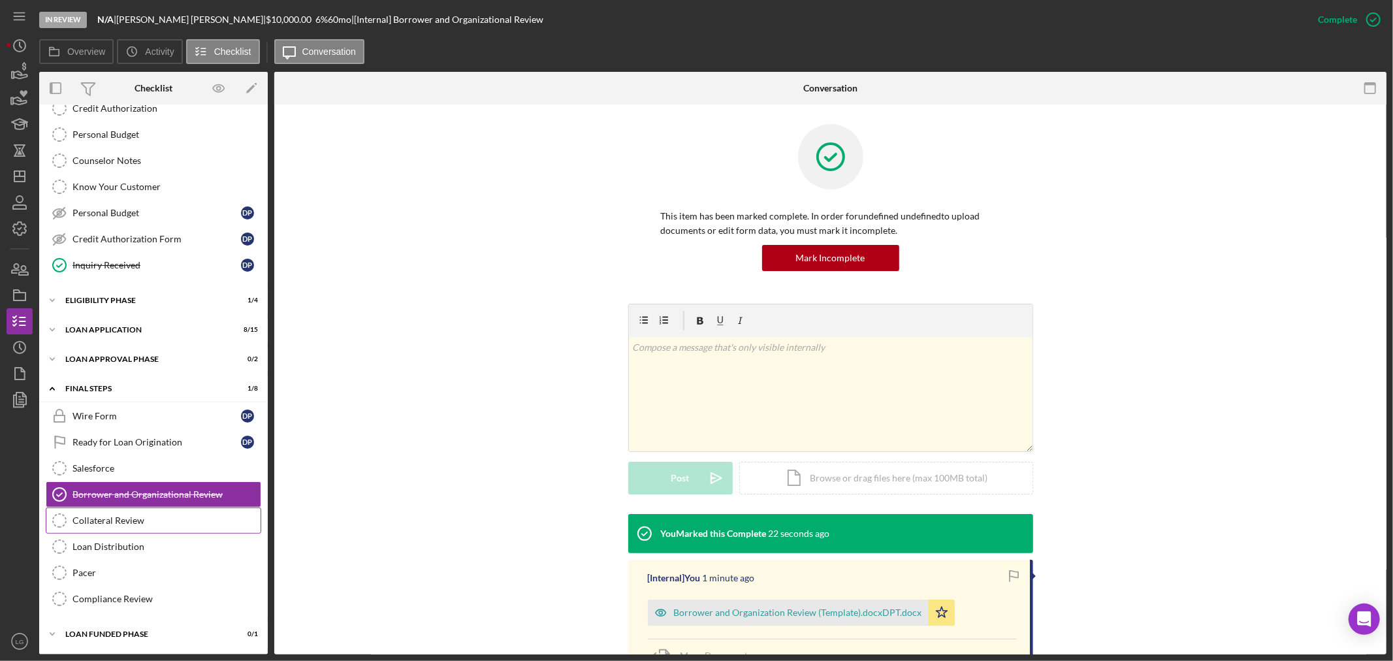
click at [108, 523] on div "Collateral Review" at bounding box center [166, 520] width 188 height 10
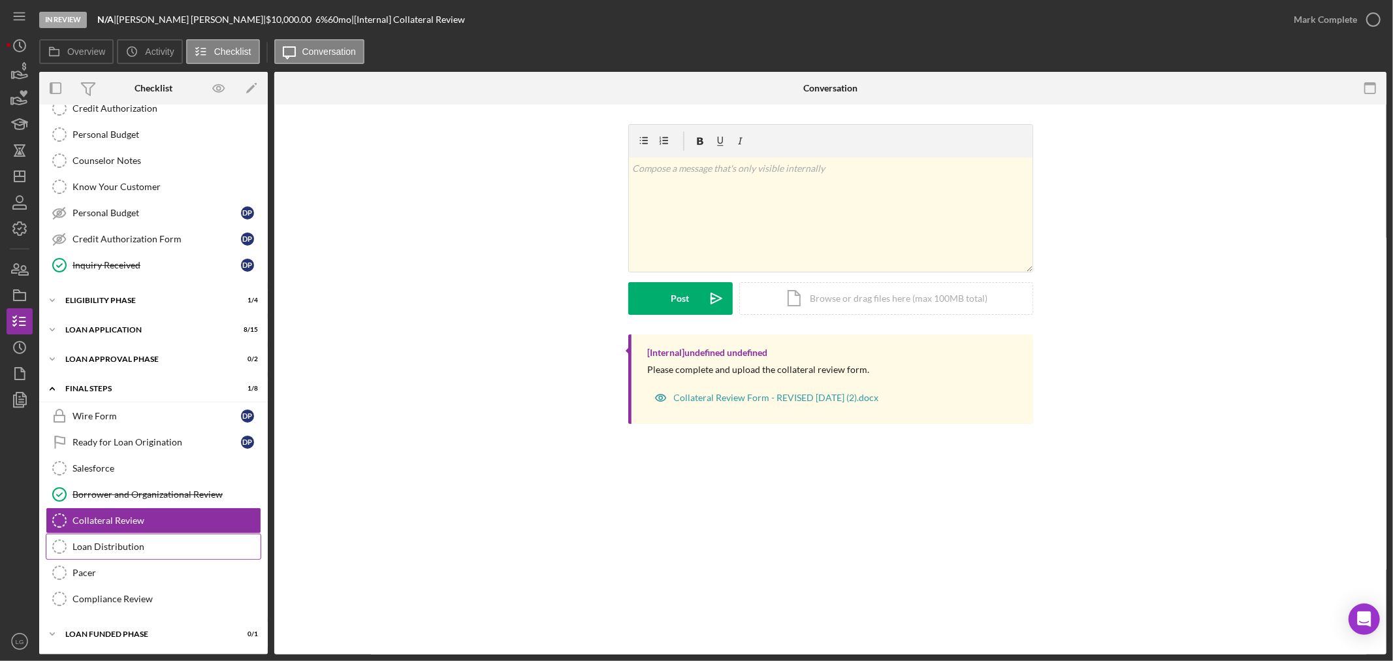
click at [106, 539] on link "Loan Distribution Loan Distribution" at bounding box center [154, 547] width 216 height 26
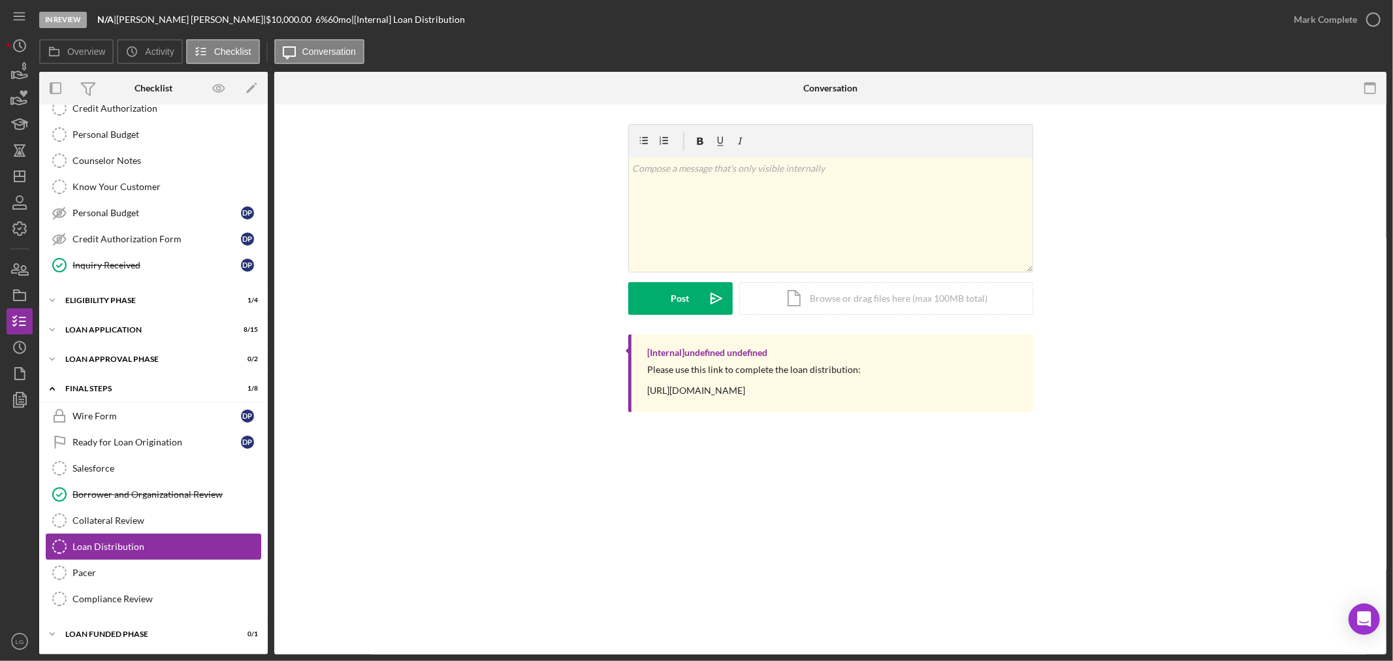
scroll to position [175, 0]
click at [118, 521] on div "Collateral Review" at bounding box center [166, 520] width 188 height 10
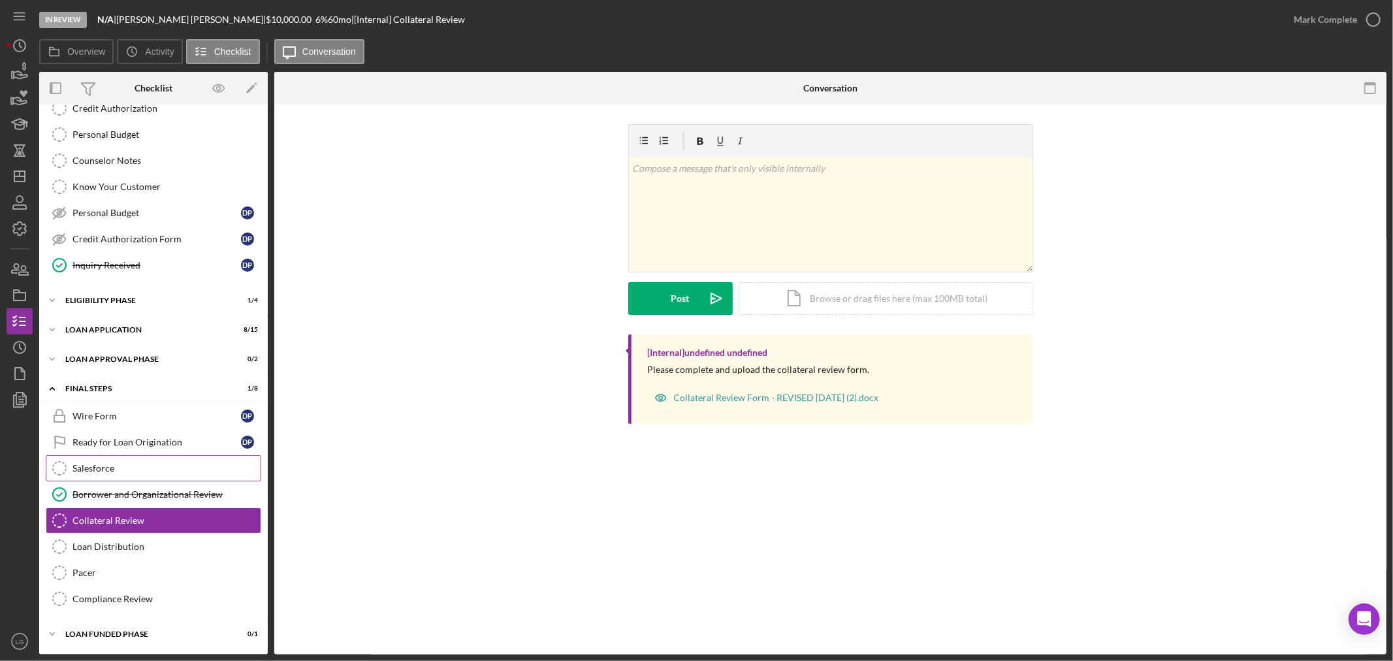
click at [114, 458] on link "Salesforce Salesforce" at bounding box center [154, 468] width 216 height 26
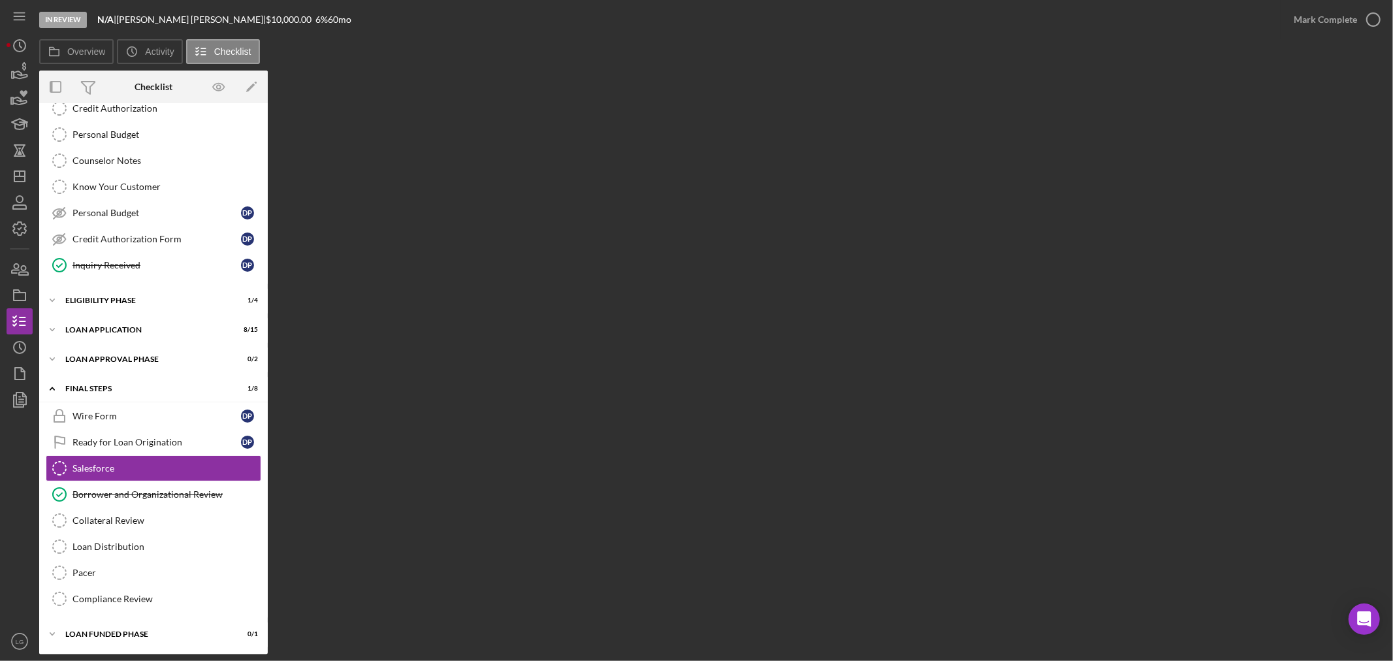
scroll to position [175, 0]
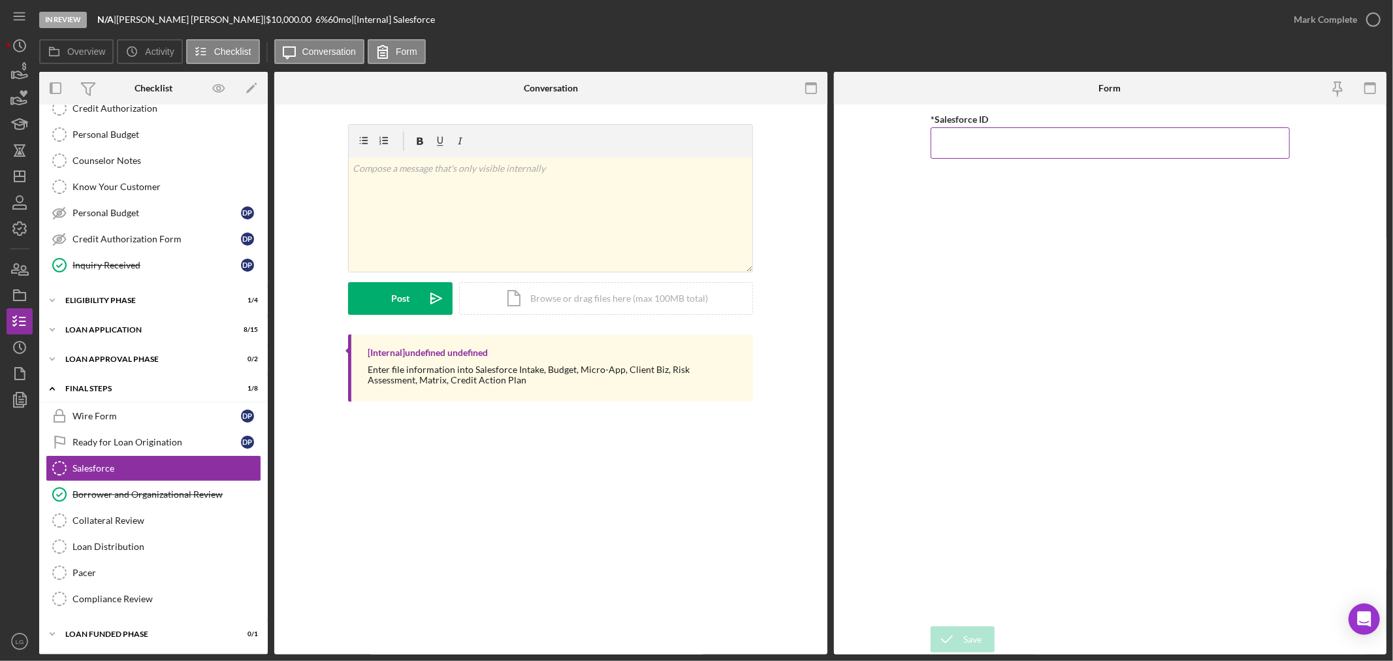
click at [1088, 142] on input "*Salesforce ID" at bounding box center [1110, 142] width 359 height 31
paste input "a0wPC000002Az5tYAC"
type input "a0wPC000002Az5tYAC"
click at [947, 634] on icon "submit" at bounding box center [947, 639] width 33 height 33
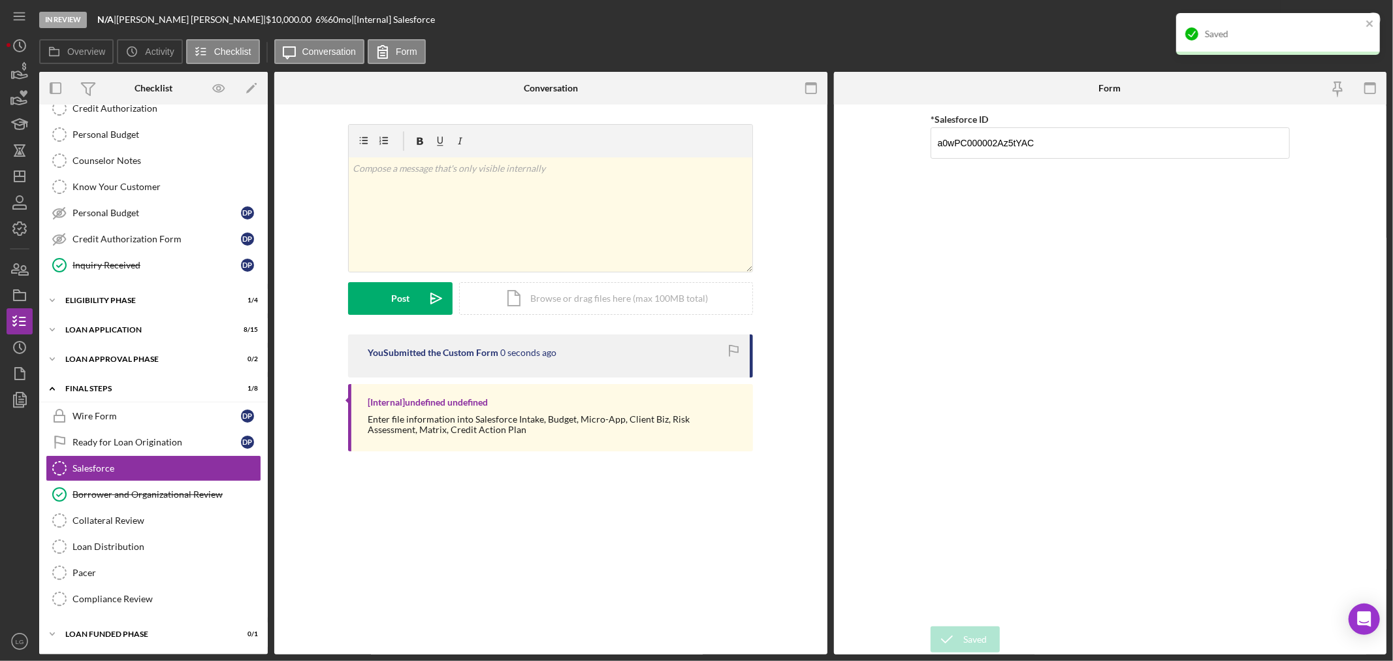
click at [1317, 25] on div "Saved" at bounding box center [1273, 34] width 184 height 21
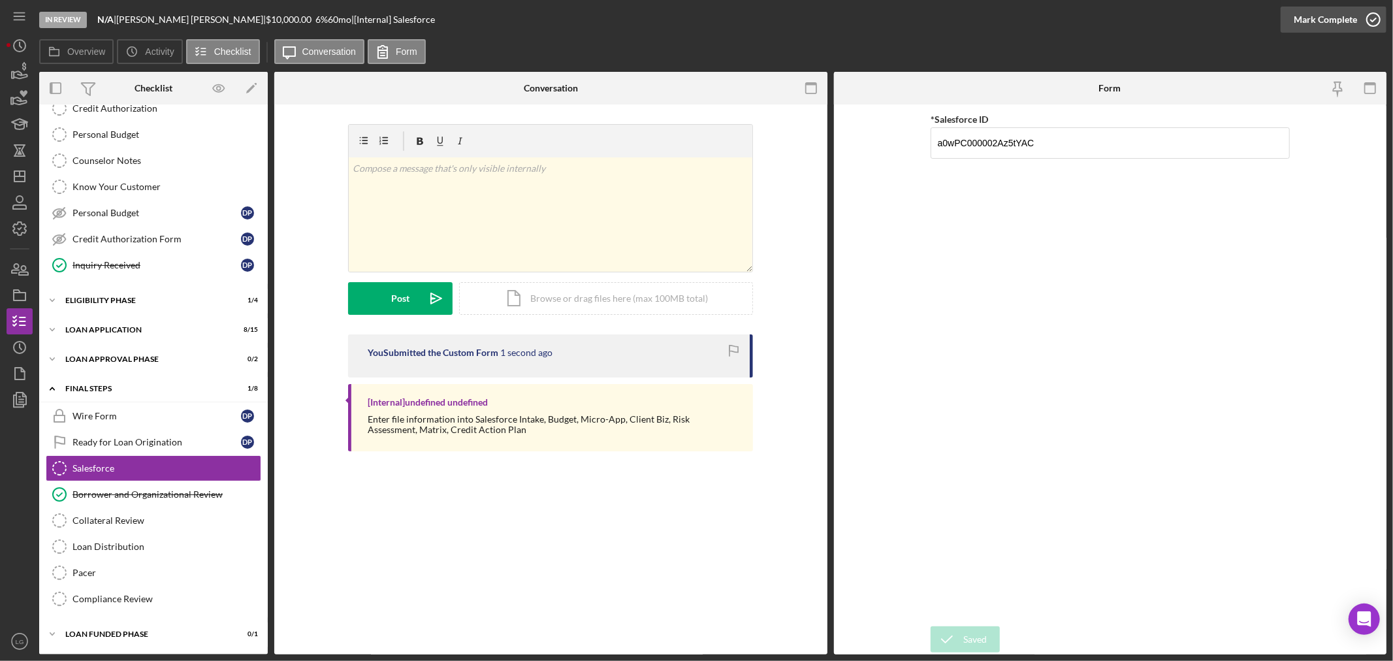
click at [1332, 22] on div "Mark Complete" at bounding box center [1325, 20] width 63 height 26
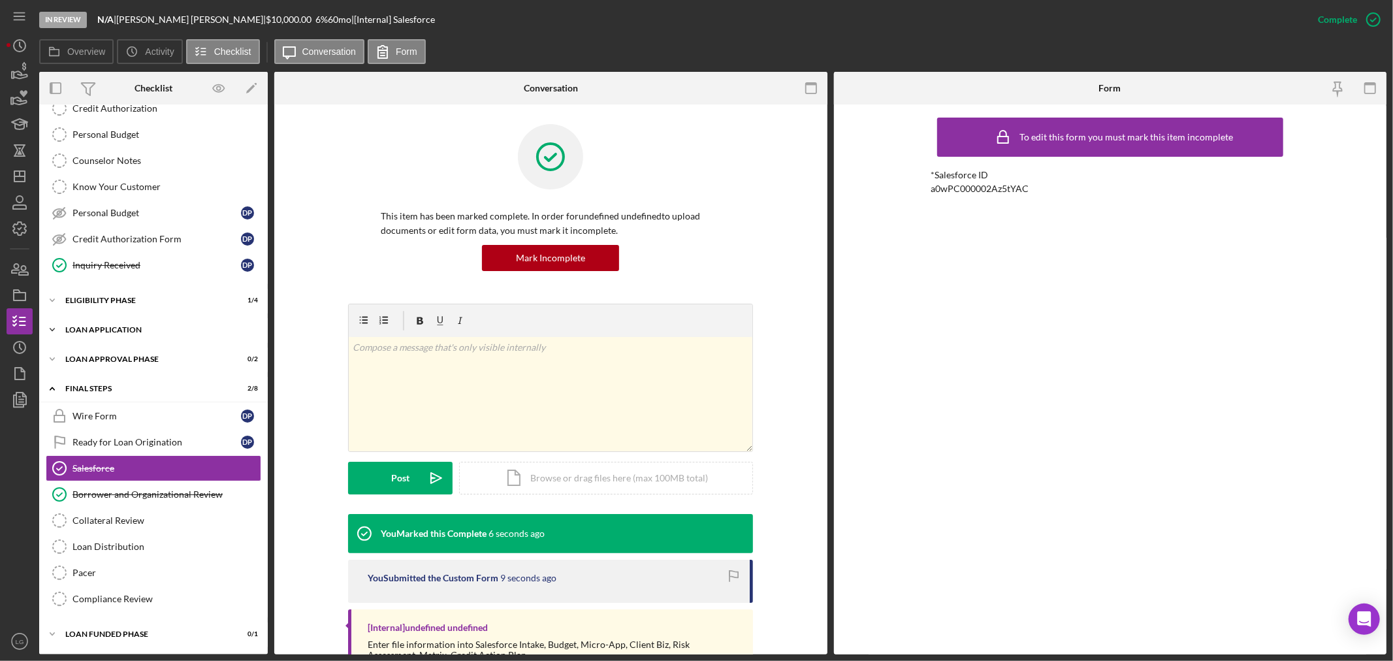
click at [205, 327] on div "Loan Application" at bounding box center [158, 330] width 186 height 8
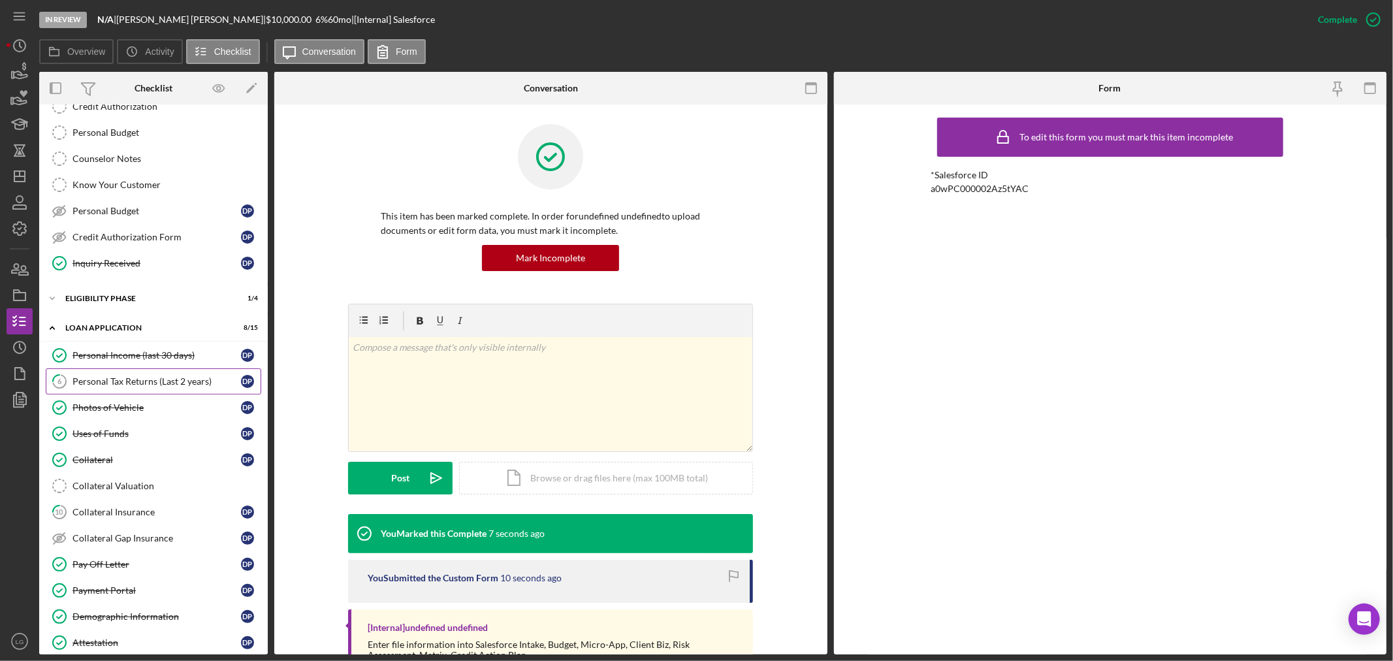
click at [144, 383] on div "Personal Tax Returns (Last 2 years)" at bounding box center [156, 381] width 168 height 10
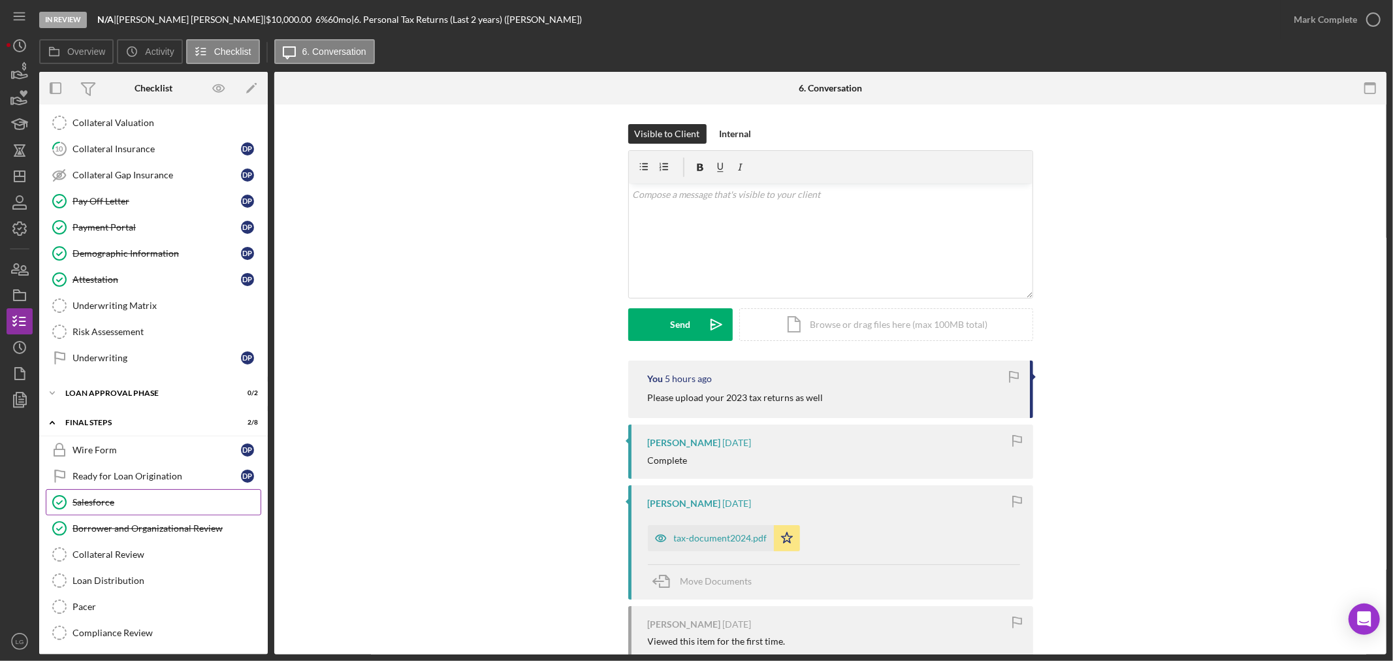
scroll to position [577, 0]
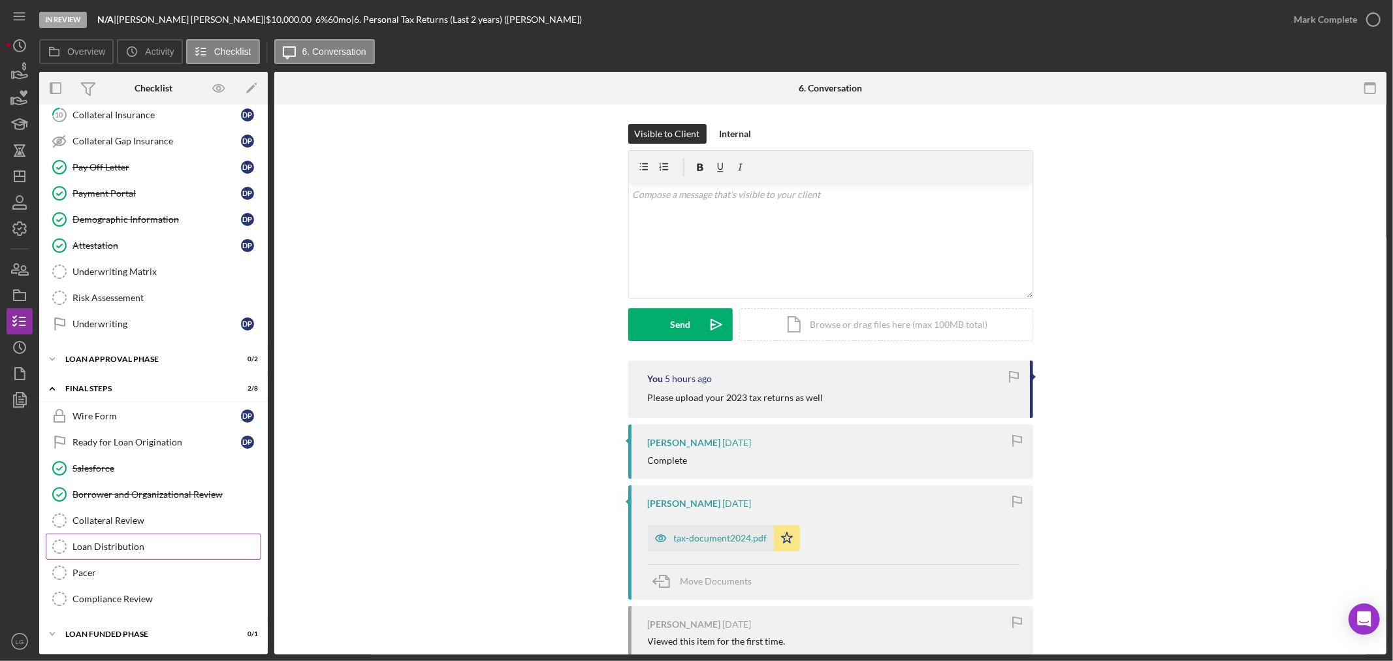
click at [144, 553] on link "Loan Distribution Loan Distribution" at bounding box center [154, 547] width 216 height 26
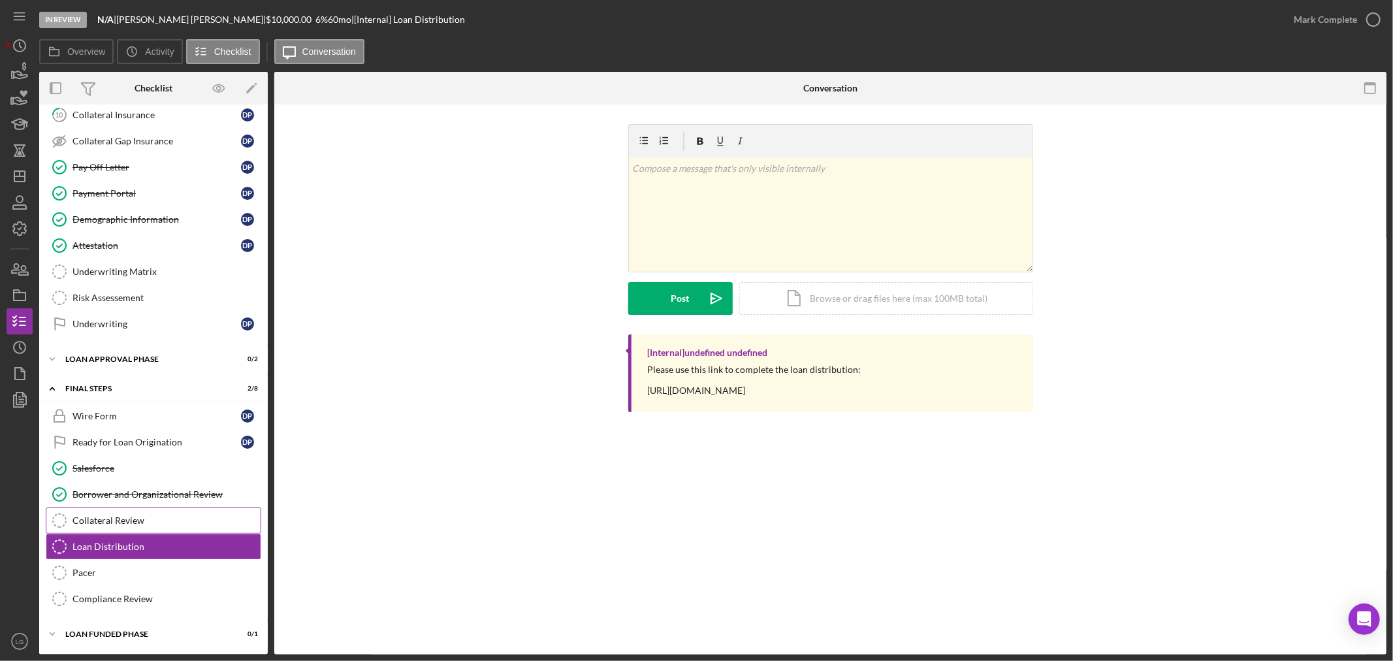
click at [153, 524] on div "Collateral Review" at bounding box center [166, 520] width 188 height 10
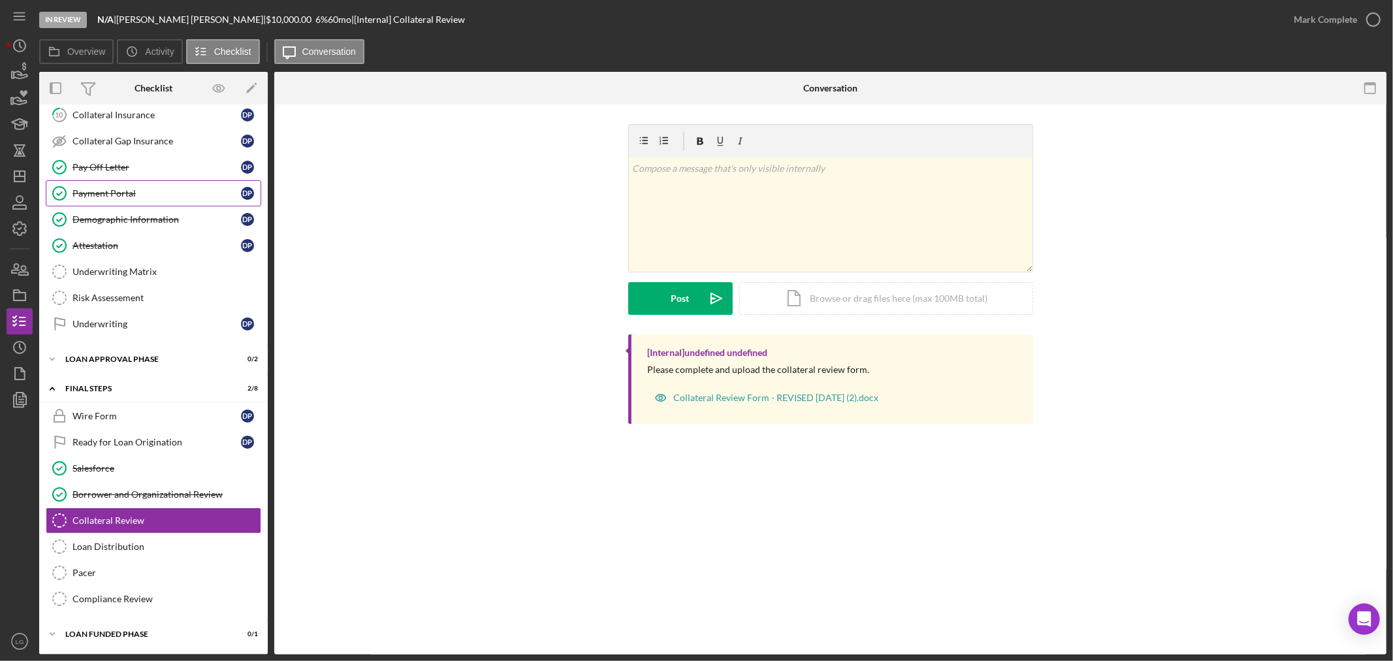
scroll to position [504, 0]
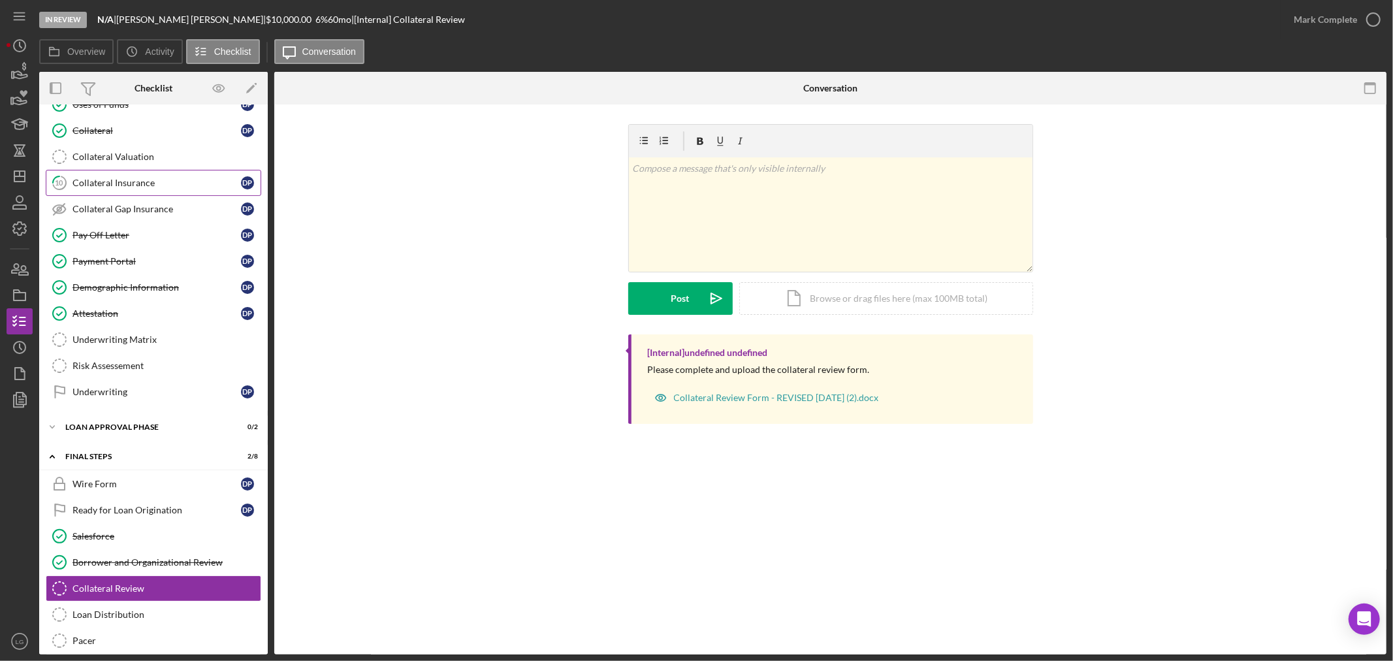
click at [103, 179] on link "10 Collateral Insurance D P" at bounding box center [154, 183] width 216 height 26
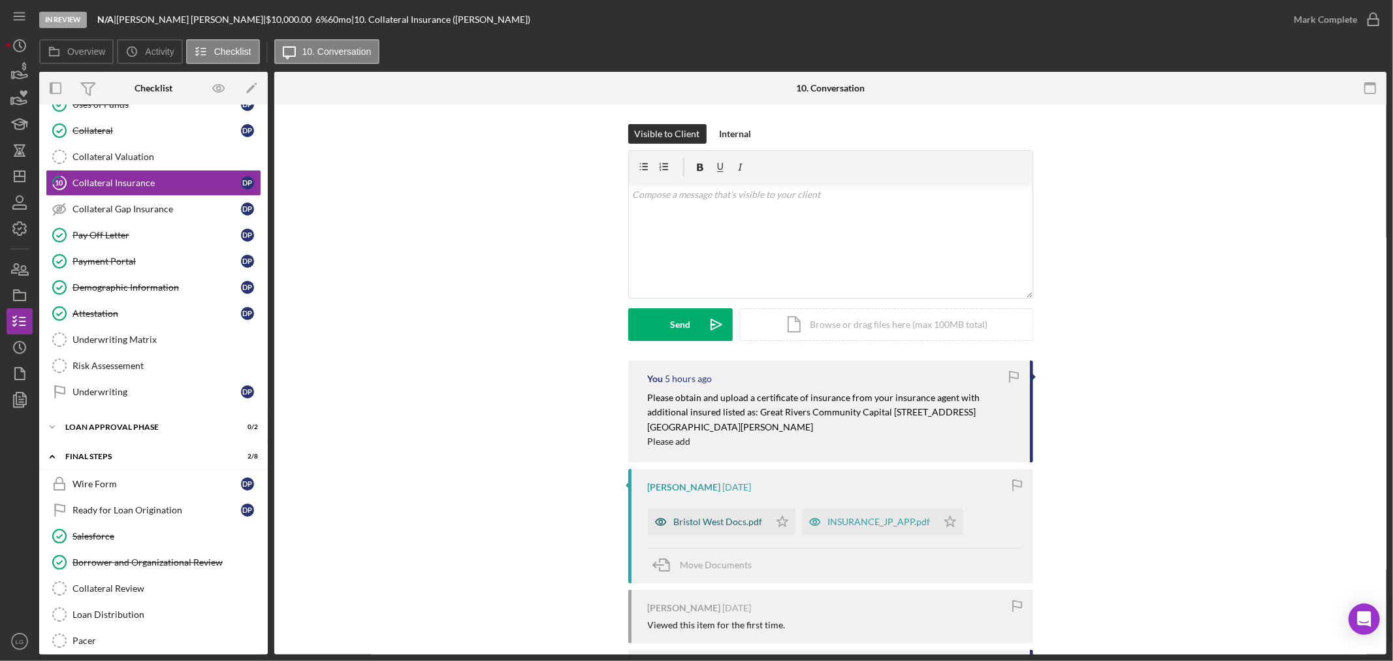
click at [724, 525] on div "Bristol West Docs.pdf" at bounding box center [718, 522] width 89 height 10
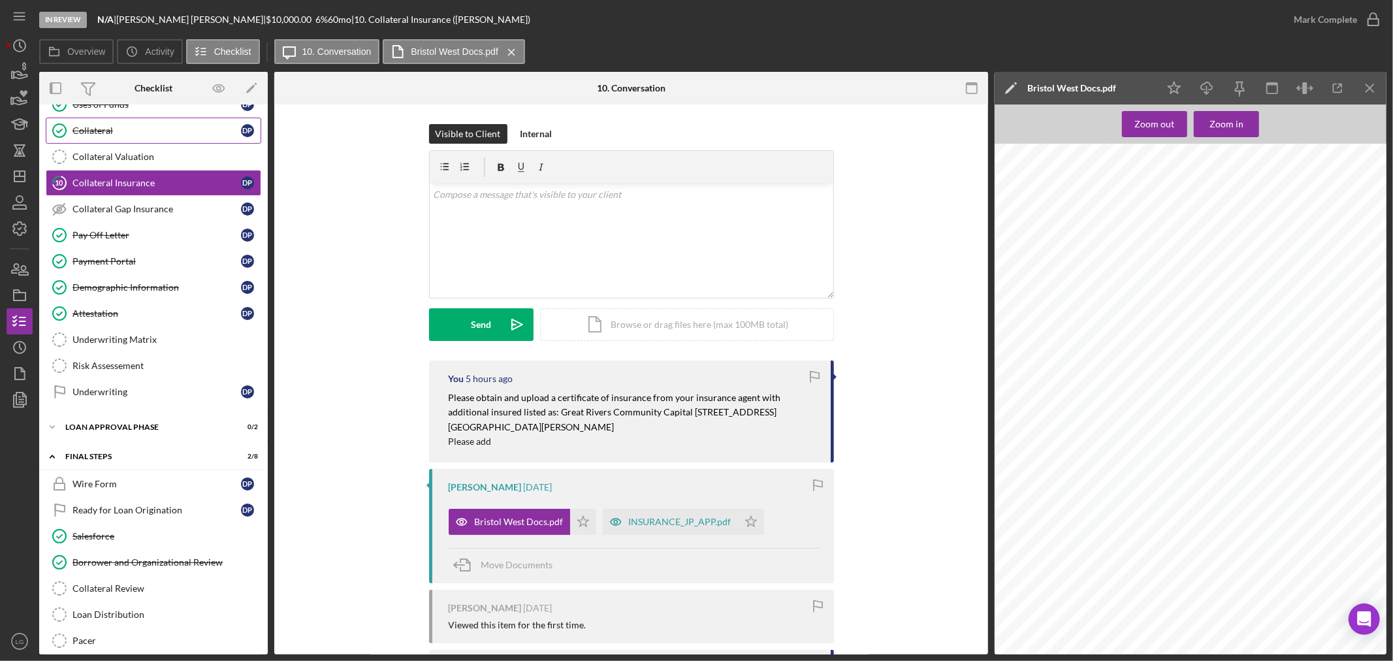
click at [101, 136] on div "Collateral" at bounding box center [156, 130] width 168 height 10
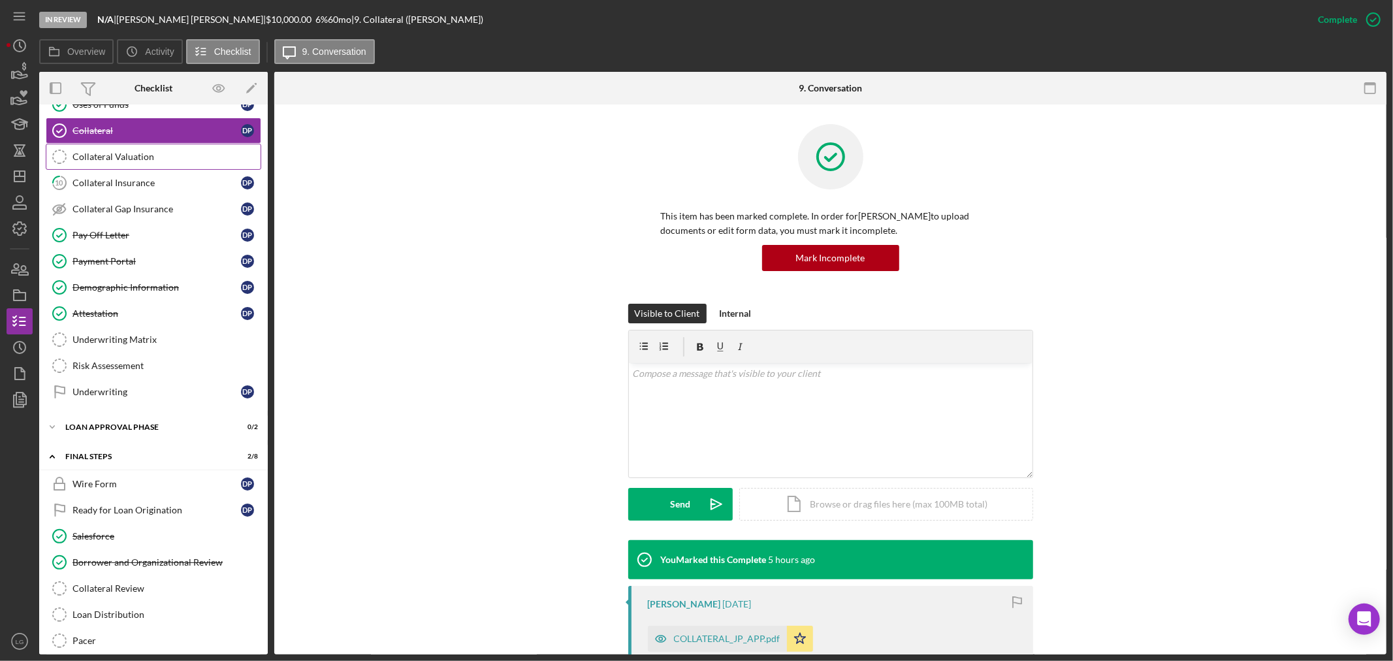
click at [121, 162] on div "Collateral Valuation" at bounding box center [166, 157] width 188 height 10
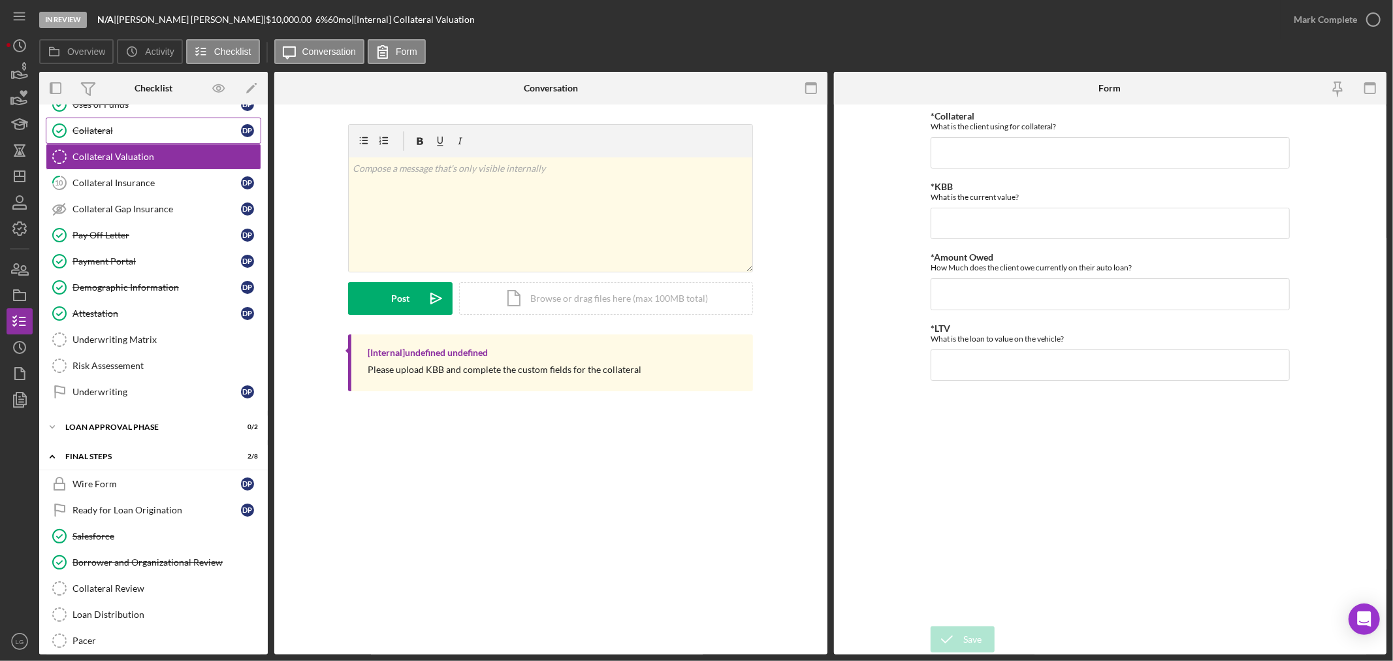
click at [111, 126] on link "Collateral Collateral D P" at bounding box center [154, 131] width 216 height 26
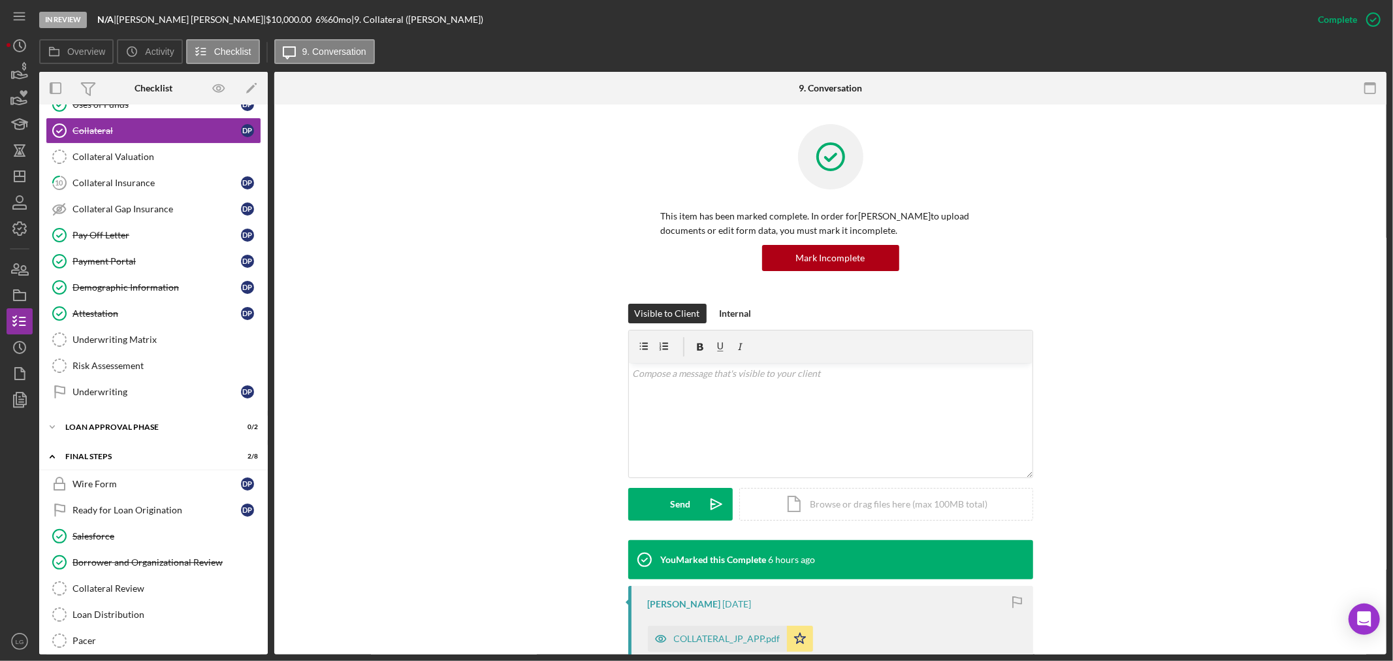
scroll to position [145, 0]
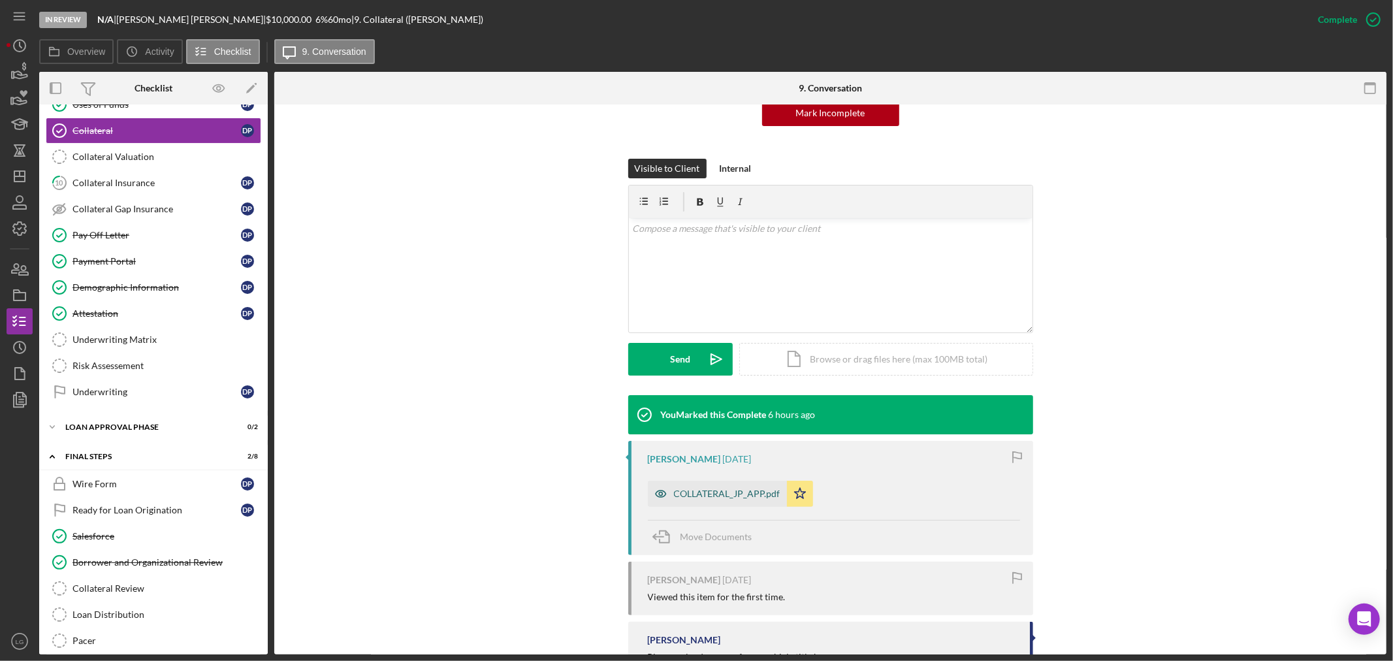
click at [721, 494] on div "COLLATERAL_JP_APP.pdf" at bounding box center [727, 494] width 106 height 10
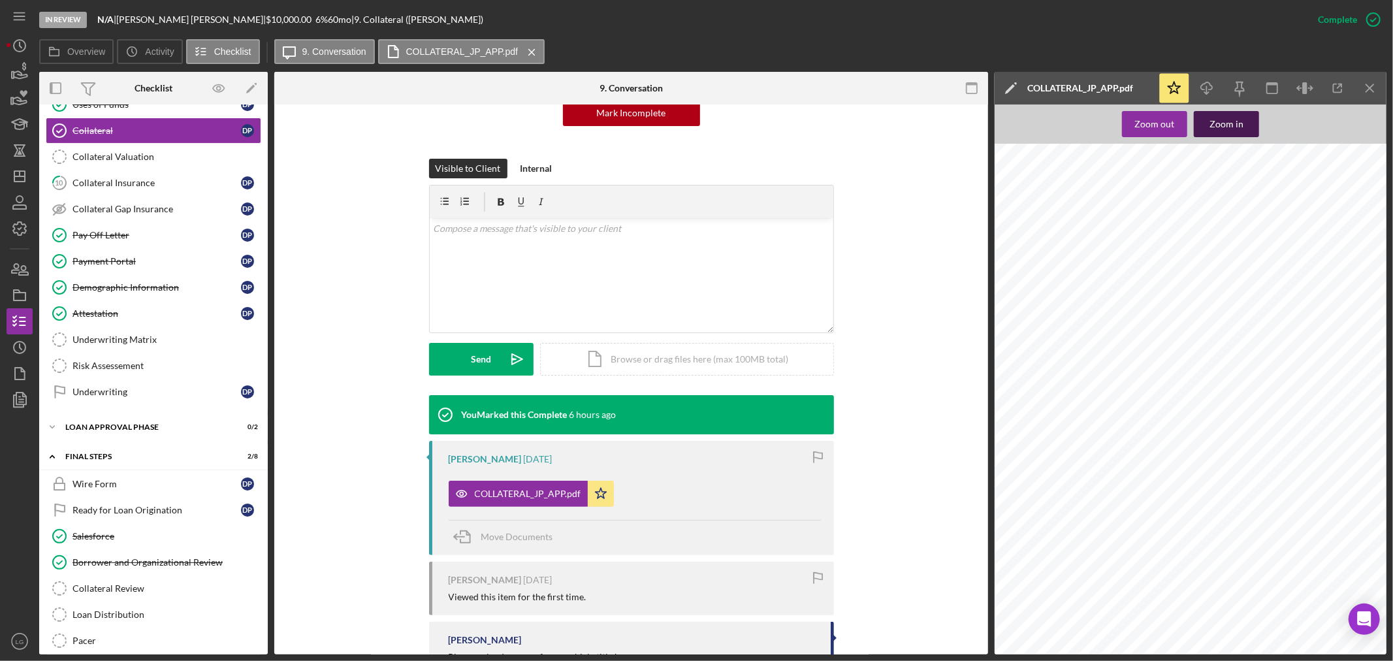
click at [1232, 133] on div "Zoom in" at bounding box center [1226, 124] width 34 height 26
click at [1229, 122] on div "Zoom in" at bounding box center [1226, 124] width 34 height 26
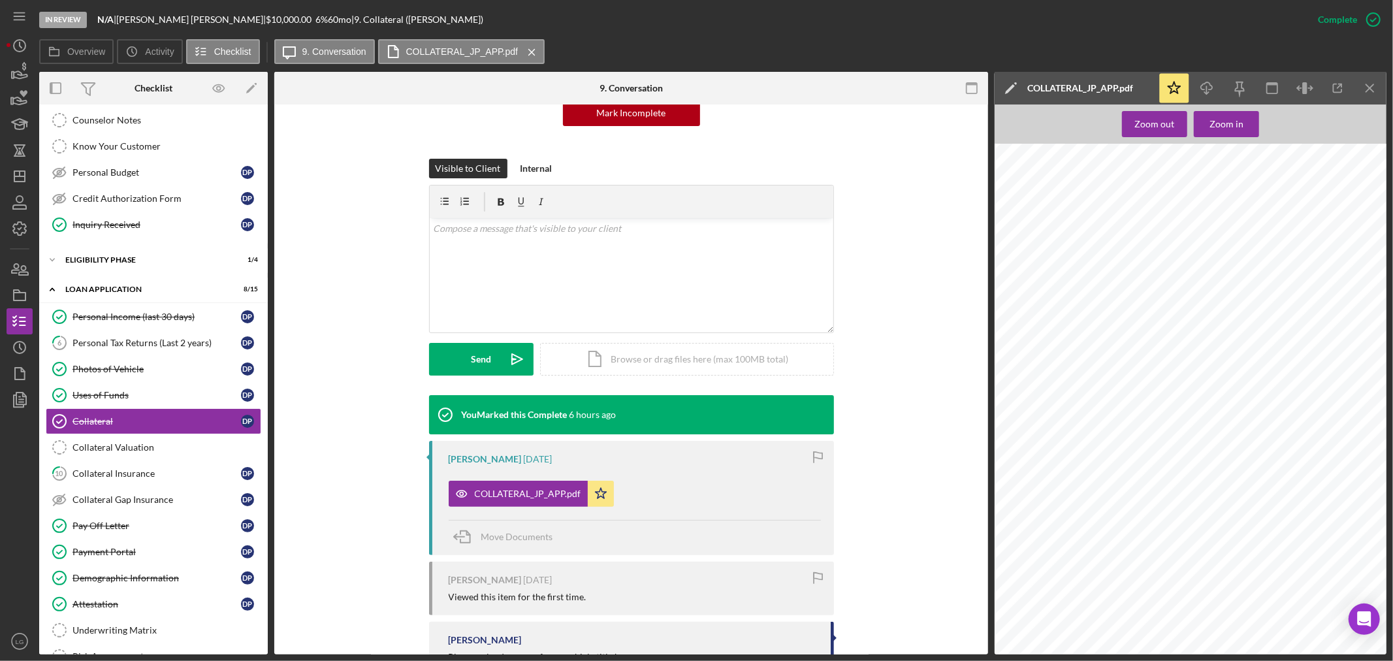
scroll to position [0, 0]
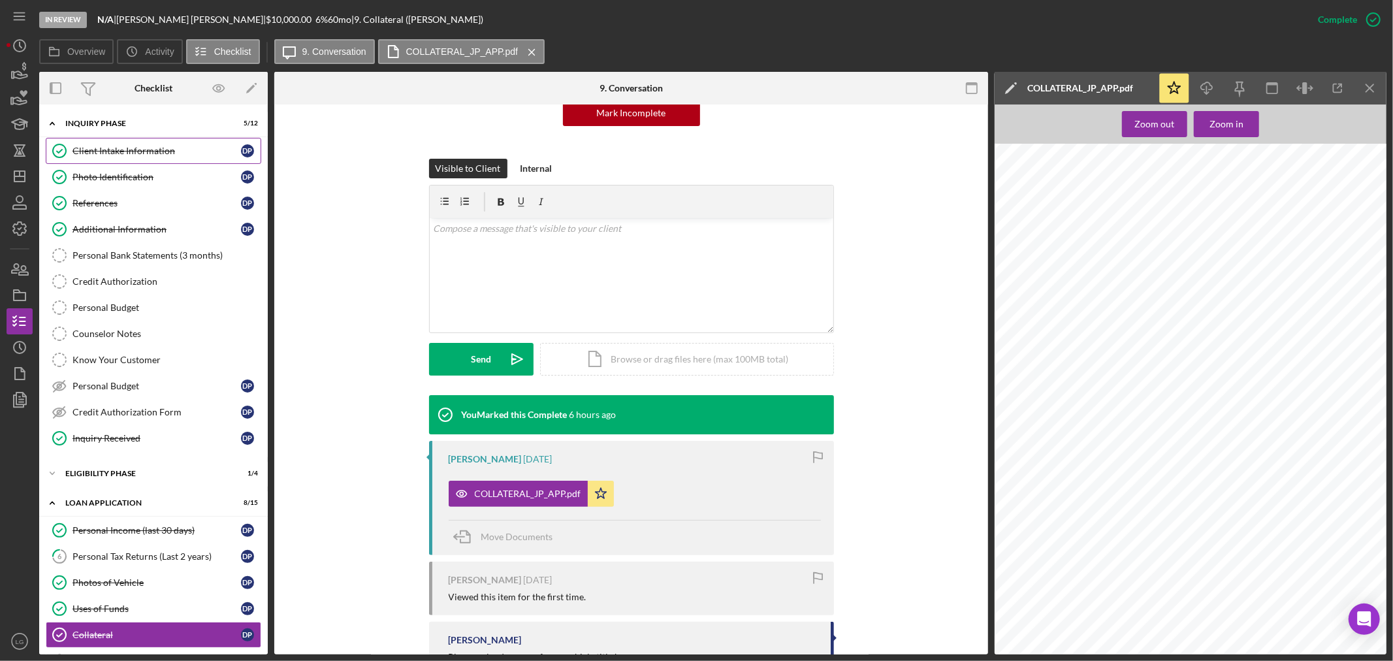
drag, startPoint x: 95, startPoint y: 140, endPoint x: 100, endPoint y: 149, distance: 10.0
click at [99, 148] on link "Client Intake Information Client Intake Information D P" at bounding box center [154, 151] width 216 height 26
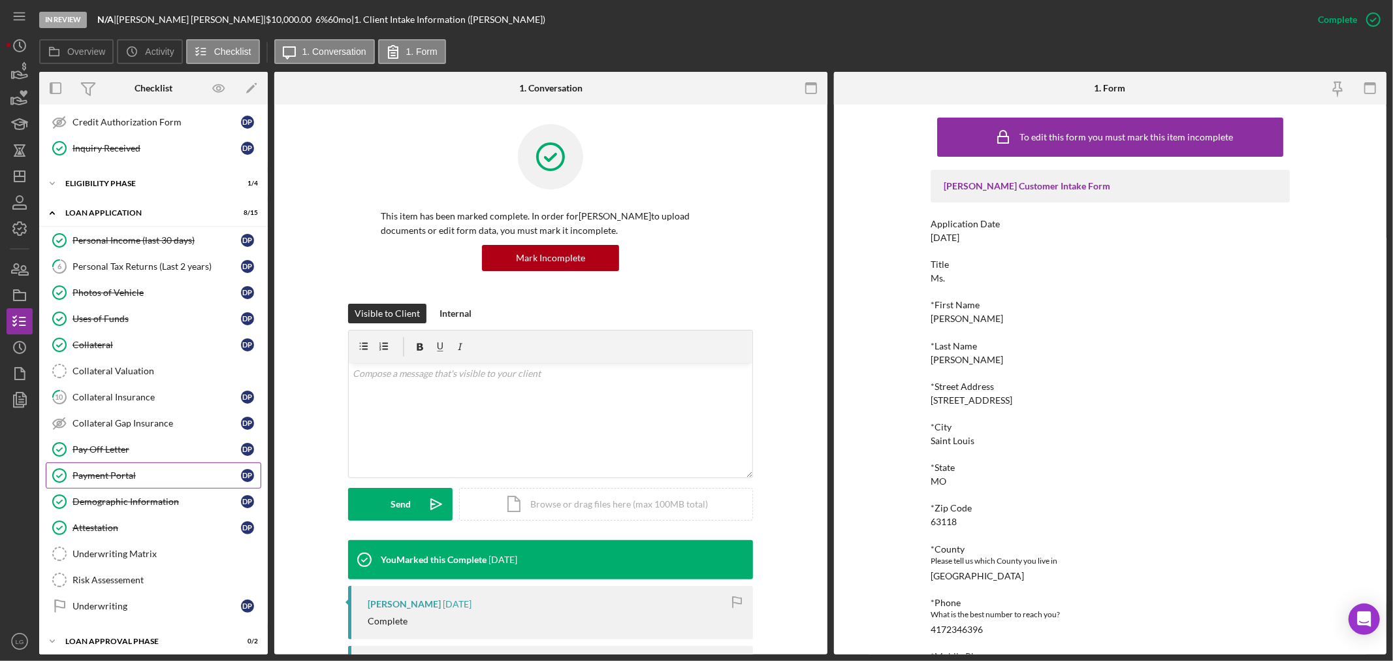
scroll to position [435, 0]
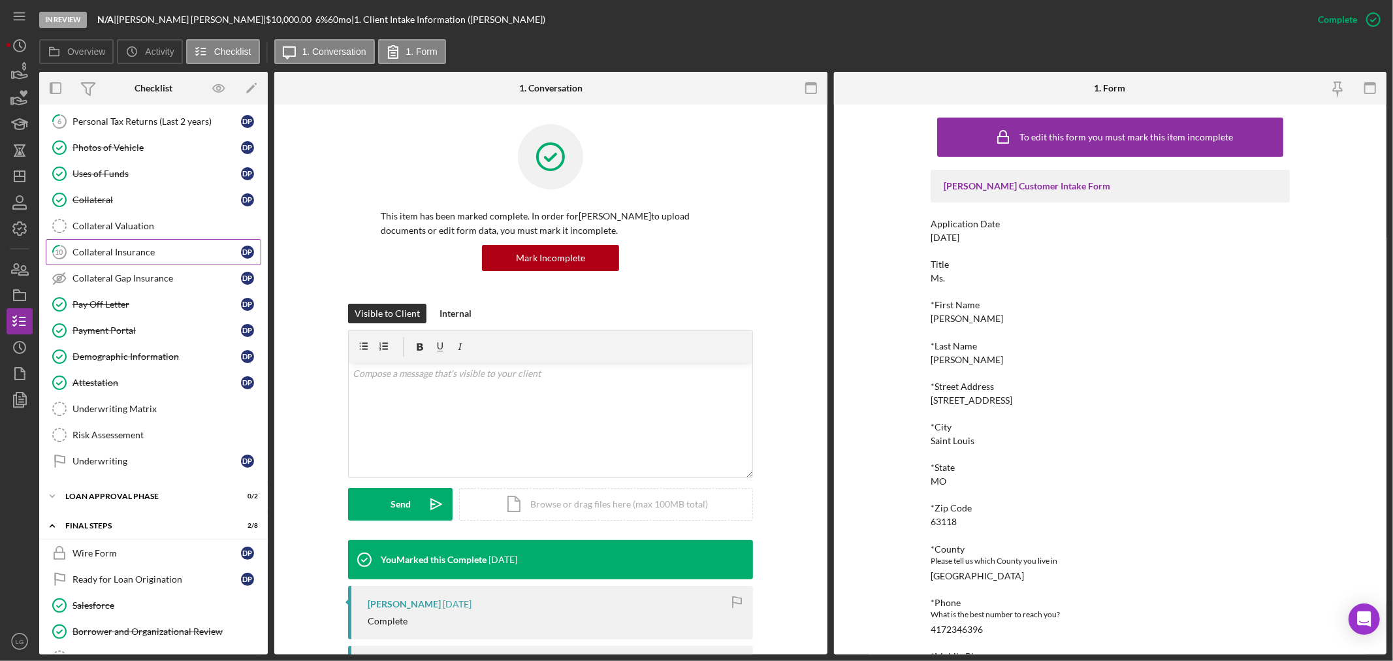
drag, startPoint x: 103, startPoint y: 242, endPoint x: 103, endPoint y: 253, distance: 11.8
click at [103, 242] on link "10 Collateral Insurance D P" at bounding box center [154, 252] width 216 height 26
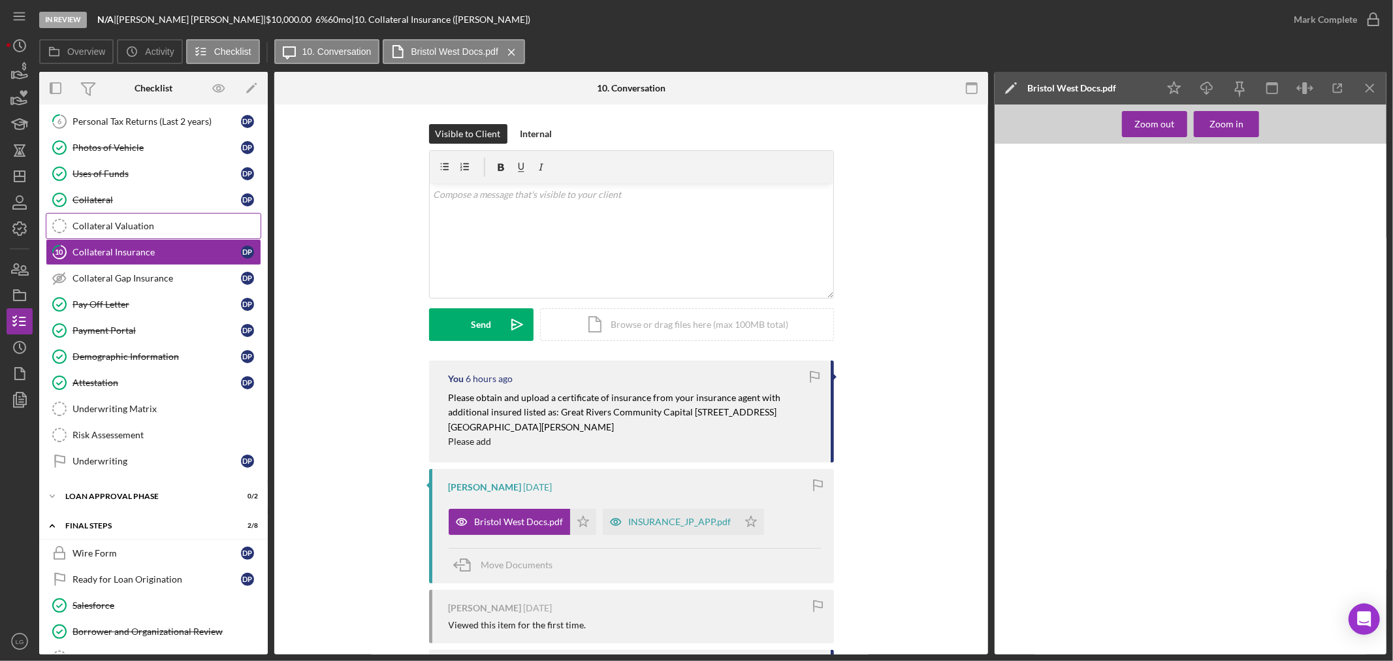
click at [142, 230] on div "Collateral Valuation" at bounding box center [166, 226] width 188 height 10
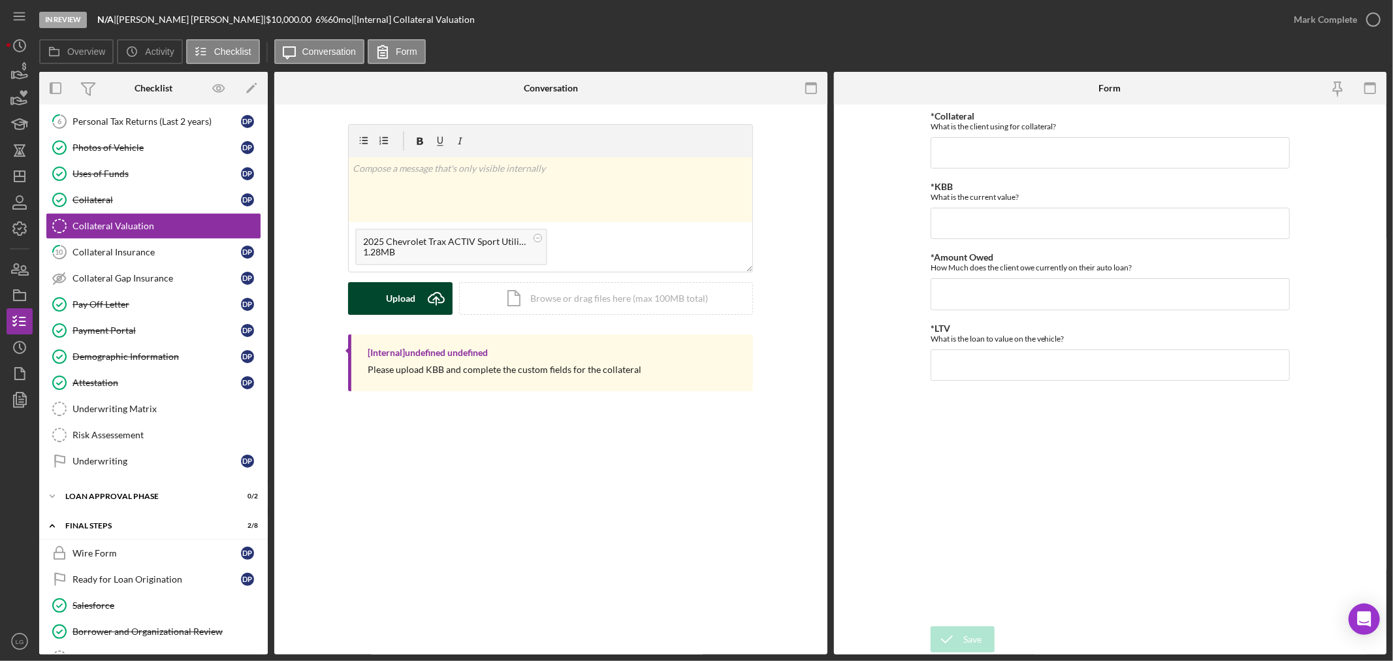
click at [438, 298] on icon "Icon/Upload" at bounding box center [436, 298] width 33 height 33
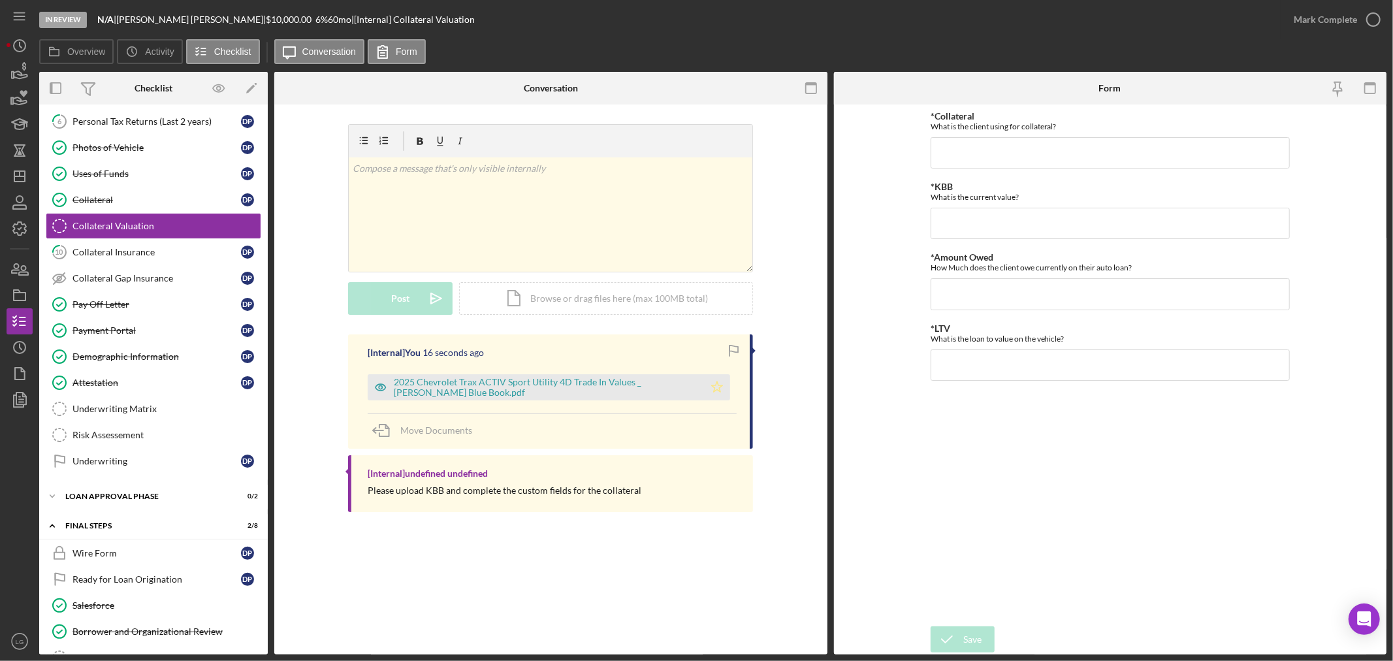
click at [720, 390] on icon "Icon/Star" at bounding box center [717, 387] width 26 height 26
click at [990, 160] on input "*Collateral" at bounding box center [1110, 152] width 359 height 31
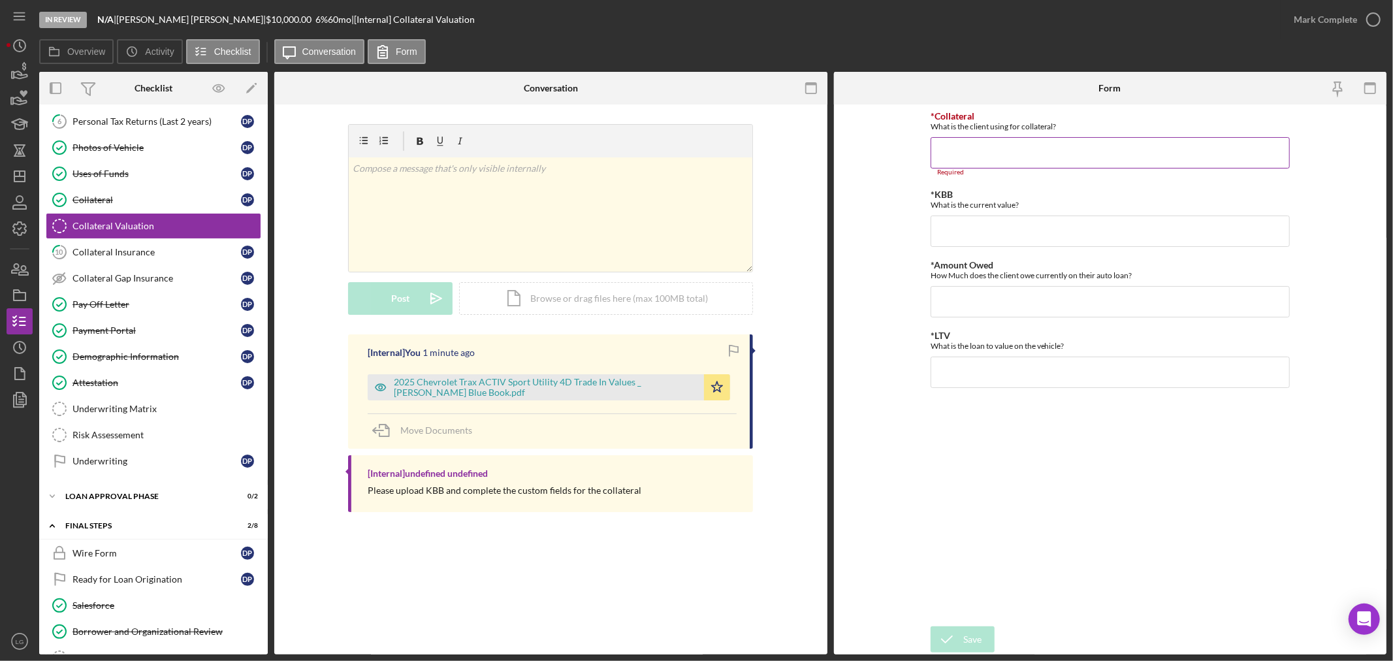
click at [969, 159] on input "*Collateral" at bounding box center [1110, 152] width 359 height 31
paste input "2025 Chevrolet Trax ACTIV Sport Utility 4D"
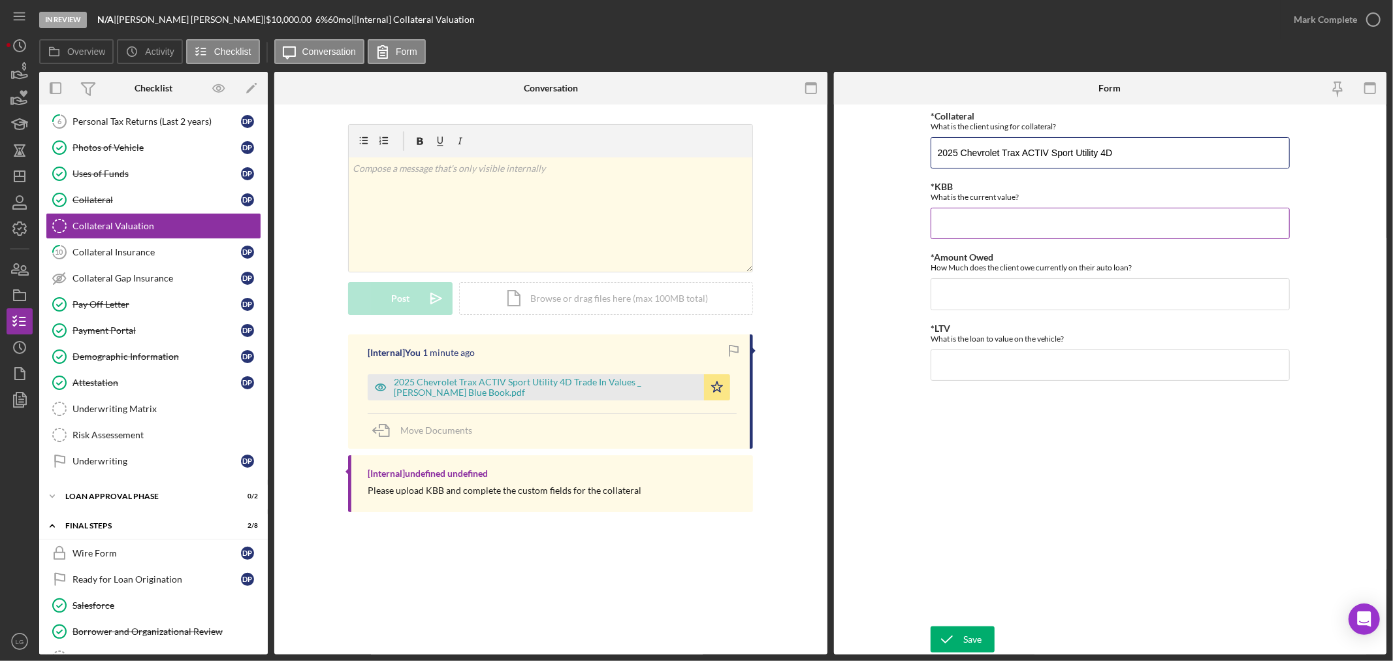
type input "2025 Chevrolet Trax ACTIV Sport Utility 4D"
click at [957, 222] on input "*KBB" at bounding box center [1110, 223] width 359 height 31
type input "$24,877"
click at [1091, 281] on input "*Amount Owed" at bounding box center [1110, 293] width 359 height 31
click at [958, 300] on input "*Amount Owed" at bounding box center [1110, 293] width 359 height 31
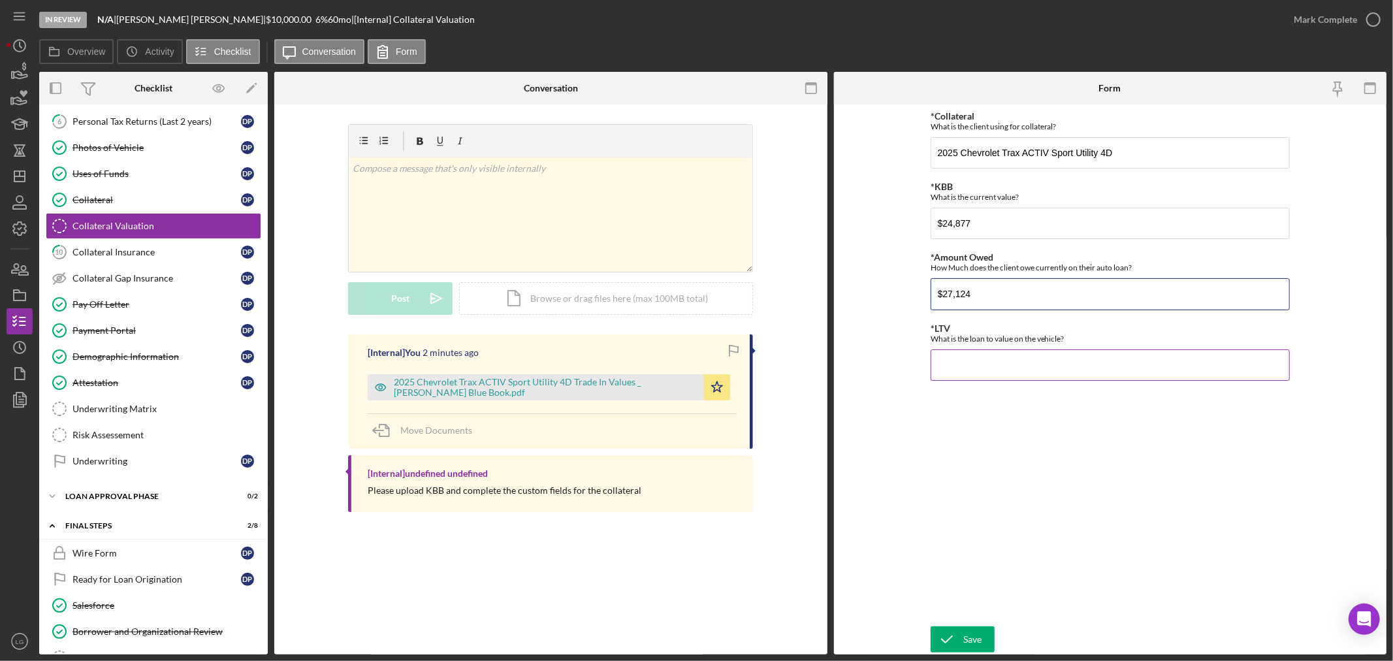
type input "$27,124"
click at [967, 370] on input "*LTV" at bounding box center [1110, 364] width 359 height 31
type input "1.09000%"
click at [974, 632] on div "Save" at bounding box center [972, 639] width 18 height 26
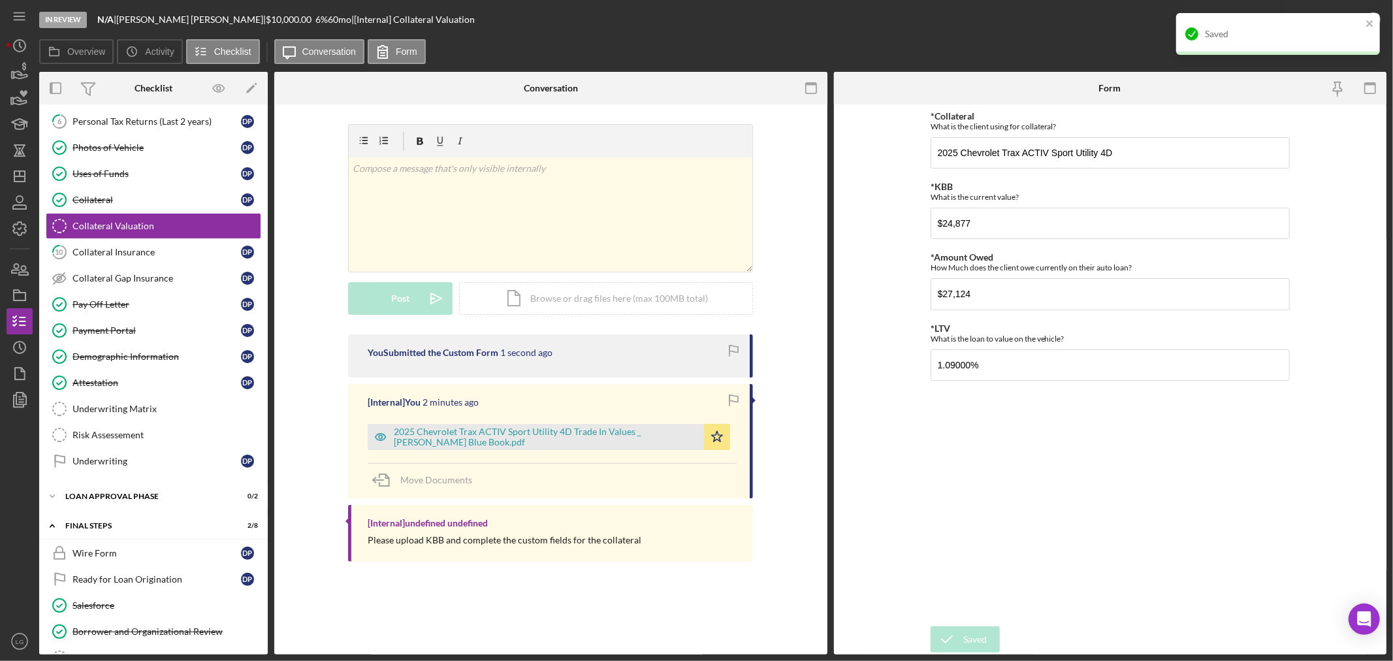
click at [1348, 27] on div "Saved" at bounding box center [1273, 34] width 184 height 21
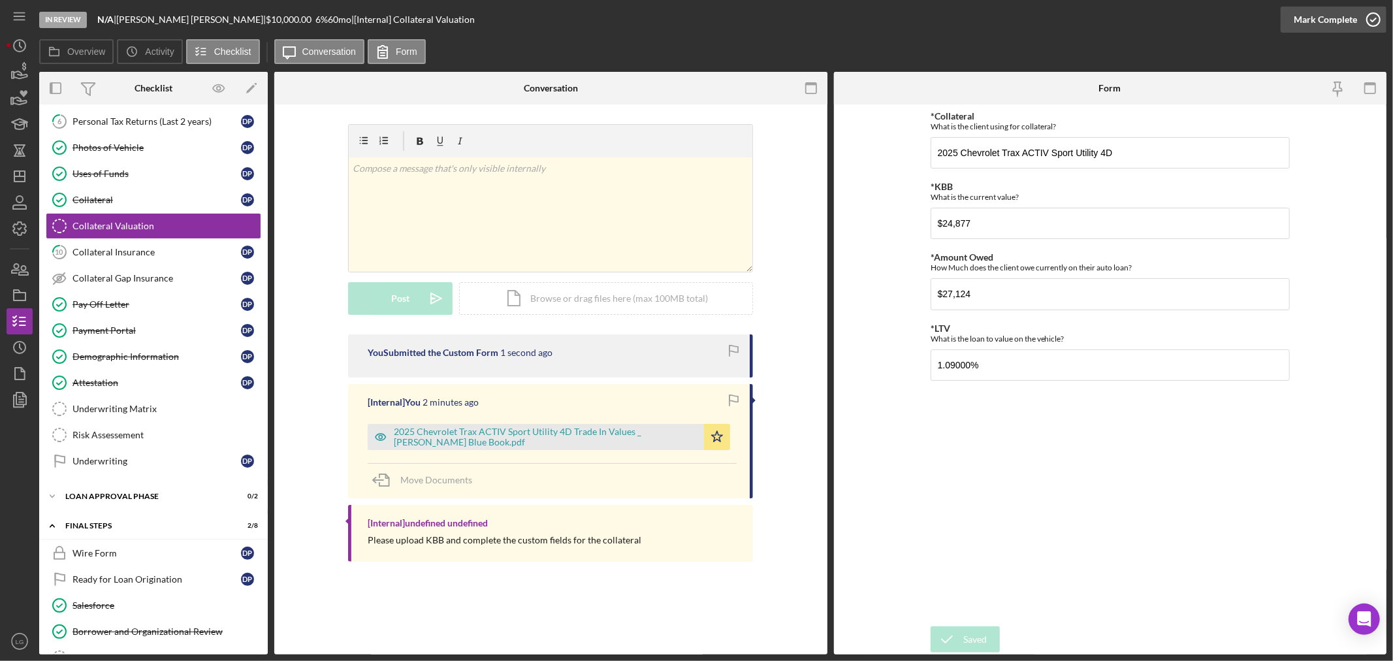
click at [1331, 20] on div "Mark Complete" at bounding box center [1325, 20] width 63 height 26
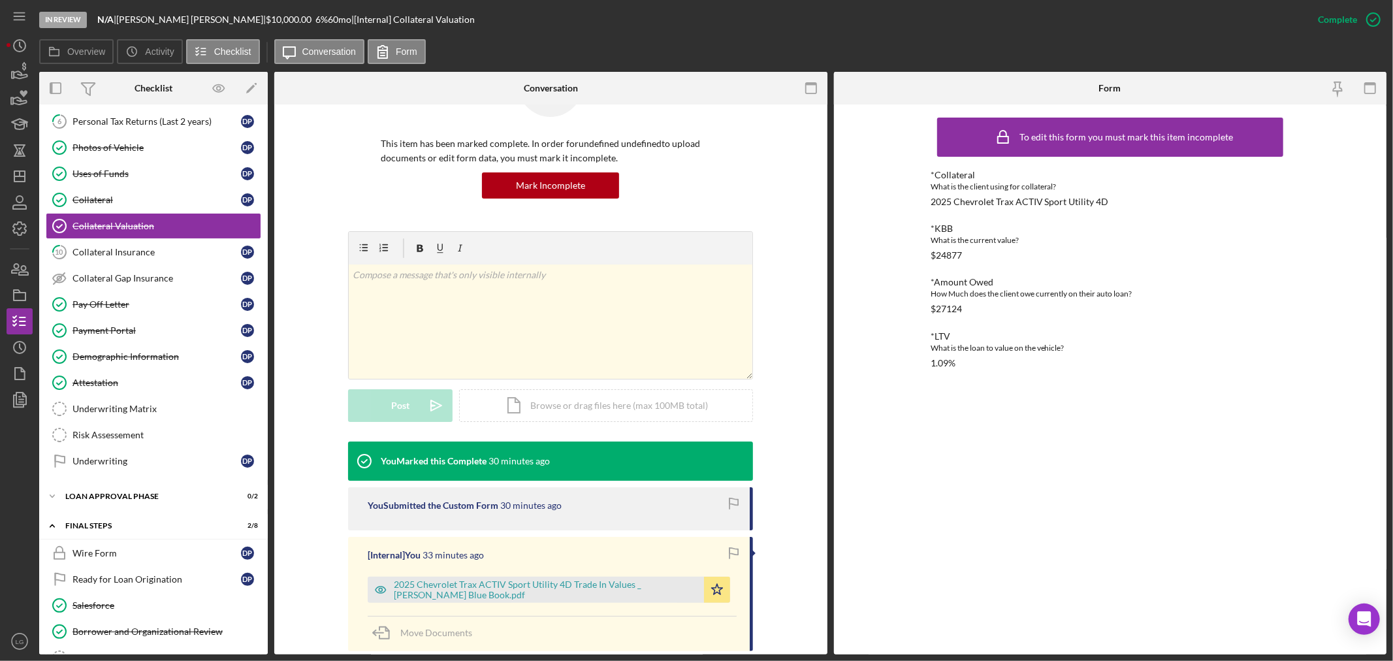
scroll to position [159, 0]
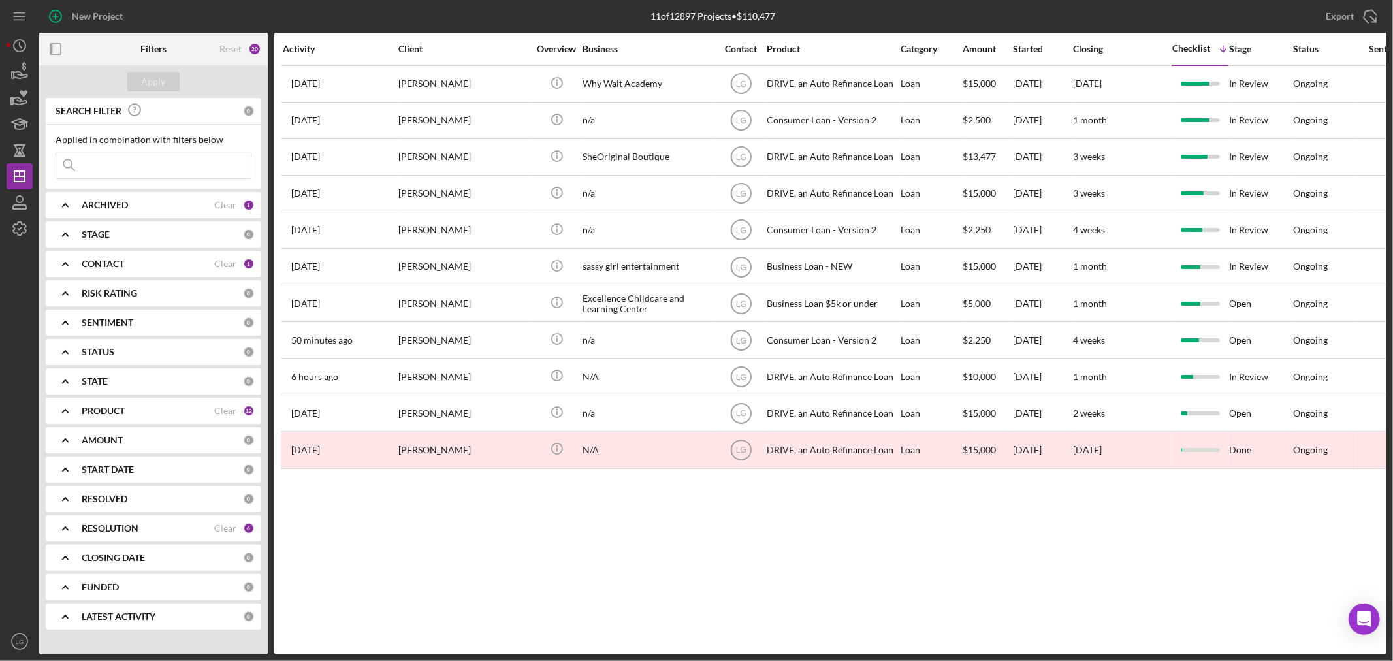
click at [125, 203] on b "ARCHIVED" at bounding box center [105, 205] width 46 height 10
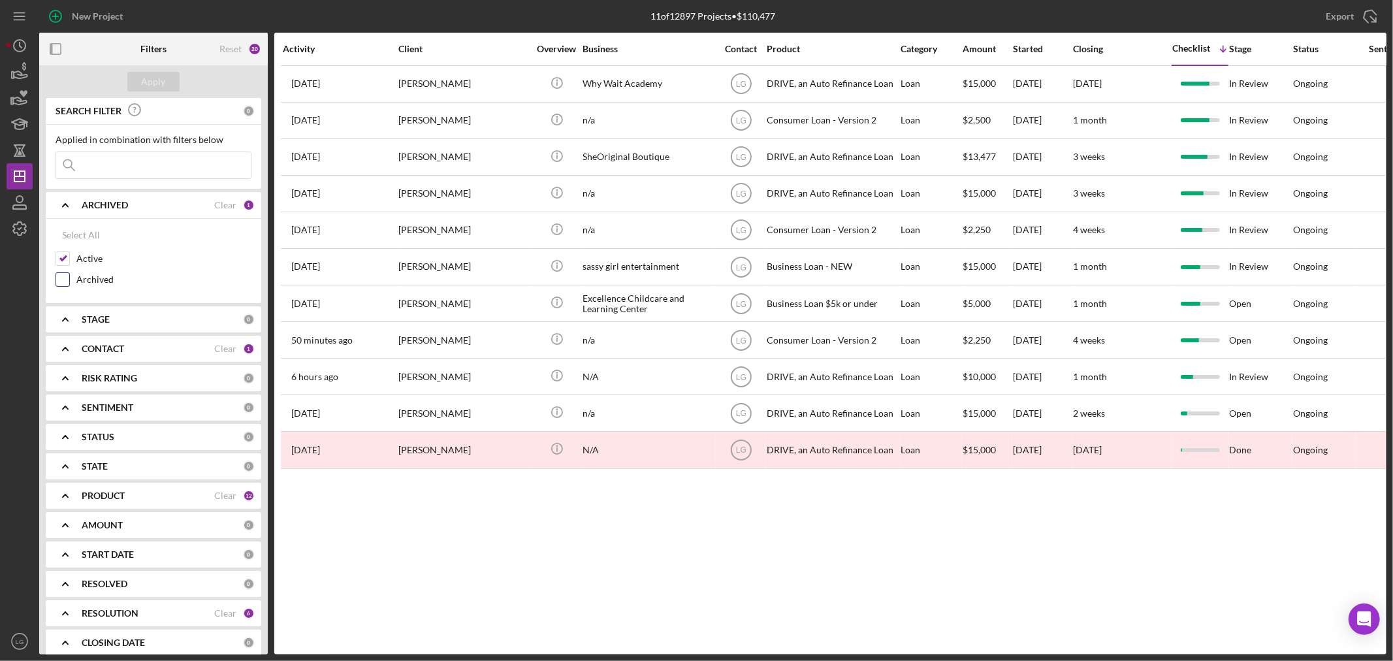
click at [59, 283] on input "Archived" at bounding box center [62, 279] width 13 height 13
checkbox input "true"
click at [125, 174] on input at bounding box center [153, 165] width 195 height 26
type input "PTAS"
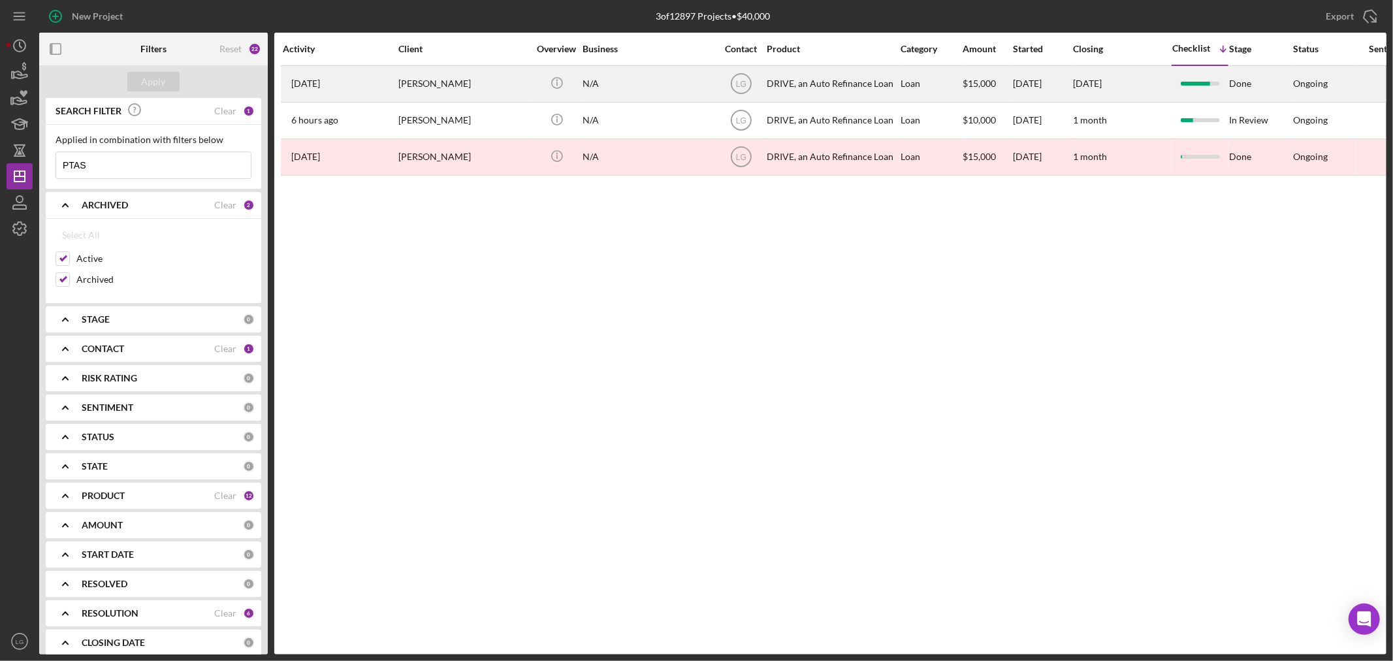
click at [432, 87] on div "[PERSON_NAME]" at bounding box center [463, 84] width 131 height 35
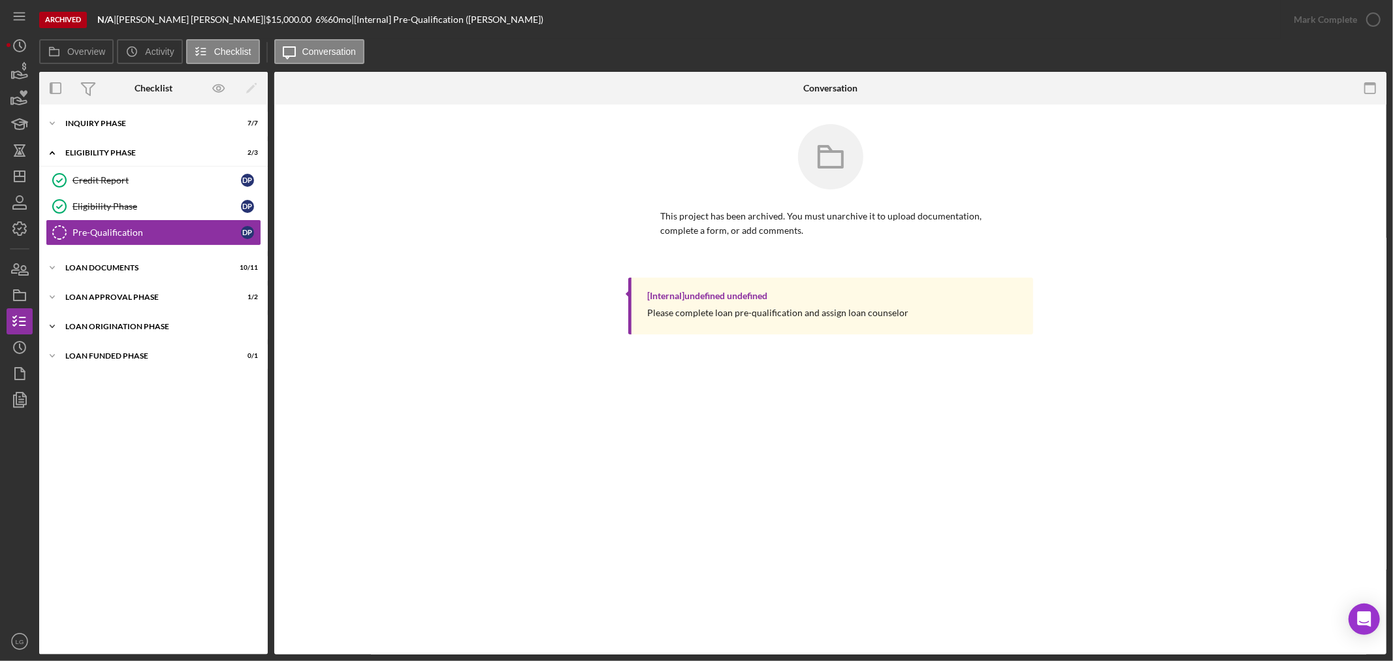
click at [157, 317] on div "Icon/Expander Loan Origination Phase 4 / 8" at bounding box center [153, 326] width 229 height 26
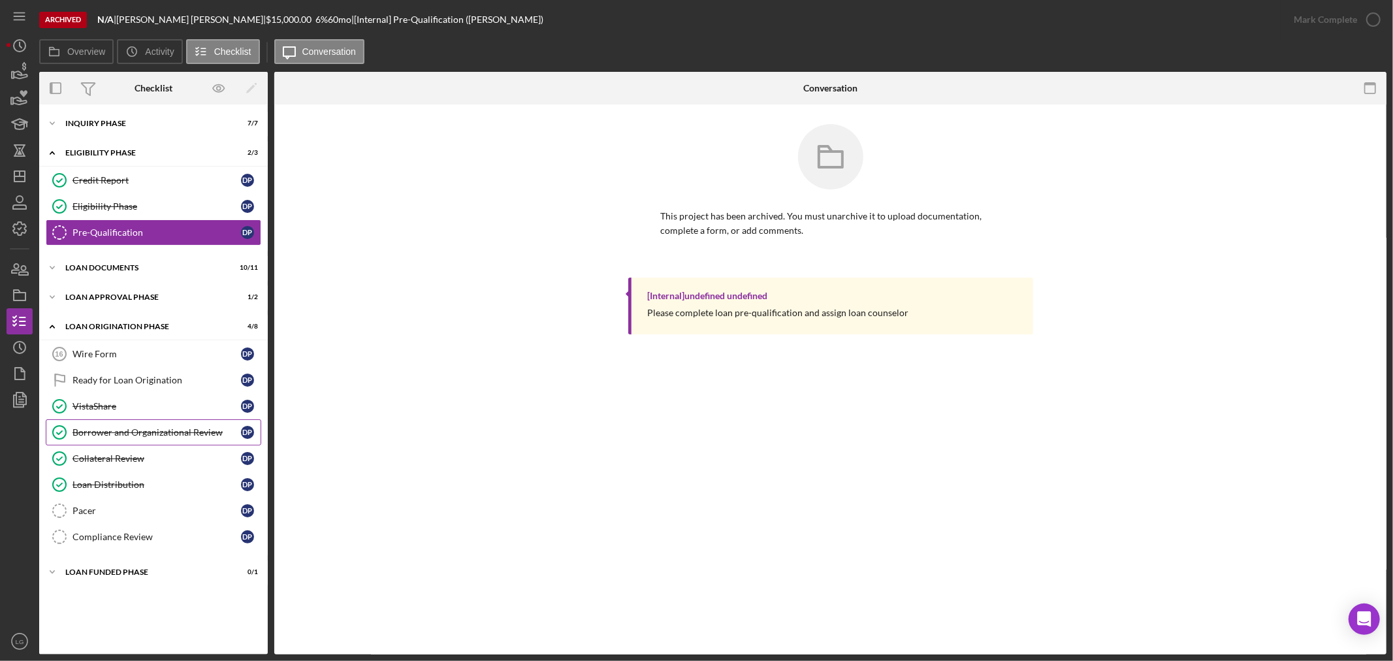
click at [158, 435] on div "Borrower and Organizational Review" at bounding box center [156, 432] width 168 height 10
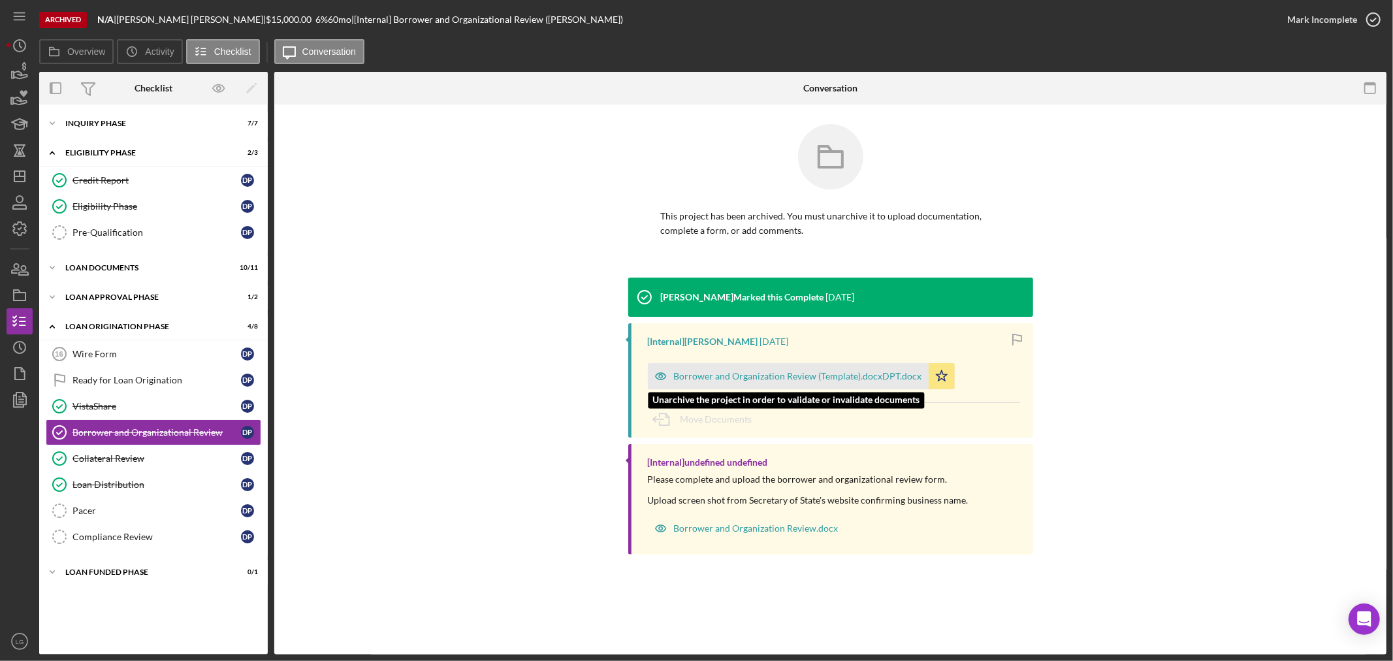
click at [694, 357] on div "Borrower and Organization Review (Template).docxDPT.docx Icon/Star" at bounding box center [804, 373] width 313 height 33
click at [694, 362] on div "Borrower and Organization Review (Template).docxDPT.docx Icon/Star" at bounding box center [804, 373] width 313 height 33
click at [702, 374] on div "Borrower and Organization Review (Template).docxDPT.docx" at bounding box center [798, 376] width 248 height 10
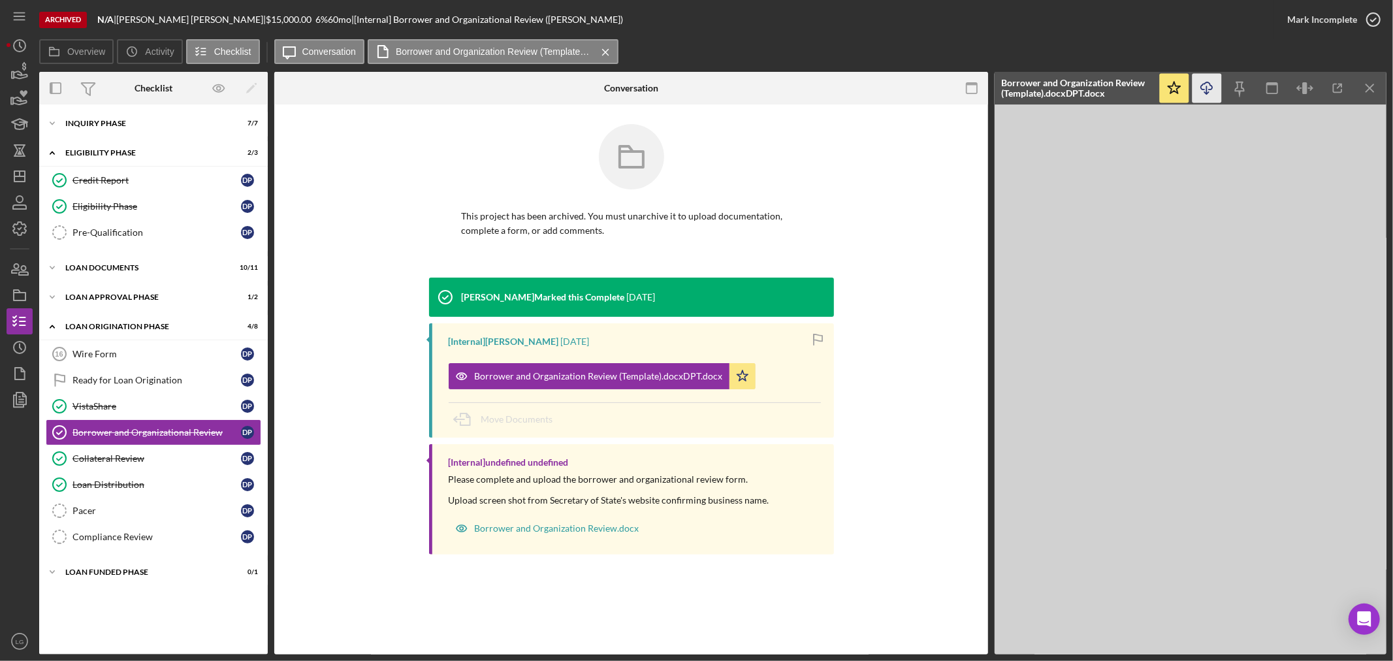
click at [1217, 88] on icon "Icon/Download" at bounding box center [1207, 88] width 29 height 29
